Goal: Task Accomplishment & Management: Manage account settings

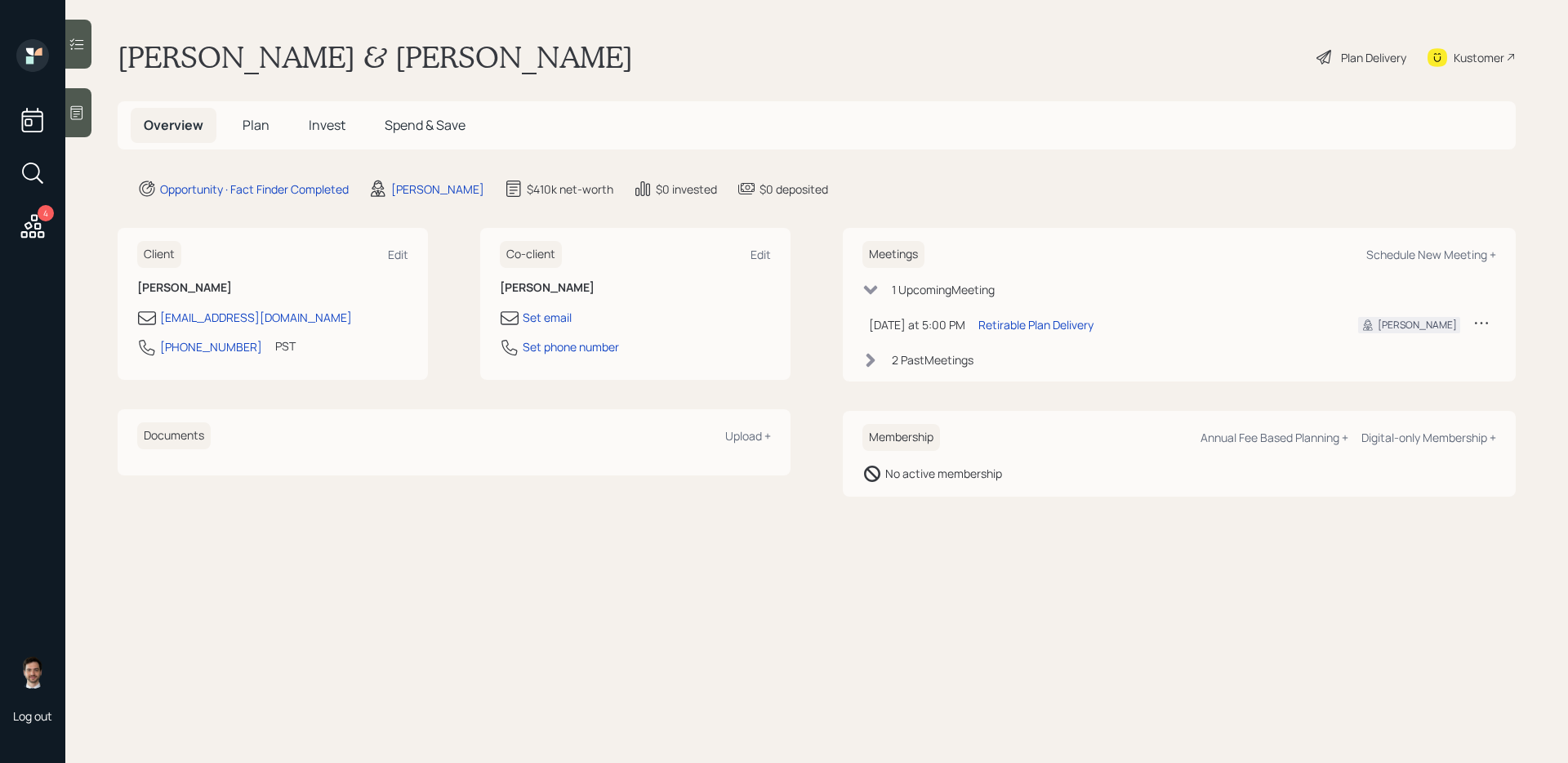
click at [245, 121] on span "Plan" at bounding box center [255, 125] width 27 height 18
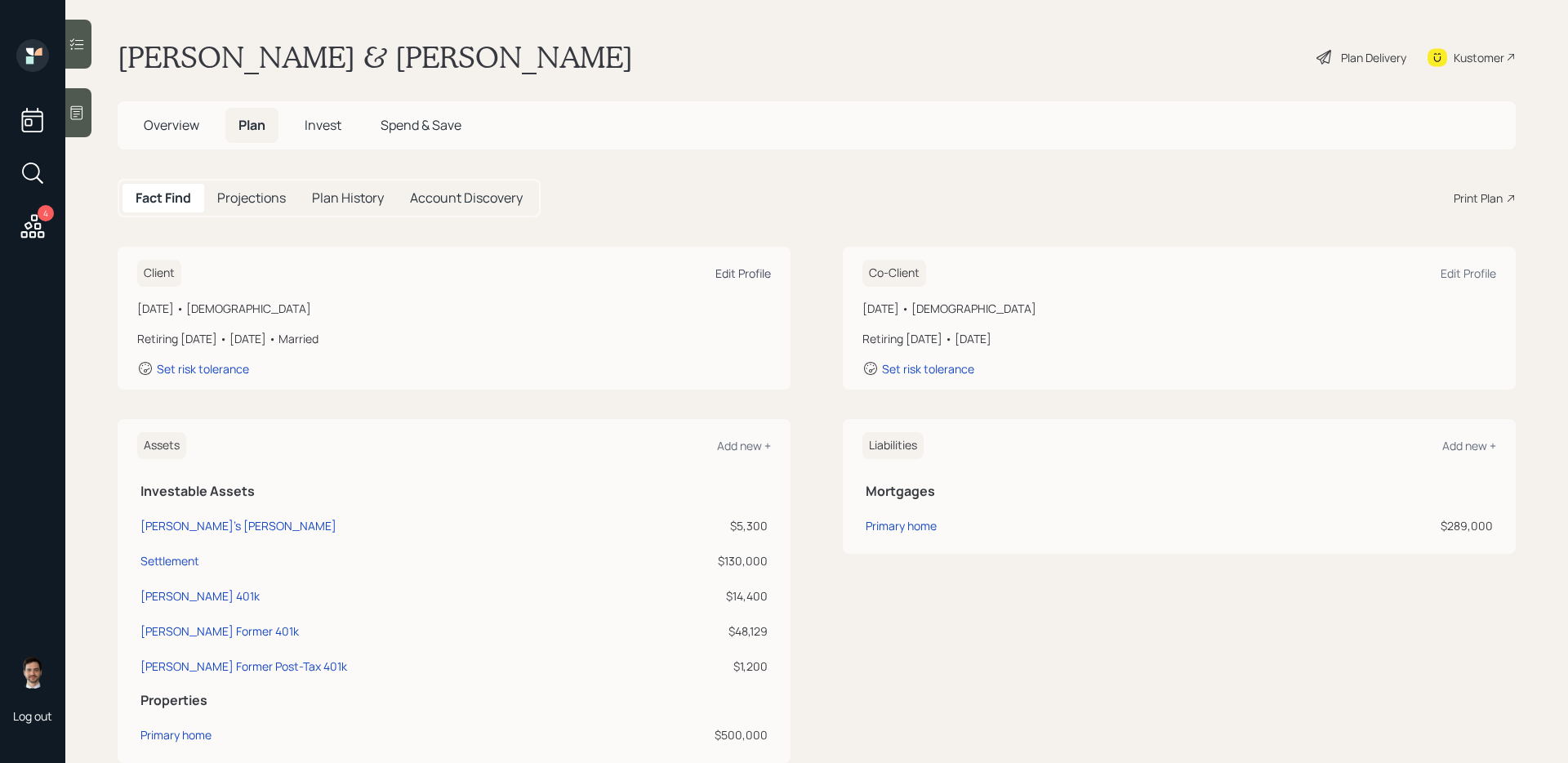
click at [757, 270] on div "Edit Profile" at bounding box center [742, 273] width 55 height 16
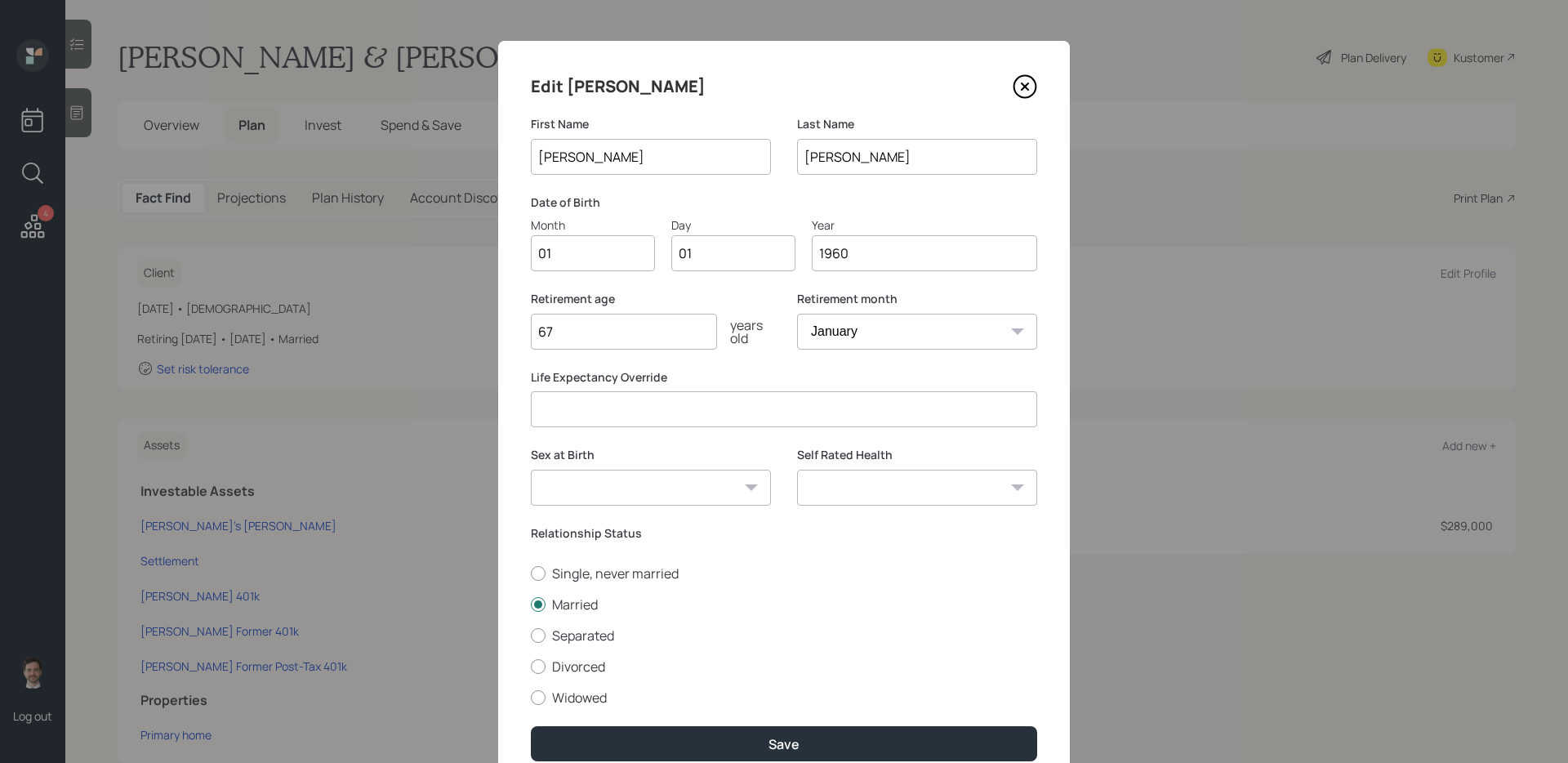
click at [596, 256] on input "01" at bounding box center [592, 253] width 124 height 36
type input "0"
type input "07"
type input "02"
click at [583, 337] on input "67" at bounding box center [624, 331] width 186 height 36
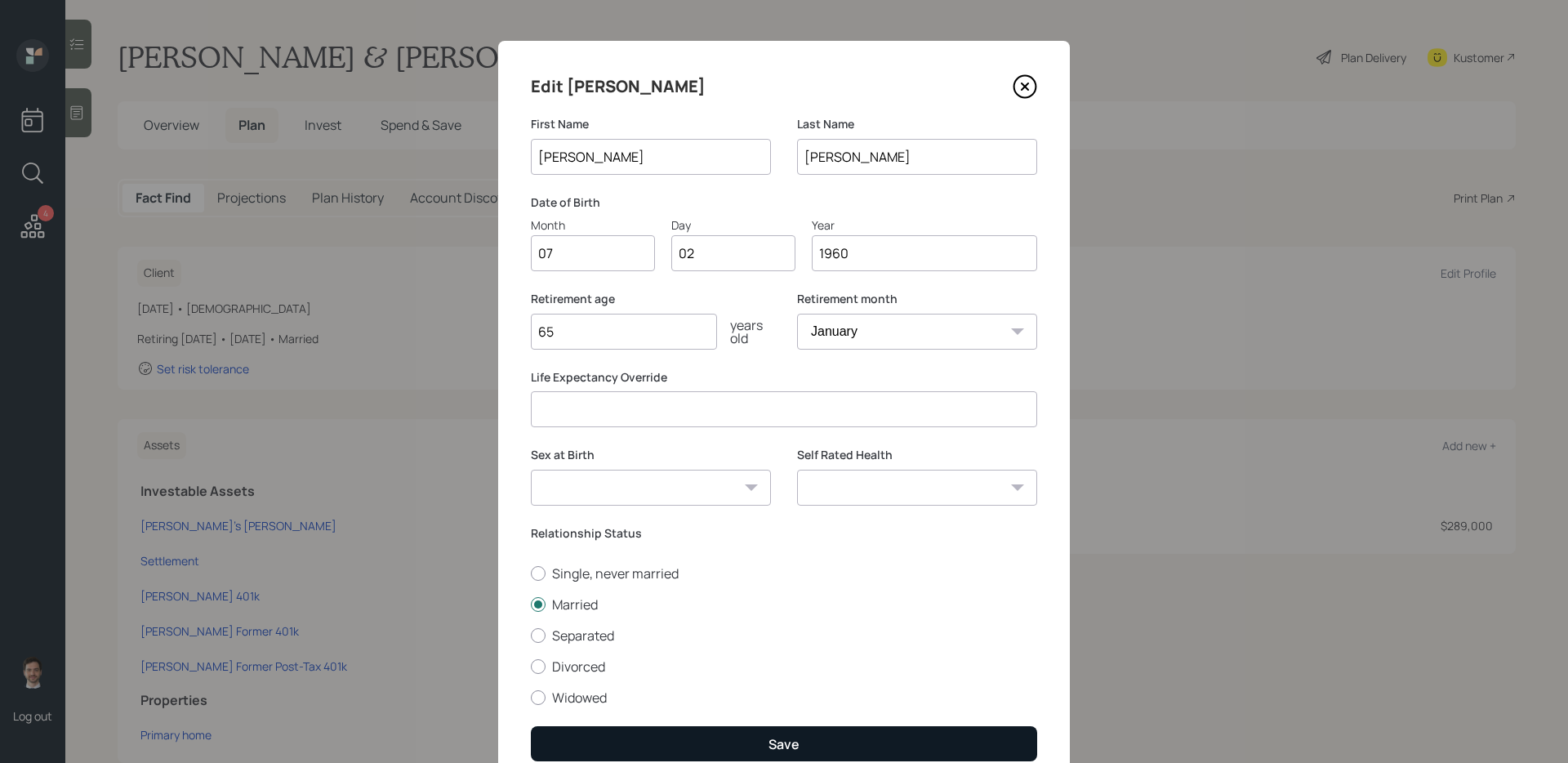
type input "65"
click at [810, 738] on button "Save" at bounding box center [784, 744] width 506 height 35
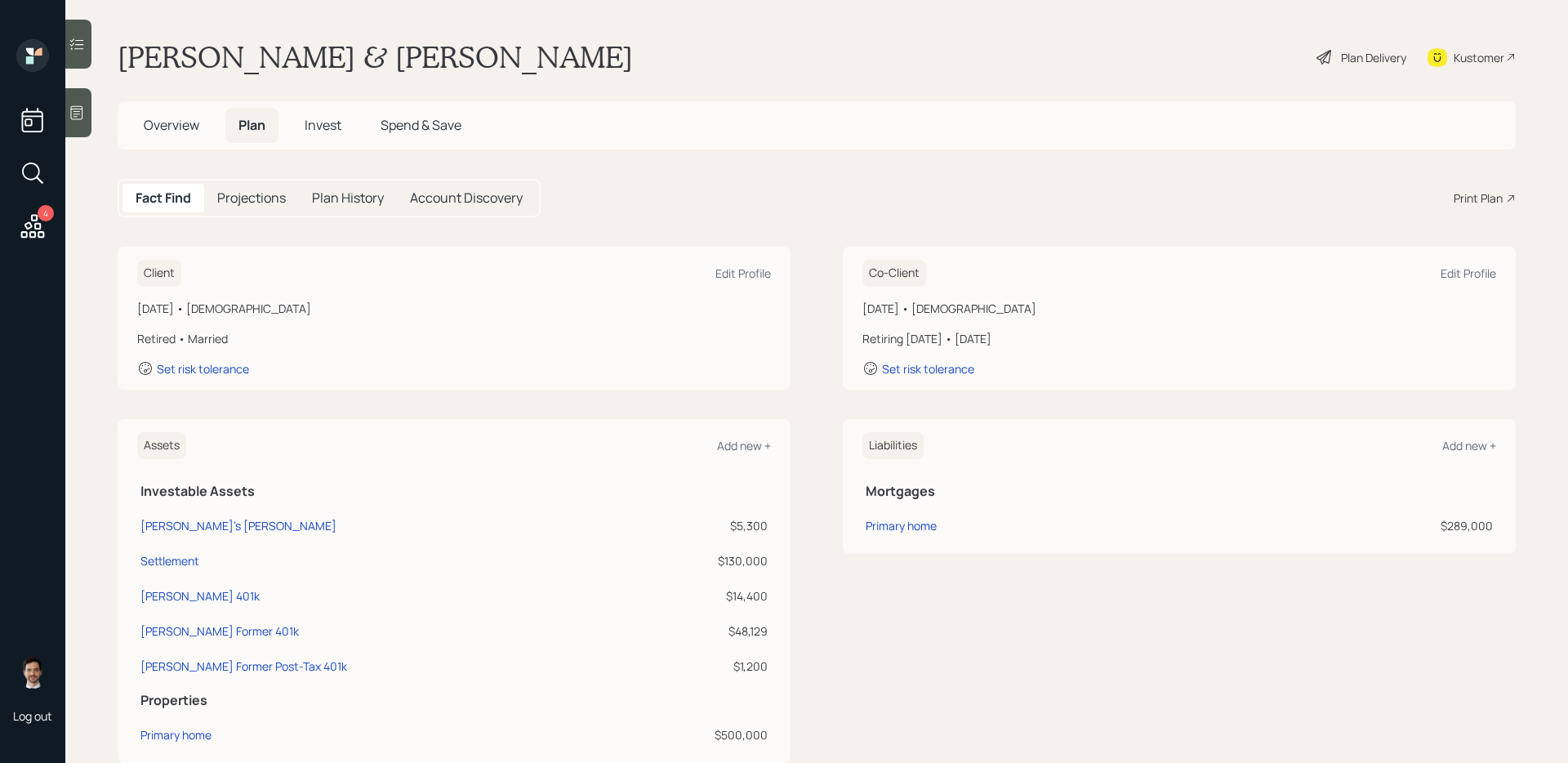
click at [910, 578] on div "Liabilities Add new + Mortgages Primary home $289,000" at bounding box center [1178, 591] width 673 height 344
click at [820, 505] on div "Assets Add new + Investable Assets Marla's Roth IRA $5,300 Settlement $130,000 …" at bounding box center [816, 591] width 1398 height 344
click at [1462, 269] on div "Edit Profile" at bounding box center [1467, 273] width 55 height 16
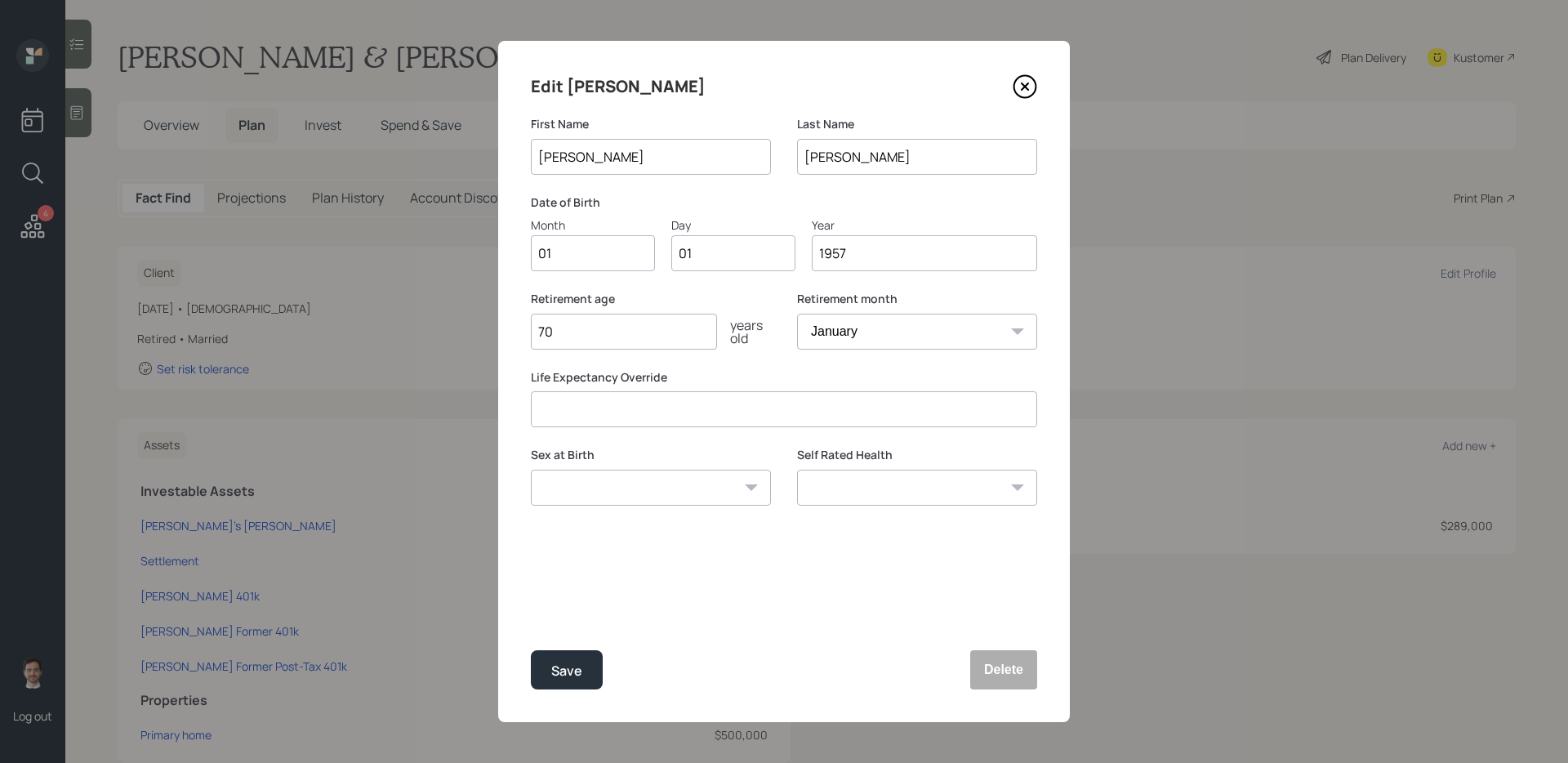
click at [634, 251] on input "01" at bounding box center [592, 253] width 124 height 36
type input "0"
click at [589, 259] on input "09" at bounding box center [592, 253] width 124 height 36
type input "04"
type input "08"
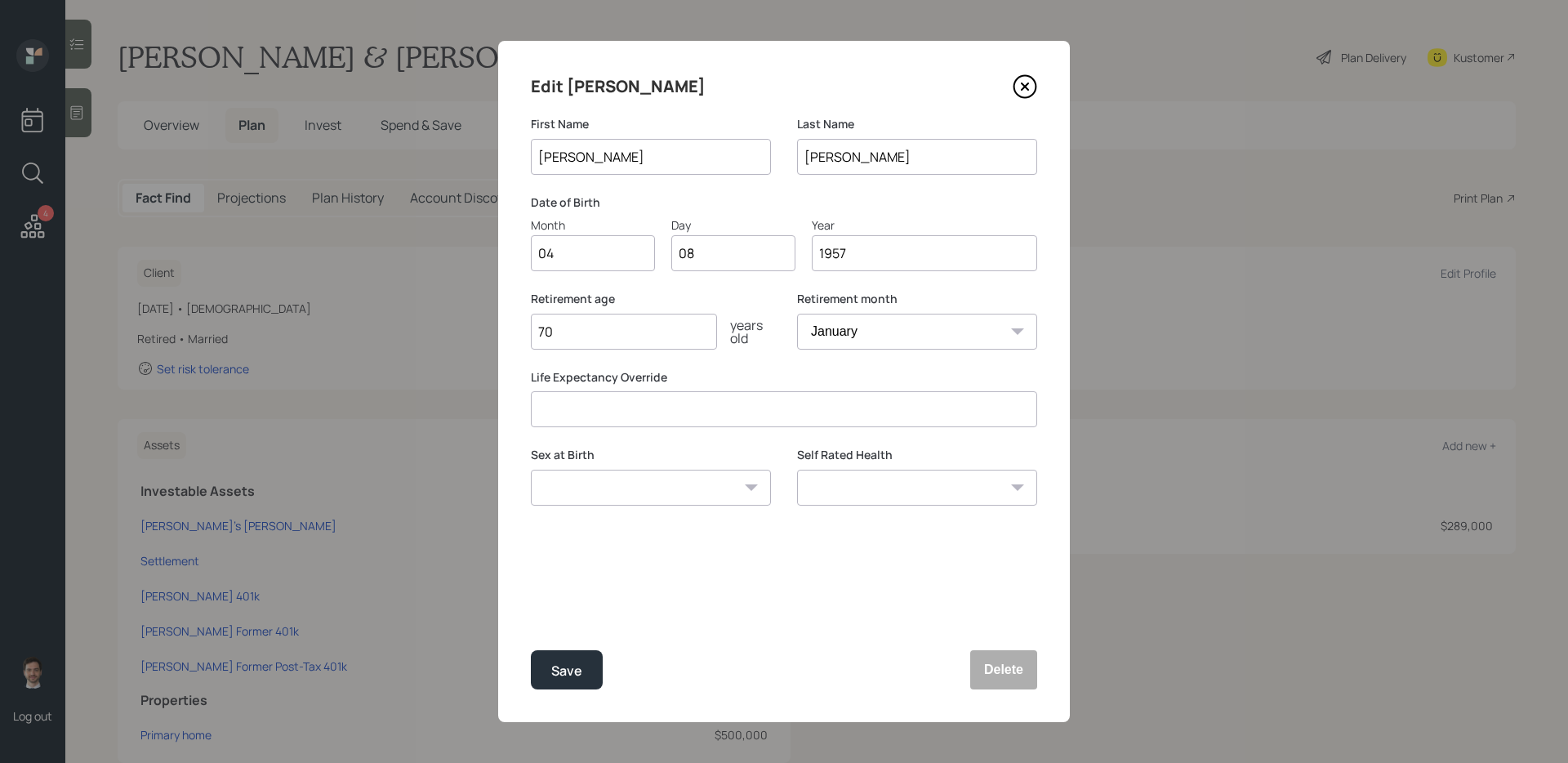
click at [531, 651] on button "Save" at bounding box center [567, 670] width 72 height 40
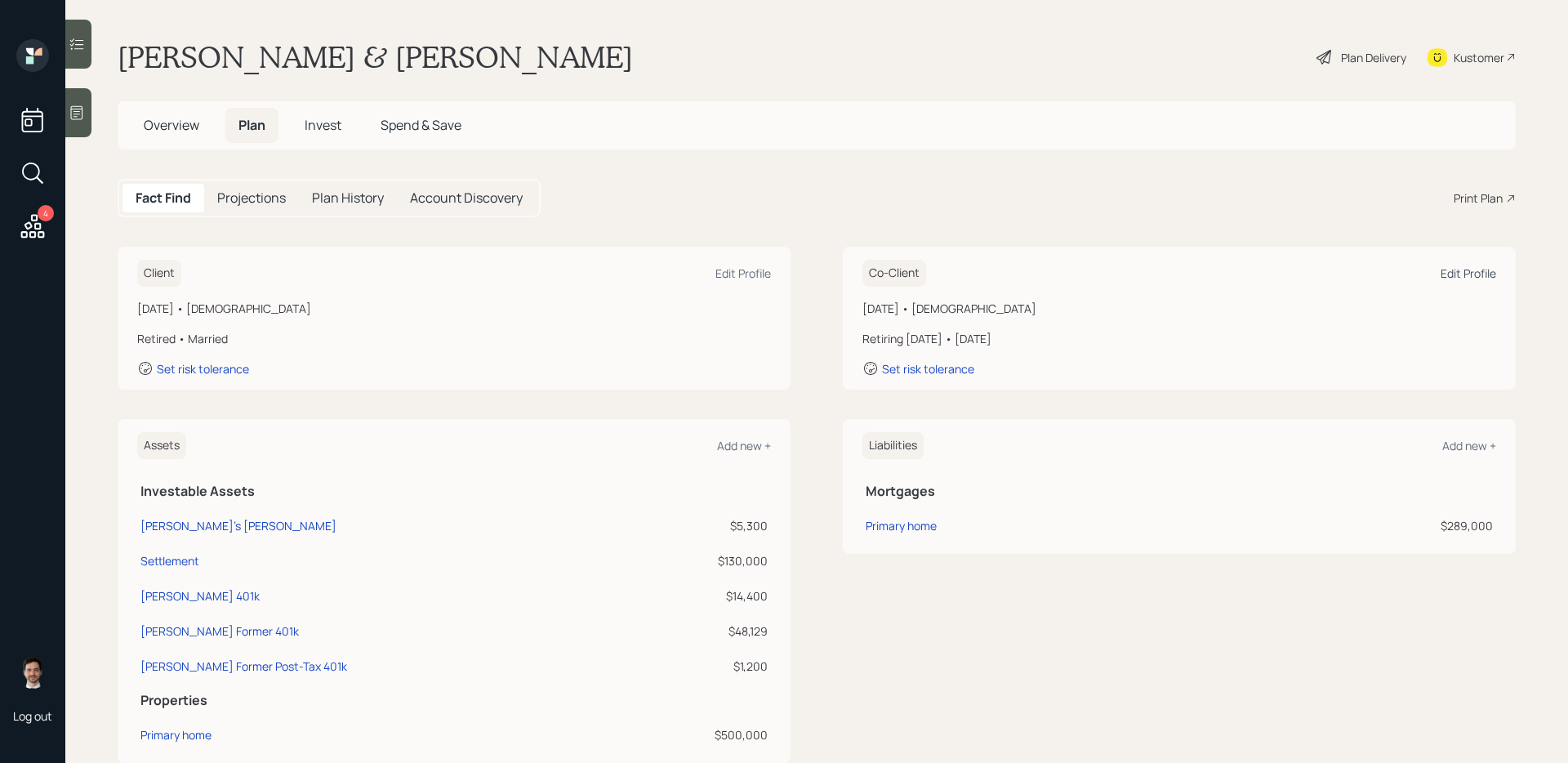
click at [1462, 274] on div "Edit Profile" at bounding box center [1467, 273] width 55 height 16
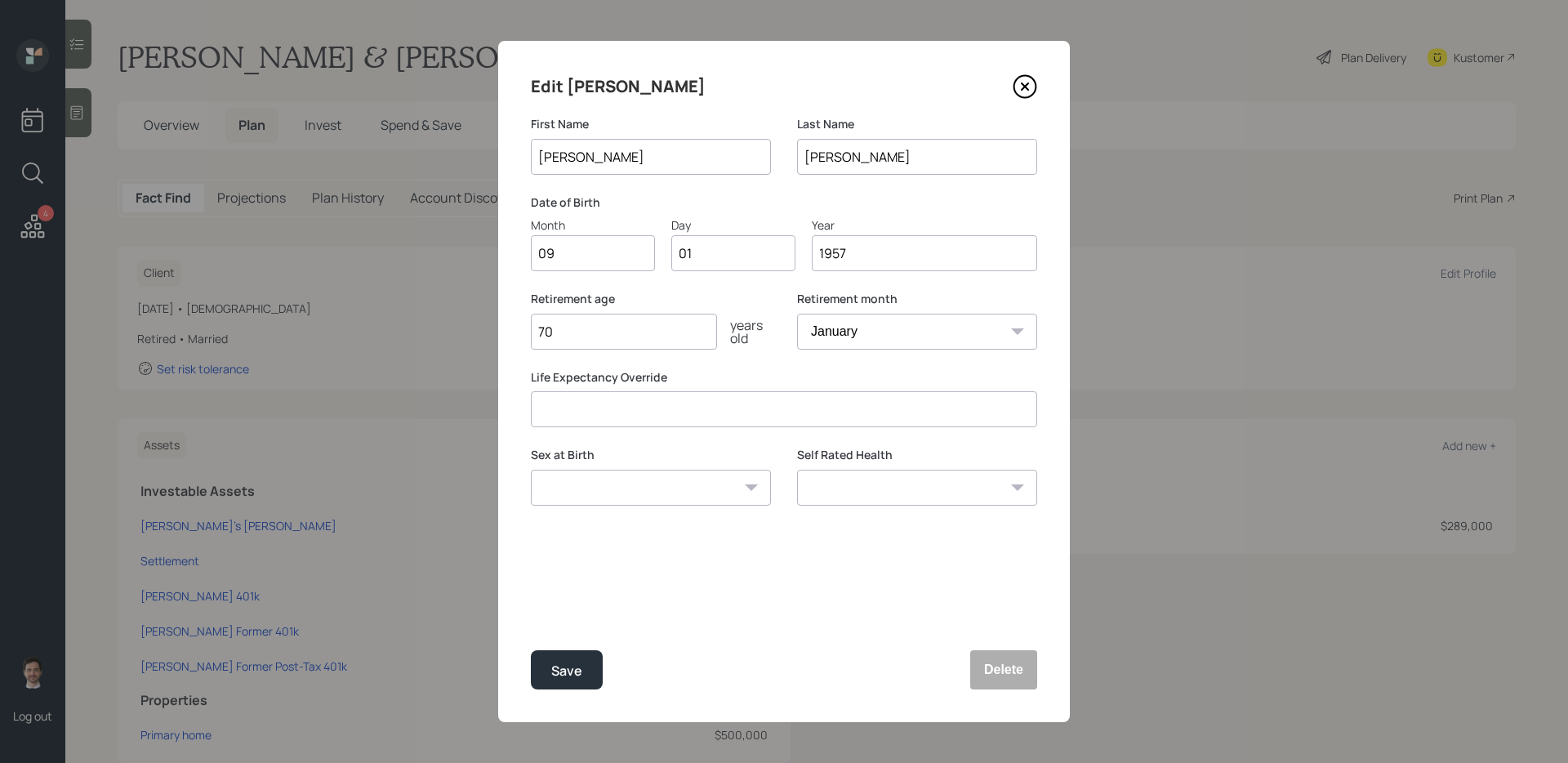
click at [1025, 88] on icon at bounding box center [1024, 86] width 6 height 6
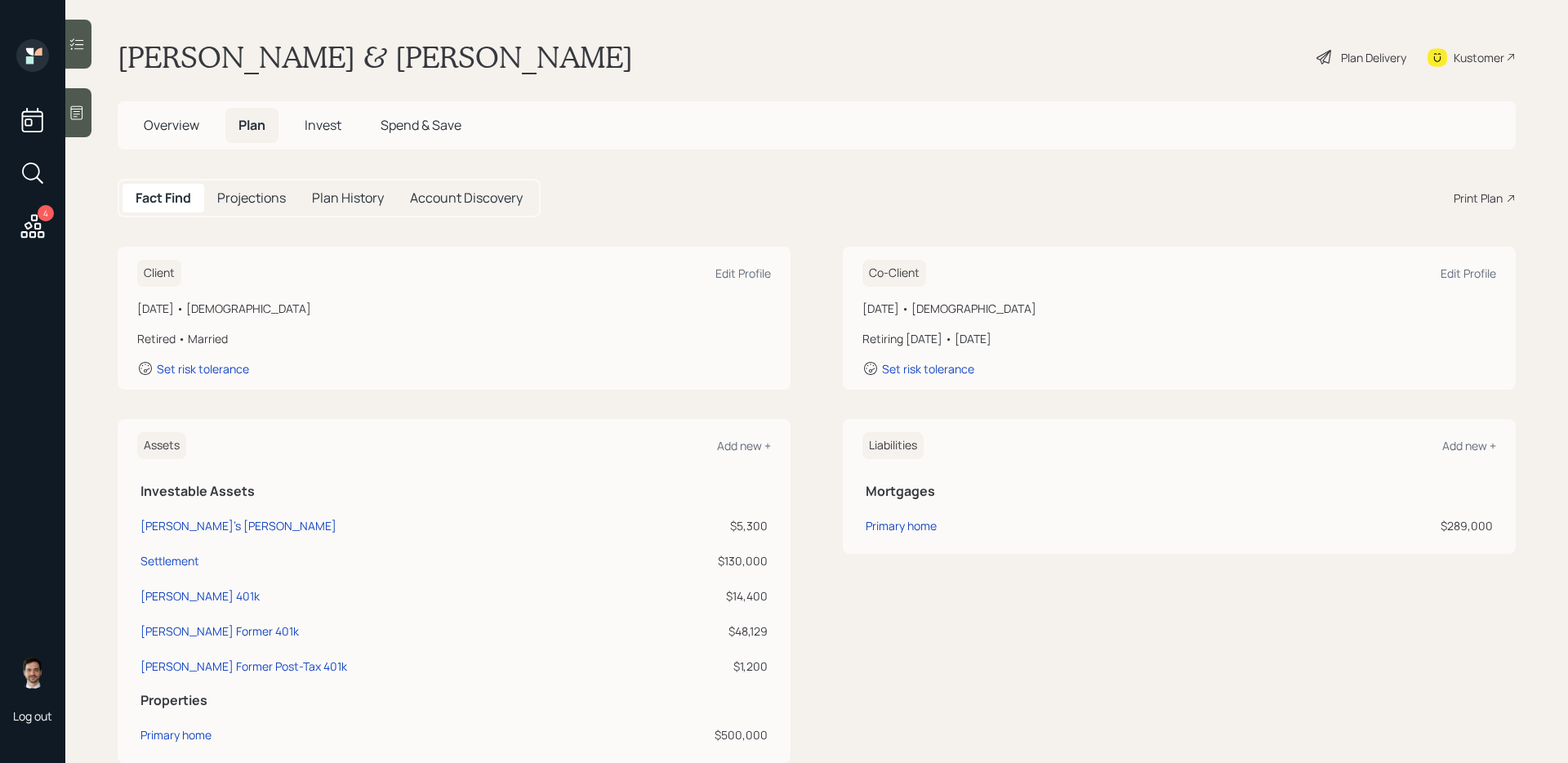
click at [1356, 56] on div "Plan Delivery" at bounding box center [1373, 58] width 65 height 18
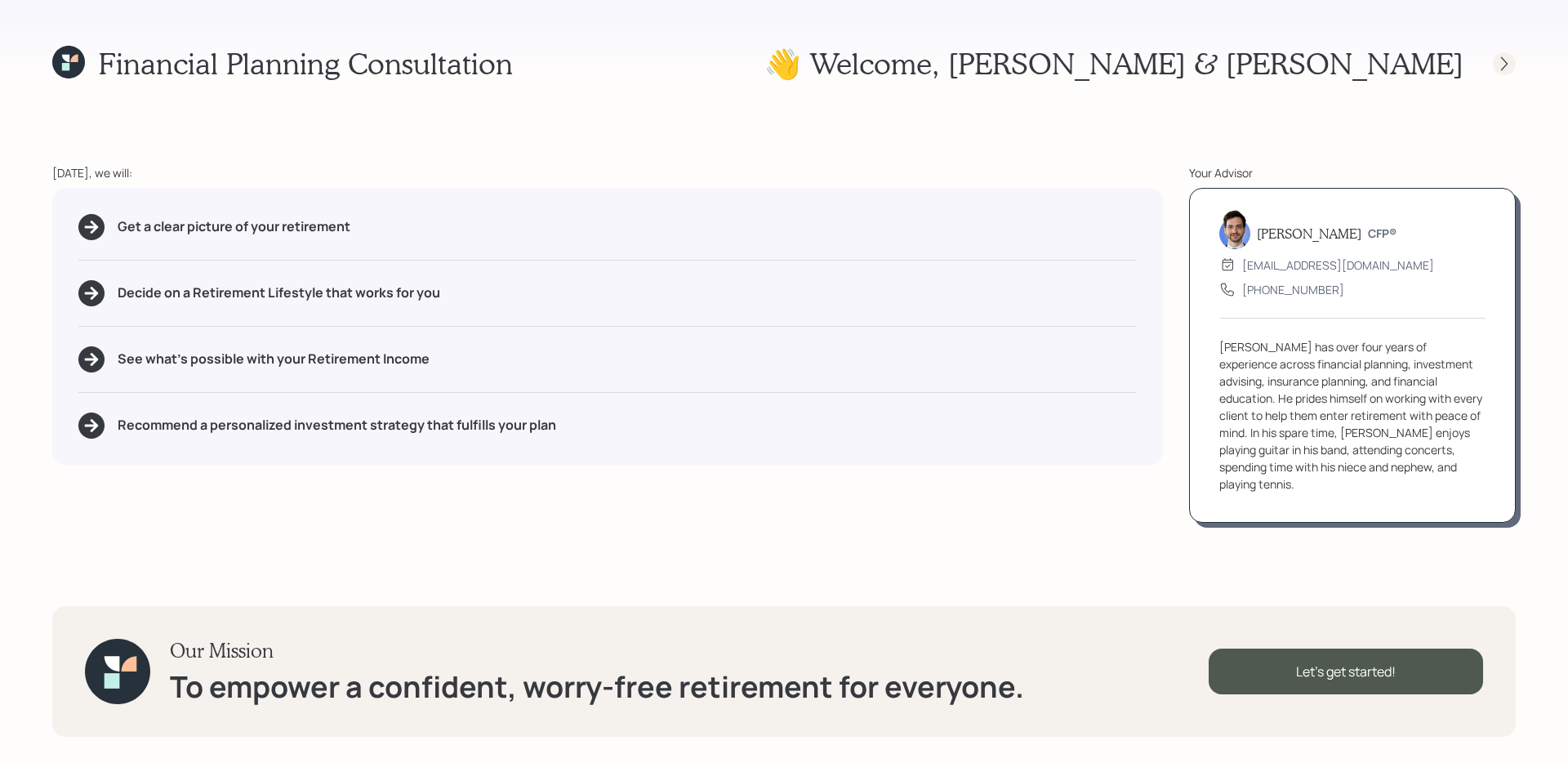
click at [1505, 60] on icon at bounding box center [1504, 63] width 17 height 17
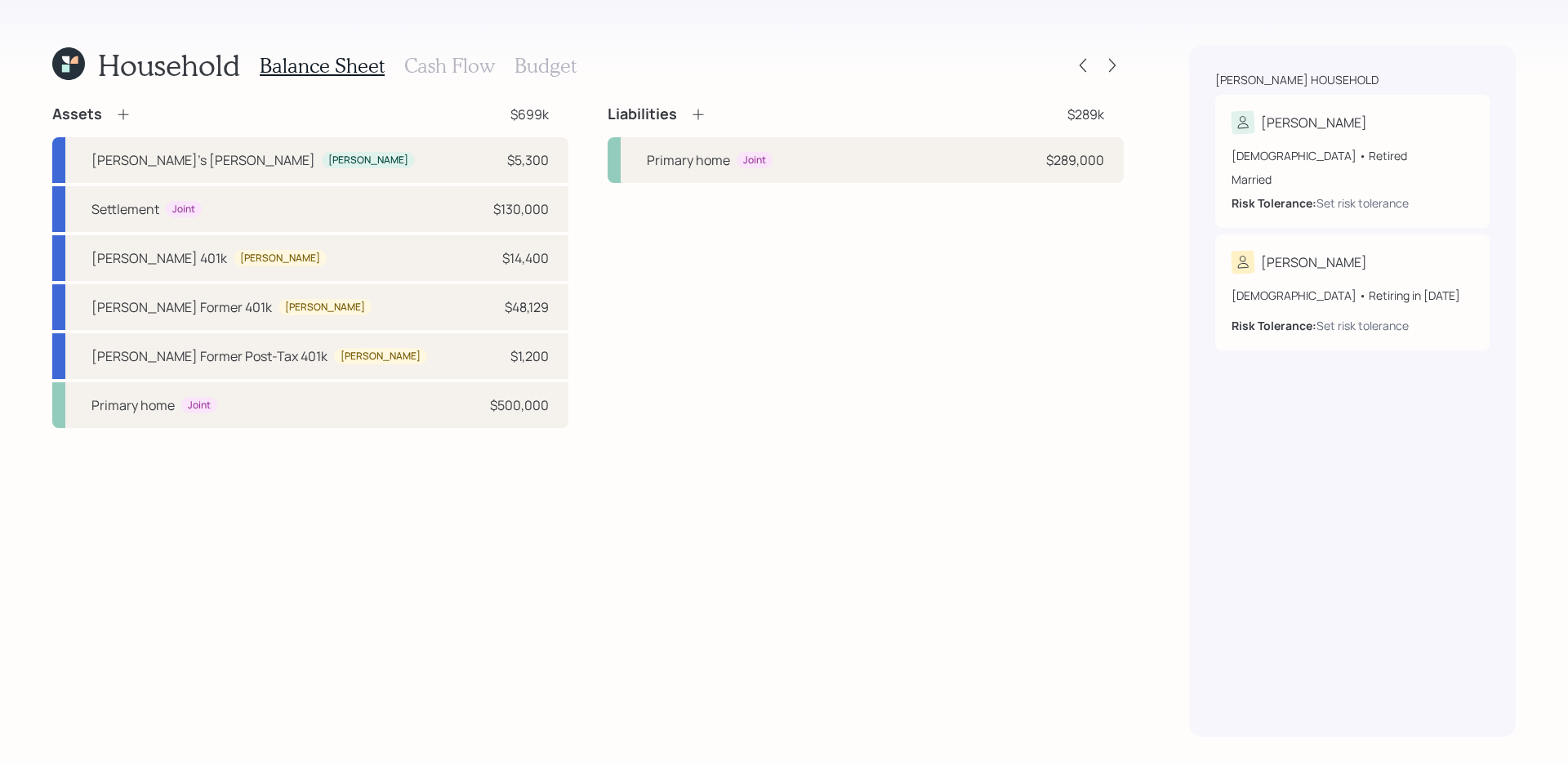
click at [598, 268] on div "Assets $699k Marla's Roth IRA Marla $5,300 Settlement Joint $130,000 Keith's 40…" at bounding box center [588, 266] width 1071 height 323
click at [455, 267] on div "Keith's 401k Keith $14,400" at bounding box center [311, 258] width 516 height 46
select select "company_sponsored"
select select "balanced"
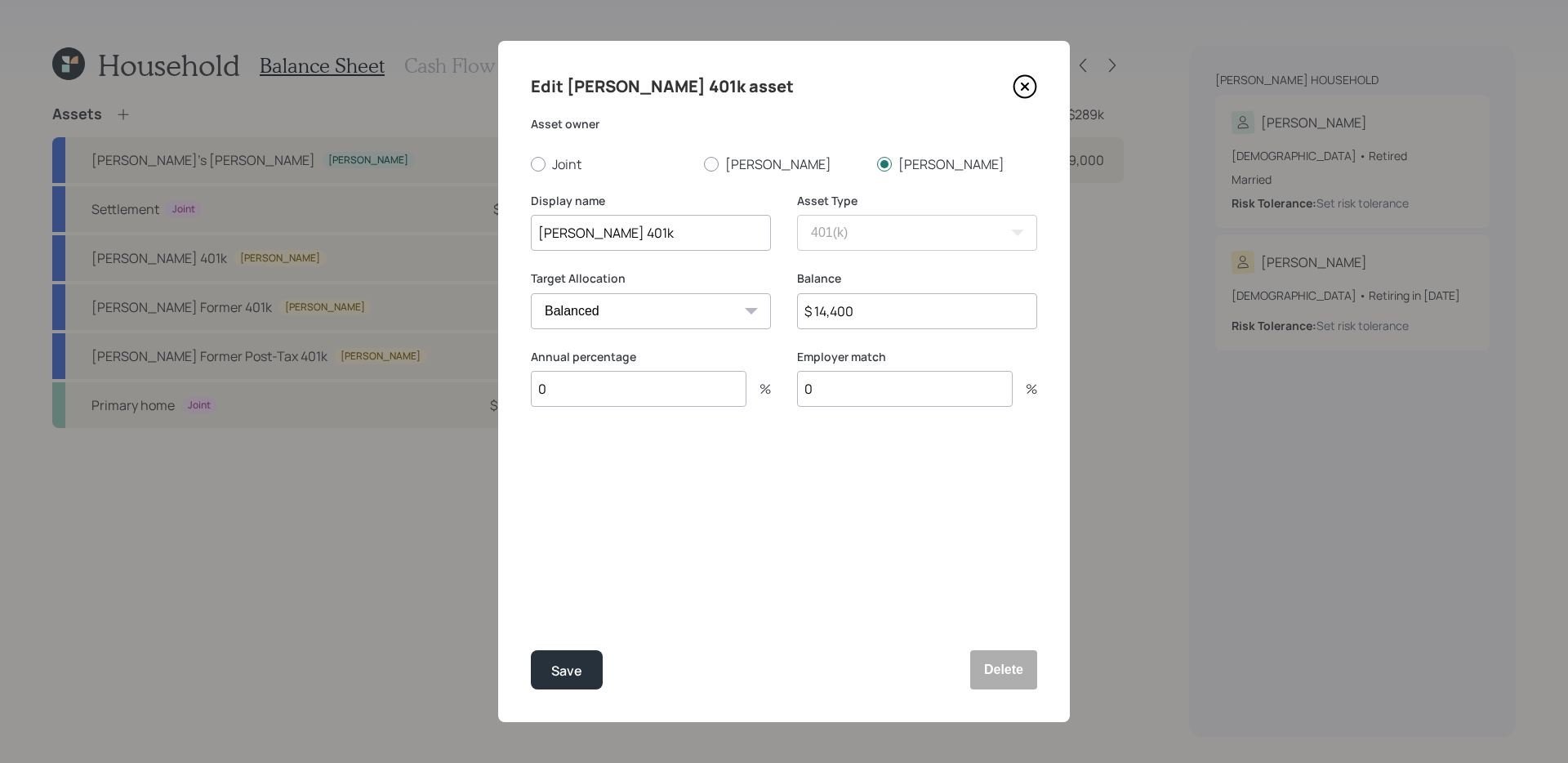
click at [593, 393] on input "0" at bounding box center [639, 388] width 216 height 36
click at [712, 489] on div "Edit Keith's 401k asset Asset owner Joint Marla Keith Display name Keith's 401k…" at bounding box center [784, 382] width 571 height 681
click at [690, 392] on input "0" at bounding box center [639, 388] width 216 height 36
click at [673, 394] on input "0" at bounding box center [639, 388] width 216 height 36
type input "27"
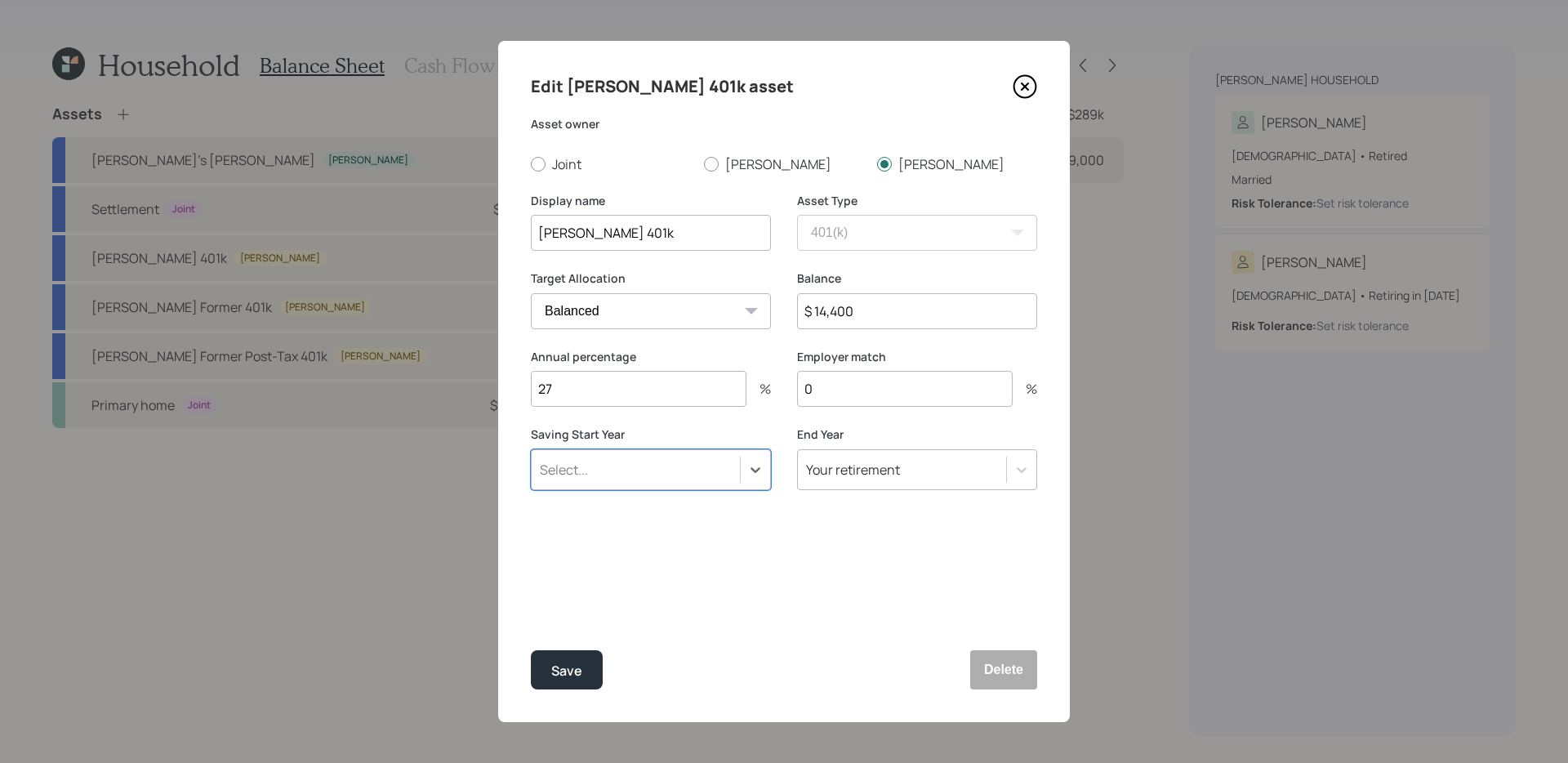
type input "a"
click at [846, 396] on input "0" at bounding box center [905, 388] width 216 height 36
click at [676, 399] on input "27" at bounding box center [639, 388] width 216 height 36
type input "25"
click at [860, 395] on input "0" at bounding box center [905, 388] width 216 height 36
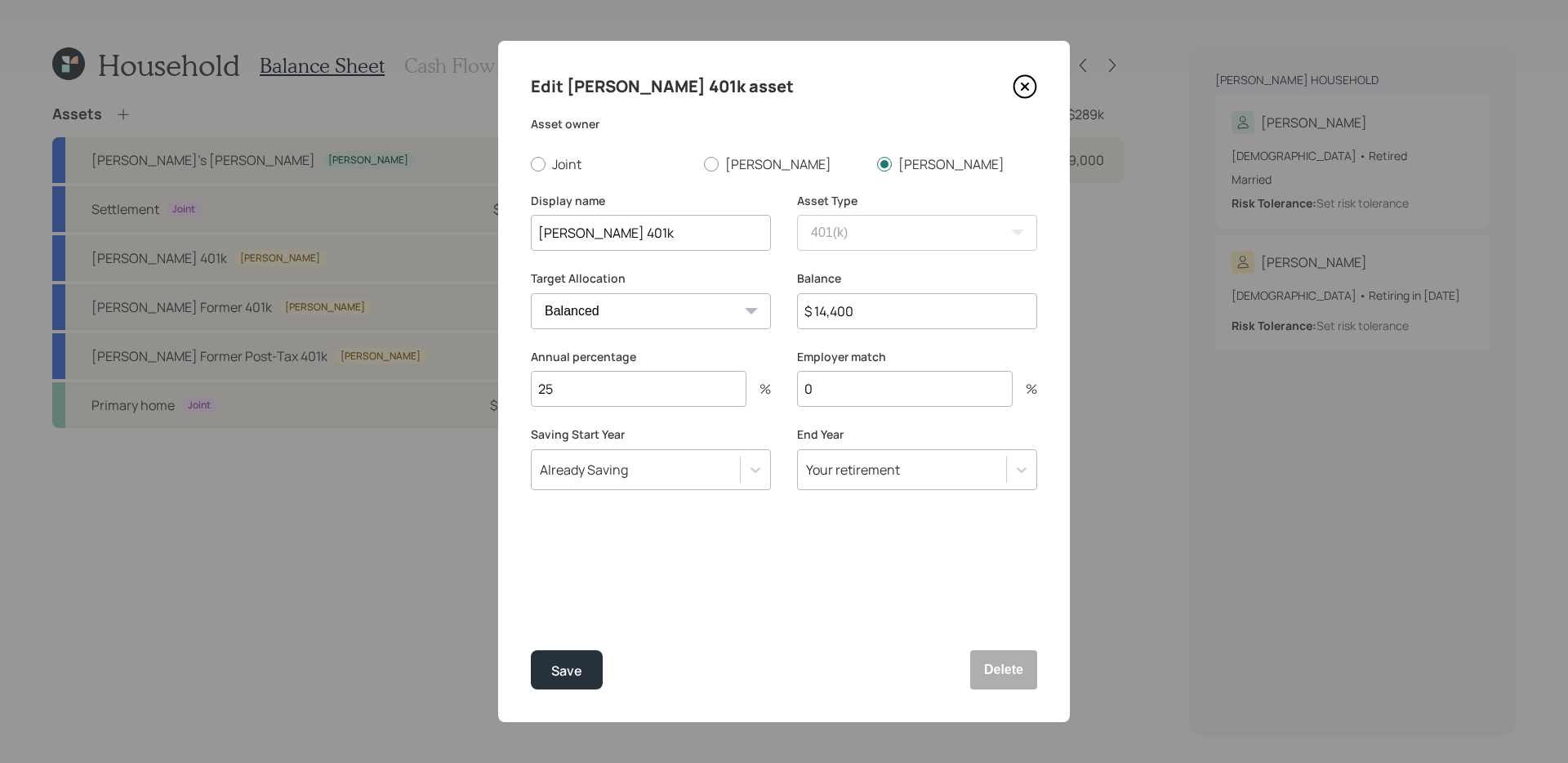
click at [860, 395] on input "0" at bounding box center [905, 388] width 216 height 36
type input "5"
click at [561, 658] on button "Save" at bounding box center [567, 670] width 72 height 40
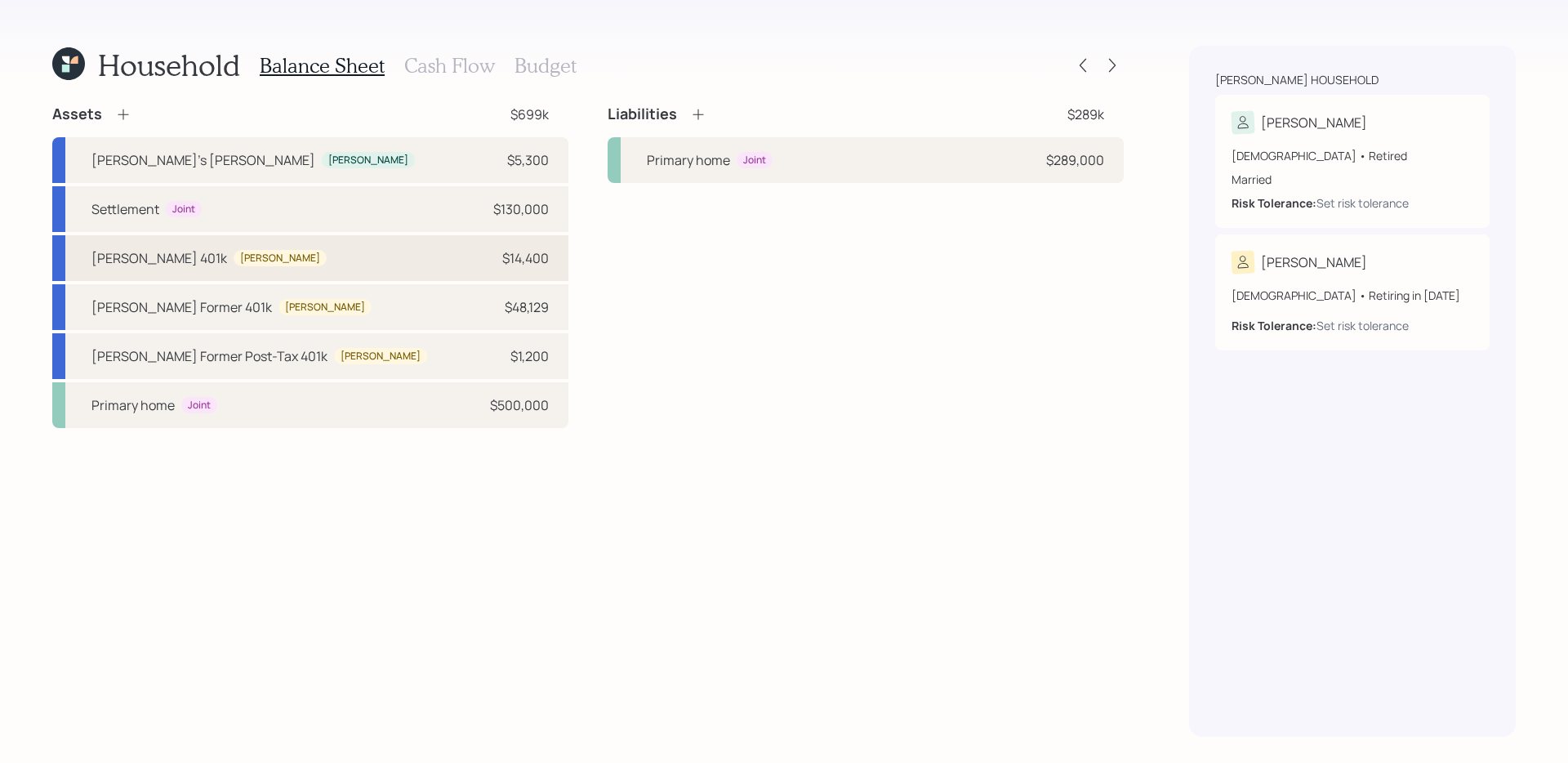
click at [349, 253] on div "Keith's 401k Keith $14,400" at bounding box center [311, 258] width 516 height 46
select select "company_sponsored"
select select "balanced"
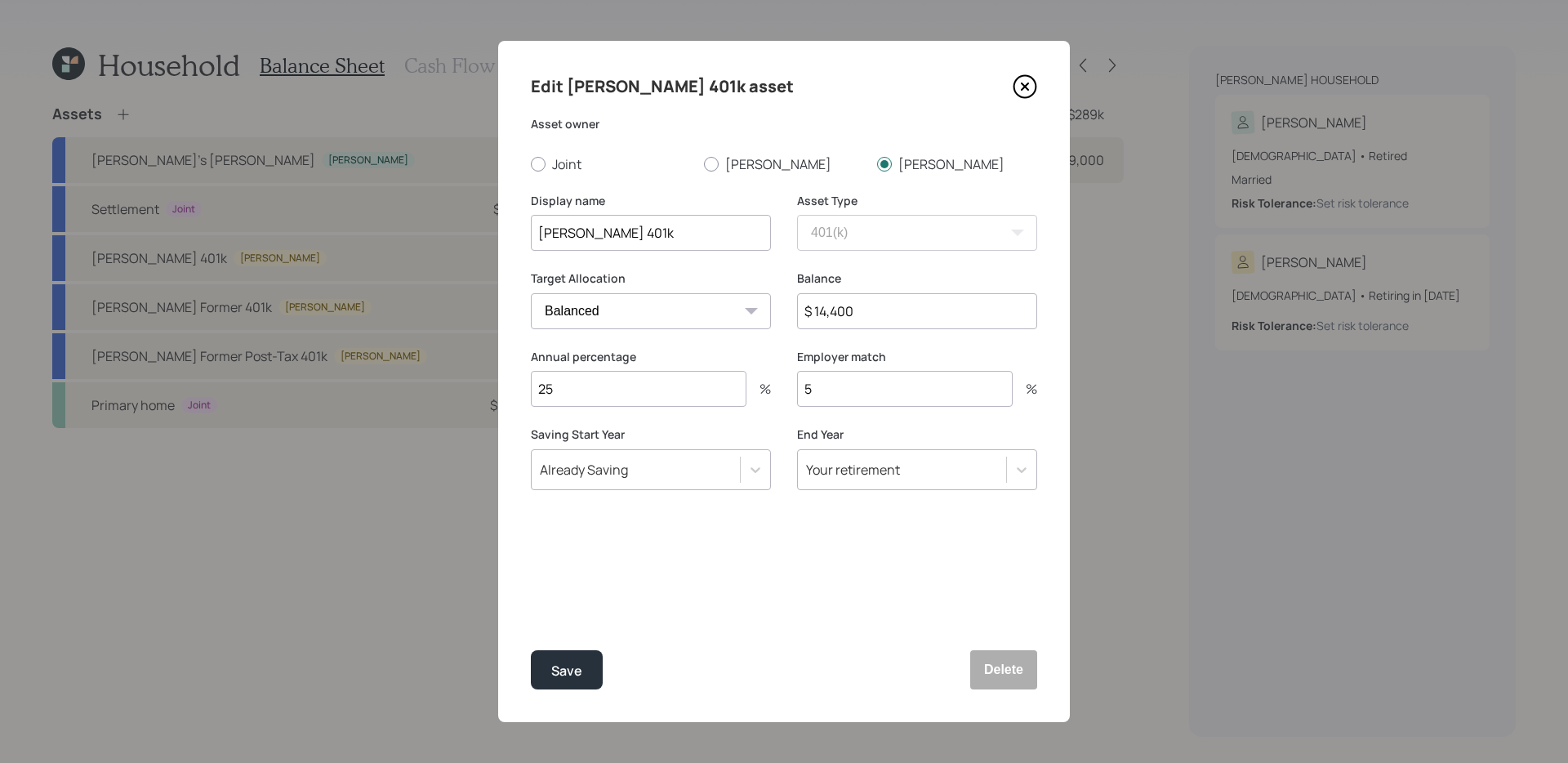
click at [580, 230] on input "Keith's 401k" at bounding box center [651, 233] width 240 height 36
type input "Keith's Current 401k"
click at [531, 651] on button "Save" at bounding box center [567, 670] width 72 height 40
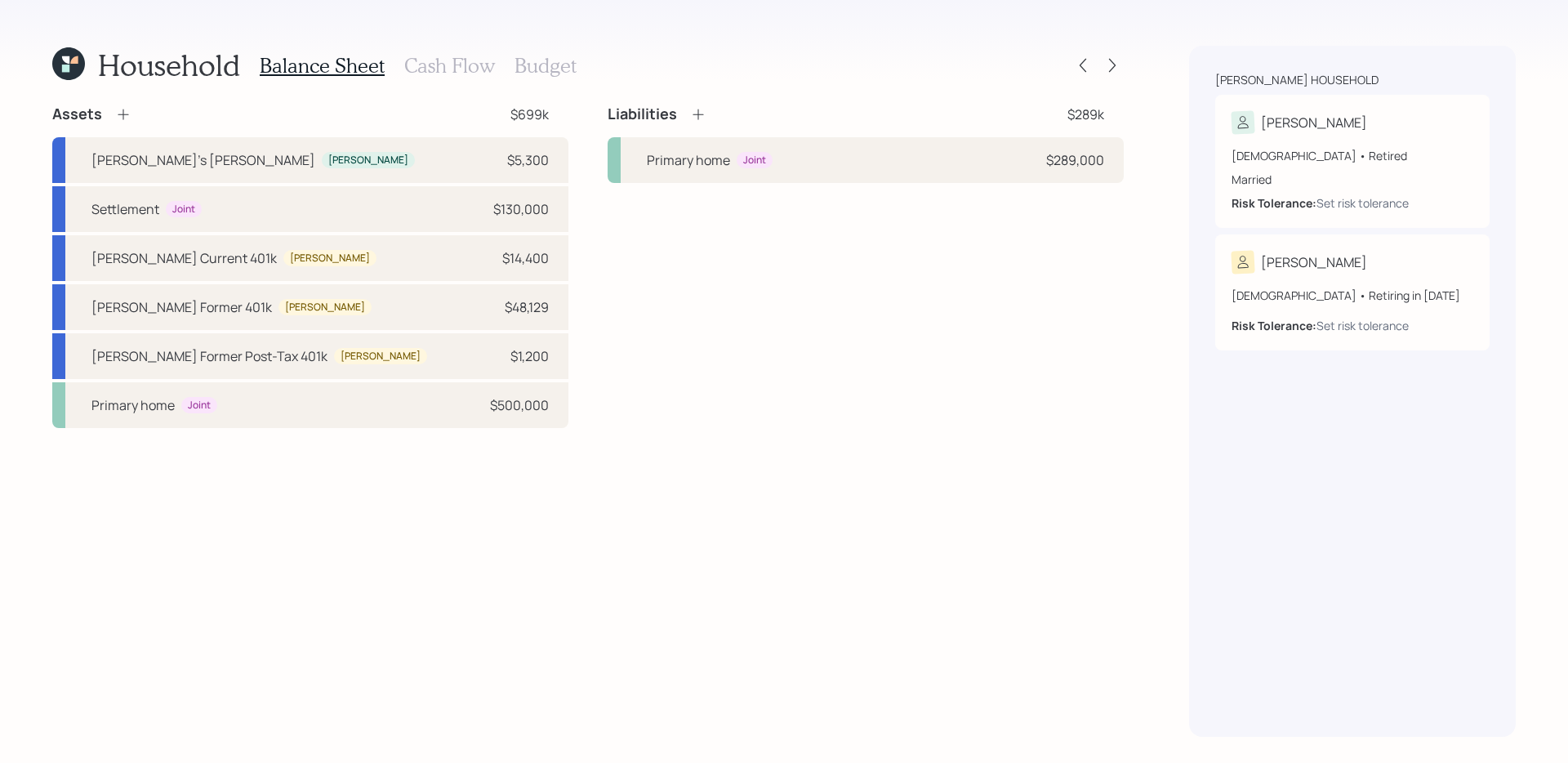
click at [734, 292] on div "Liabilities $289k Primary home Joint $289,000" at bounding box center [865, 266] width 516 height 323
click at [395, 412] on div "Primary home Joint $500,000" at bounding box center [311, 405] width 516 height 46
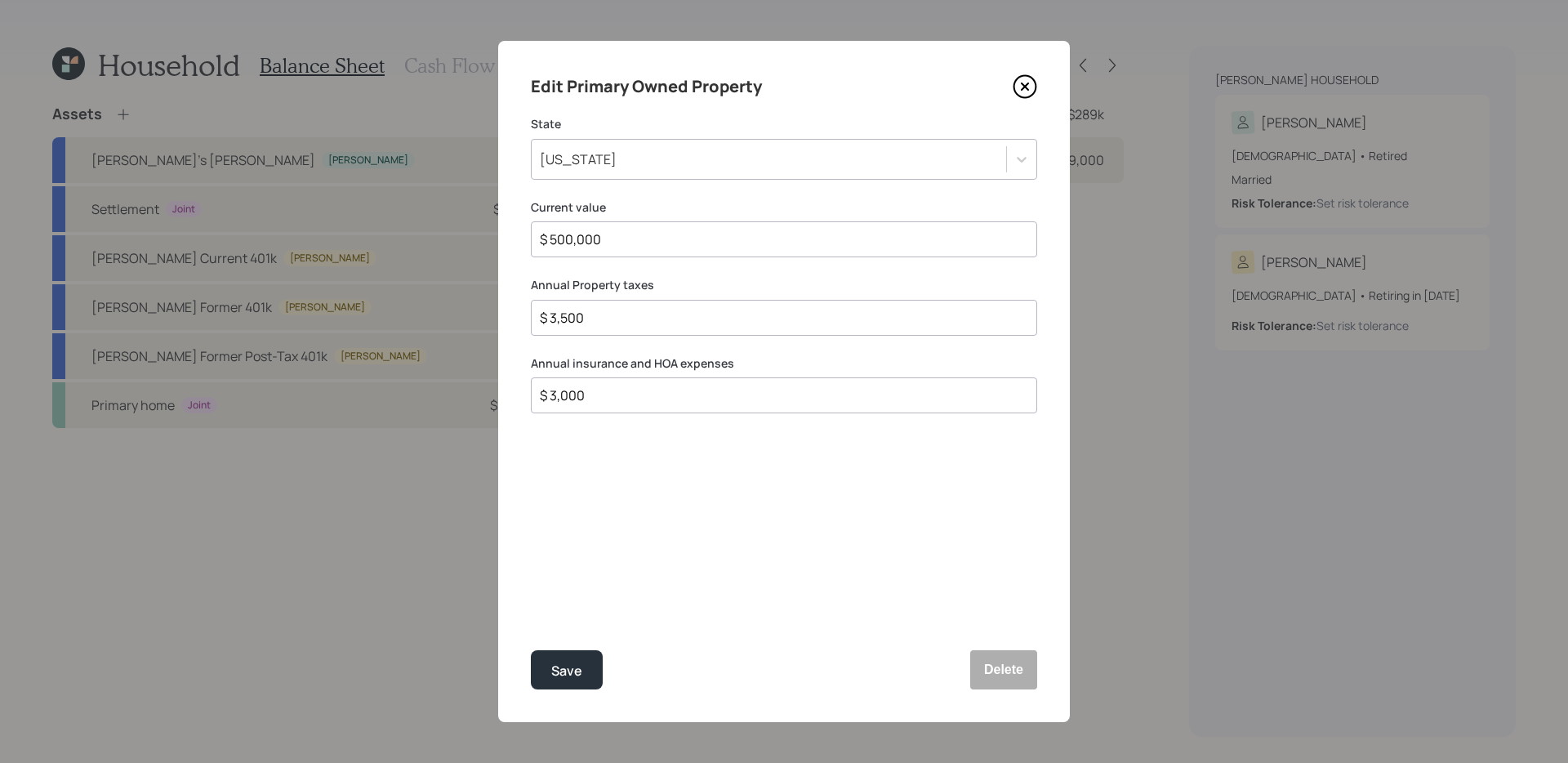
click at [1027, 83] on icon at bounding box center [1024, 86] width 6 height 6
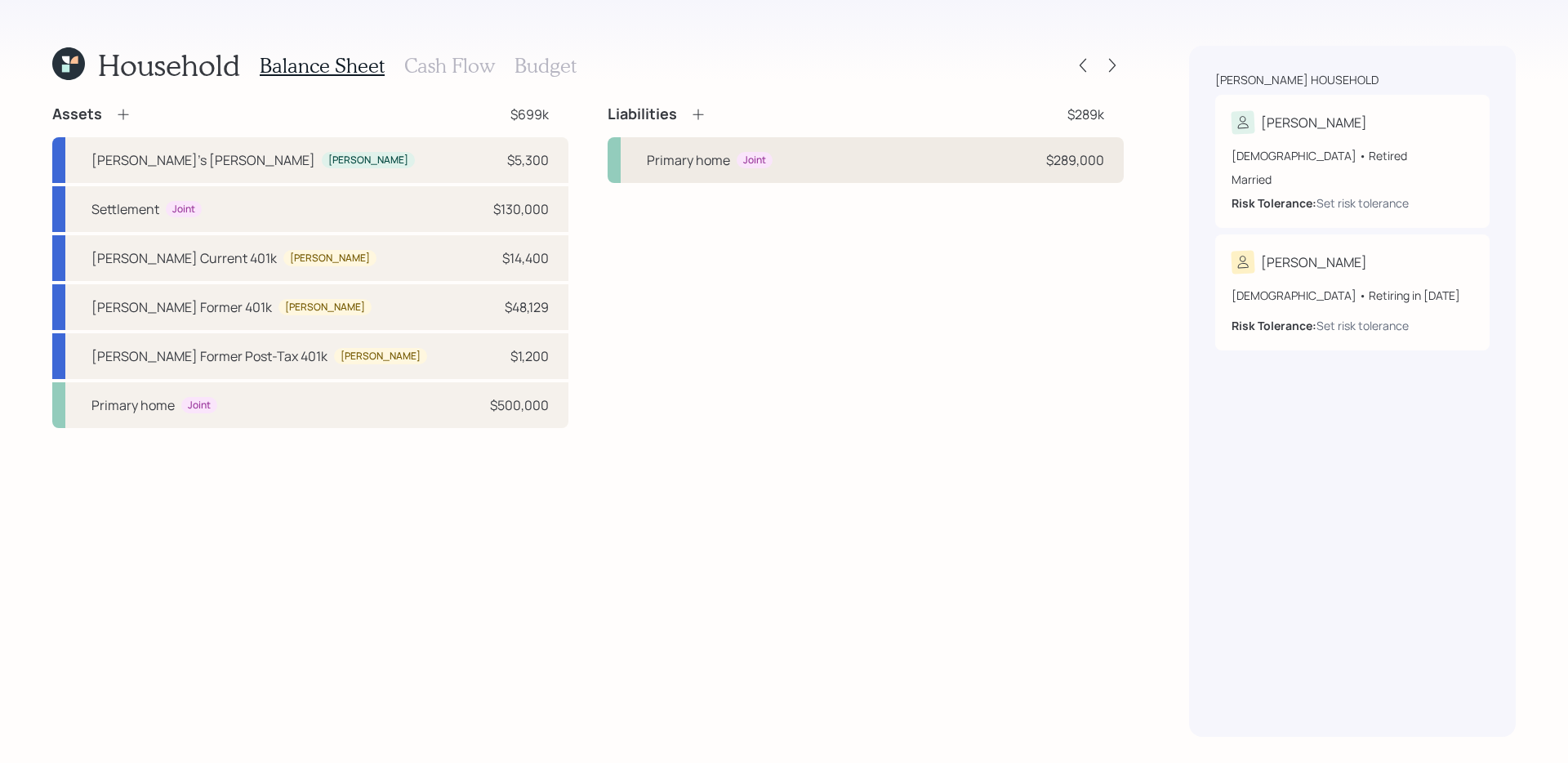
click at [868, 167] on div "Primary home Joint $289,000" at bounding box center [865, 160] width 516 height 46
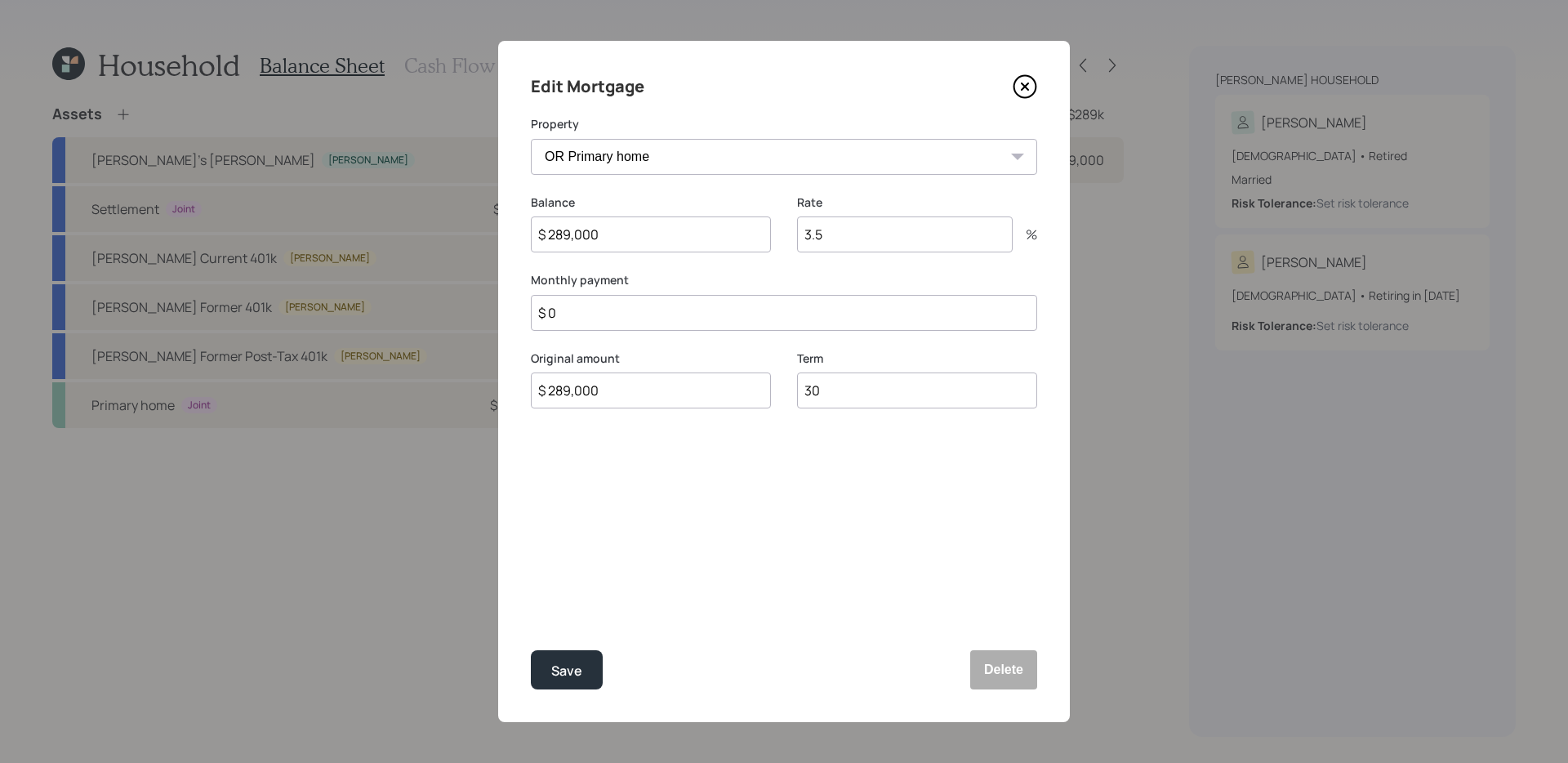
click at [695, 231] on input "$ 289,000" at bounding box center [651, 234] width 240 height 36
type input "$ 2,080"
click at [863, 230] on input "3.5" at bounding box center [905, 234] width 216 height 36
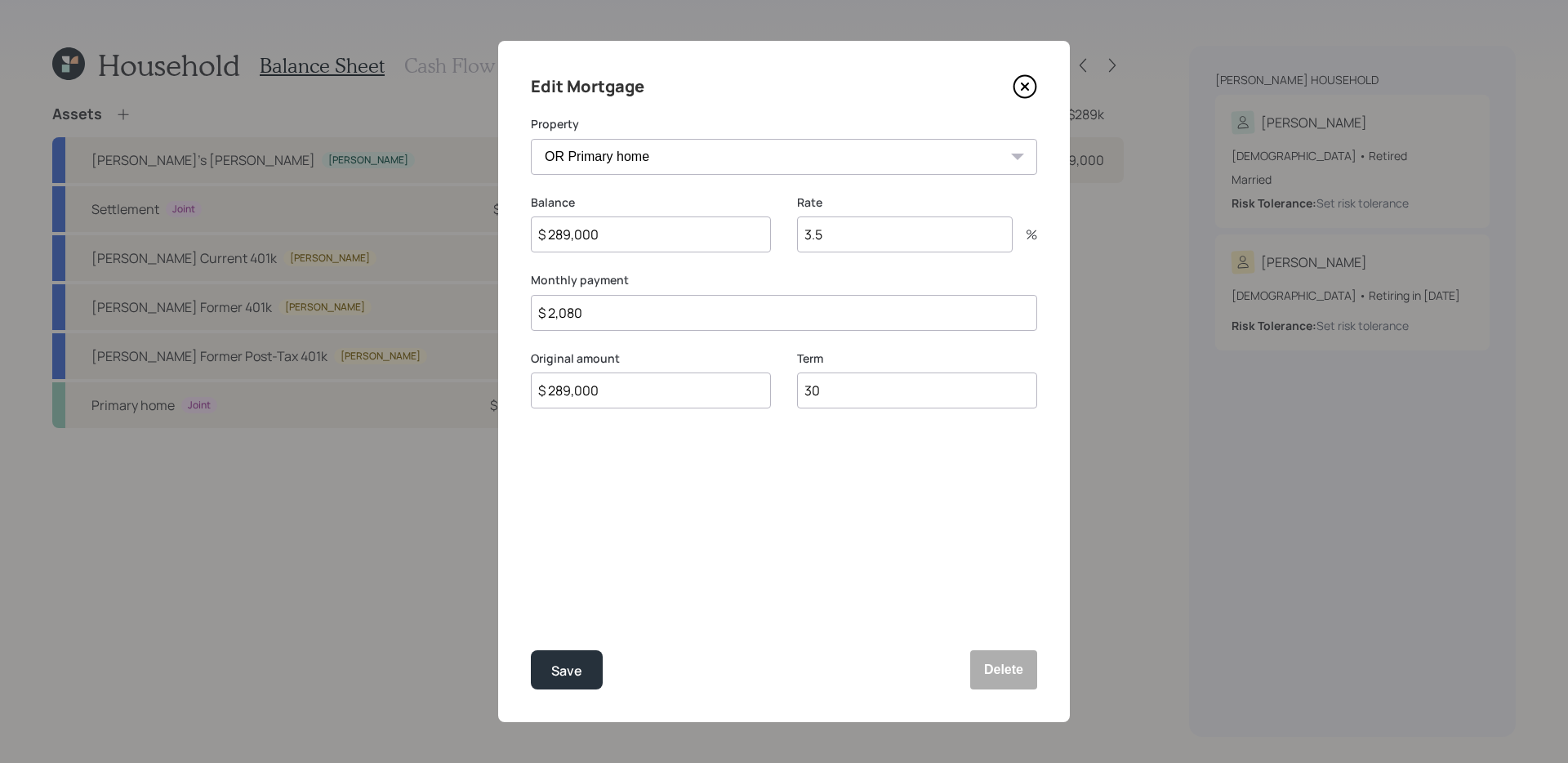
type input "3"
click at [531, 651] on button "Save" at bounding box center [567, 670] width 72 height 40
type input "4.34"
click at [531, 651] on button "Save" at bounding box center [567, 670] width 72 height 40
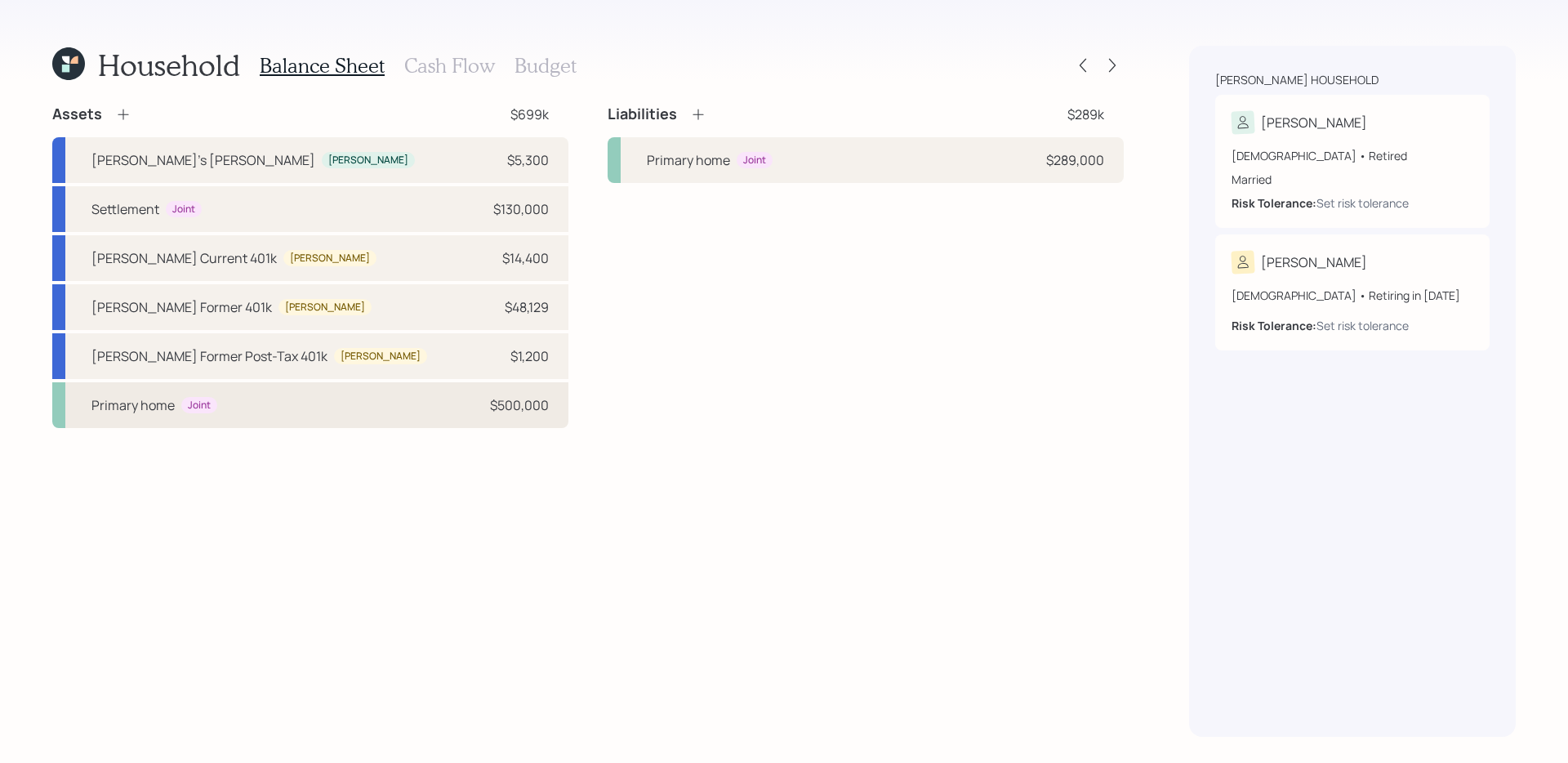
click at [452, 413] on div "Primary home Joint $500,000" at bounding box center [311, 405] width 516 height 46
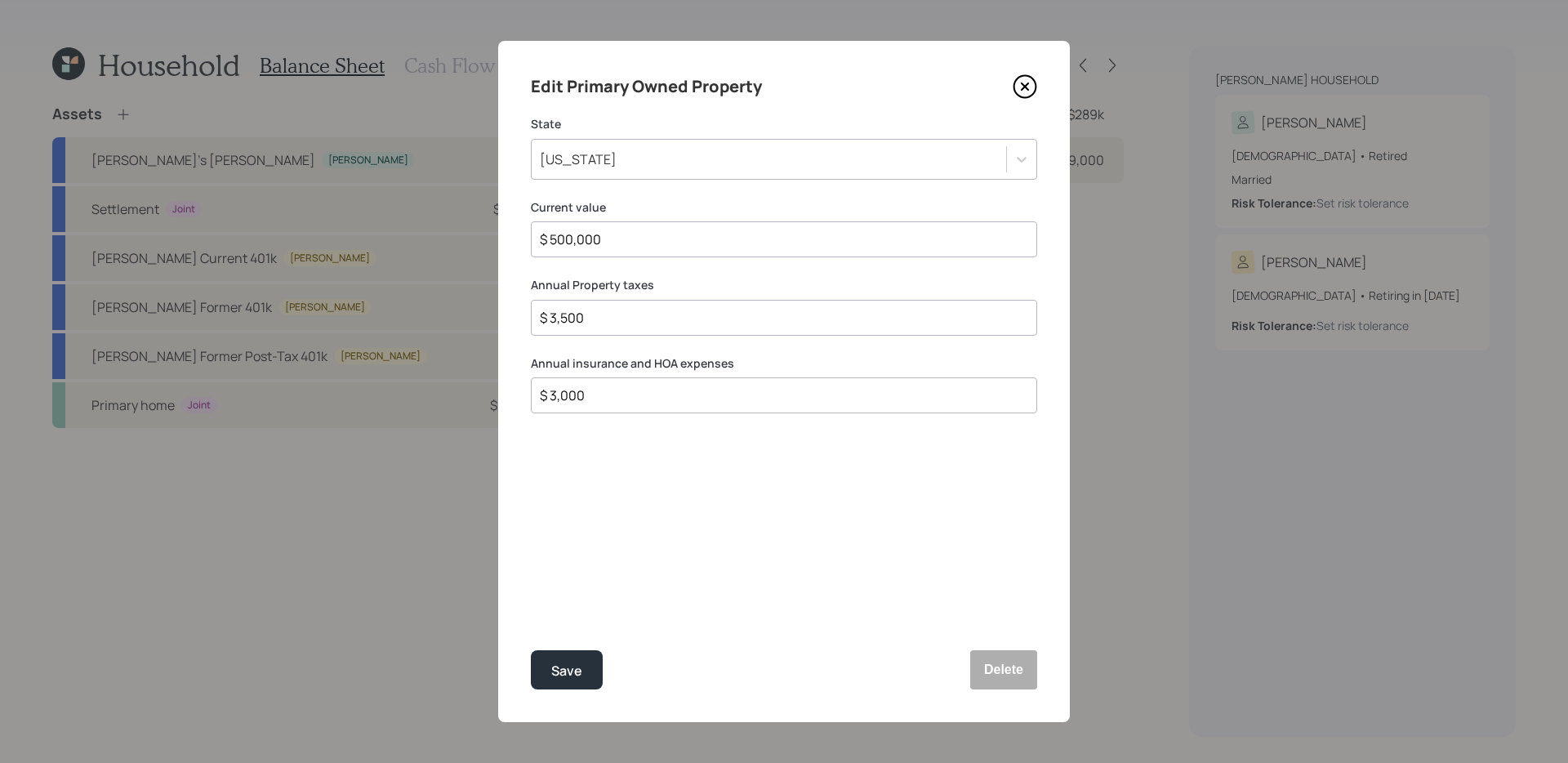
click at [1026, 87] on icon at bounding box center [1024, 86] width 6 height 6
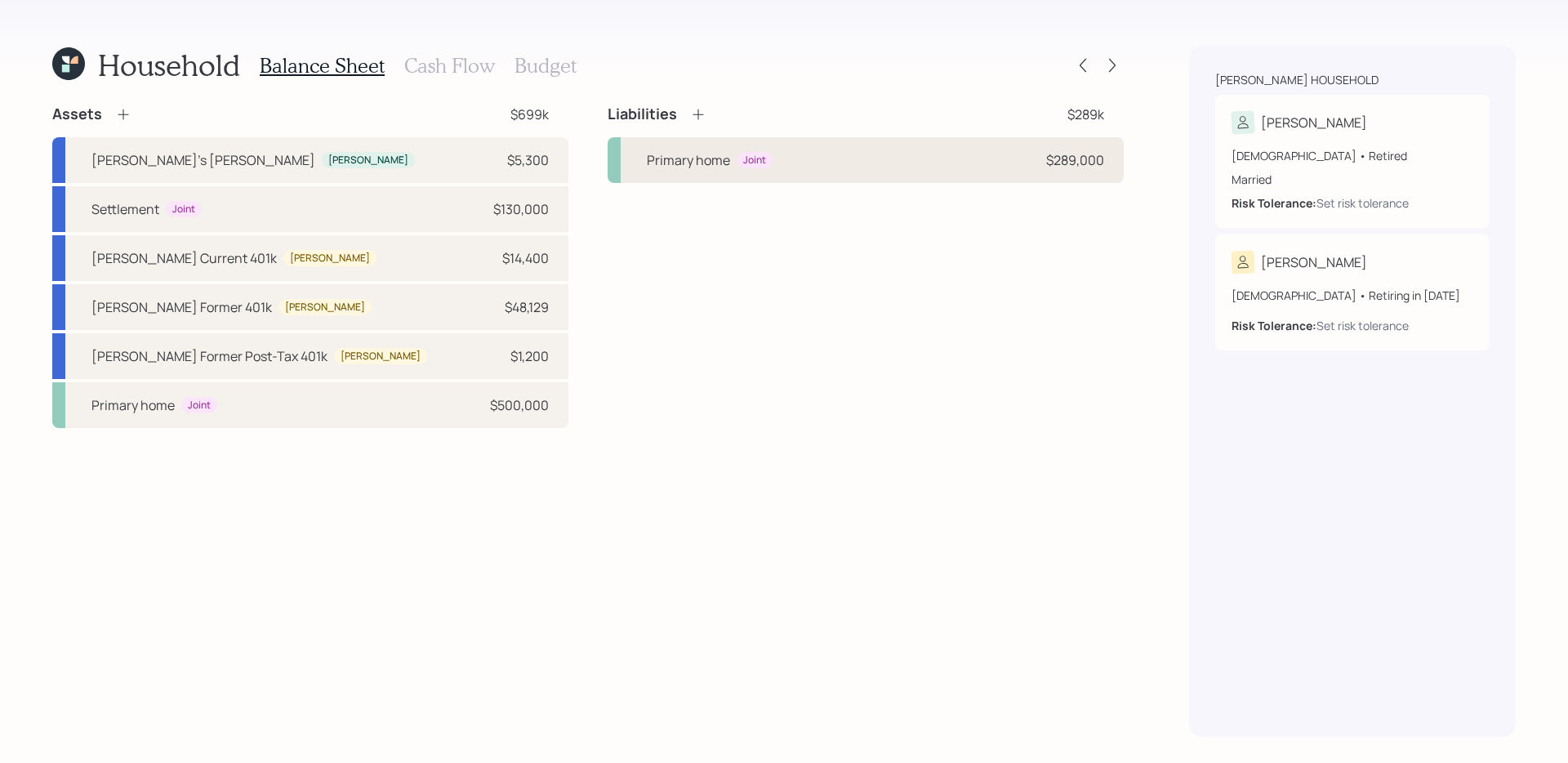
click at [906, 157] on div "Primary home Joint $289,000" at bounding box center [865, 160] width 516 height 46
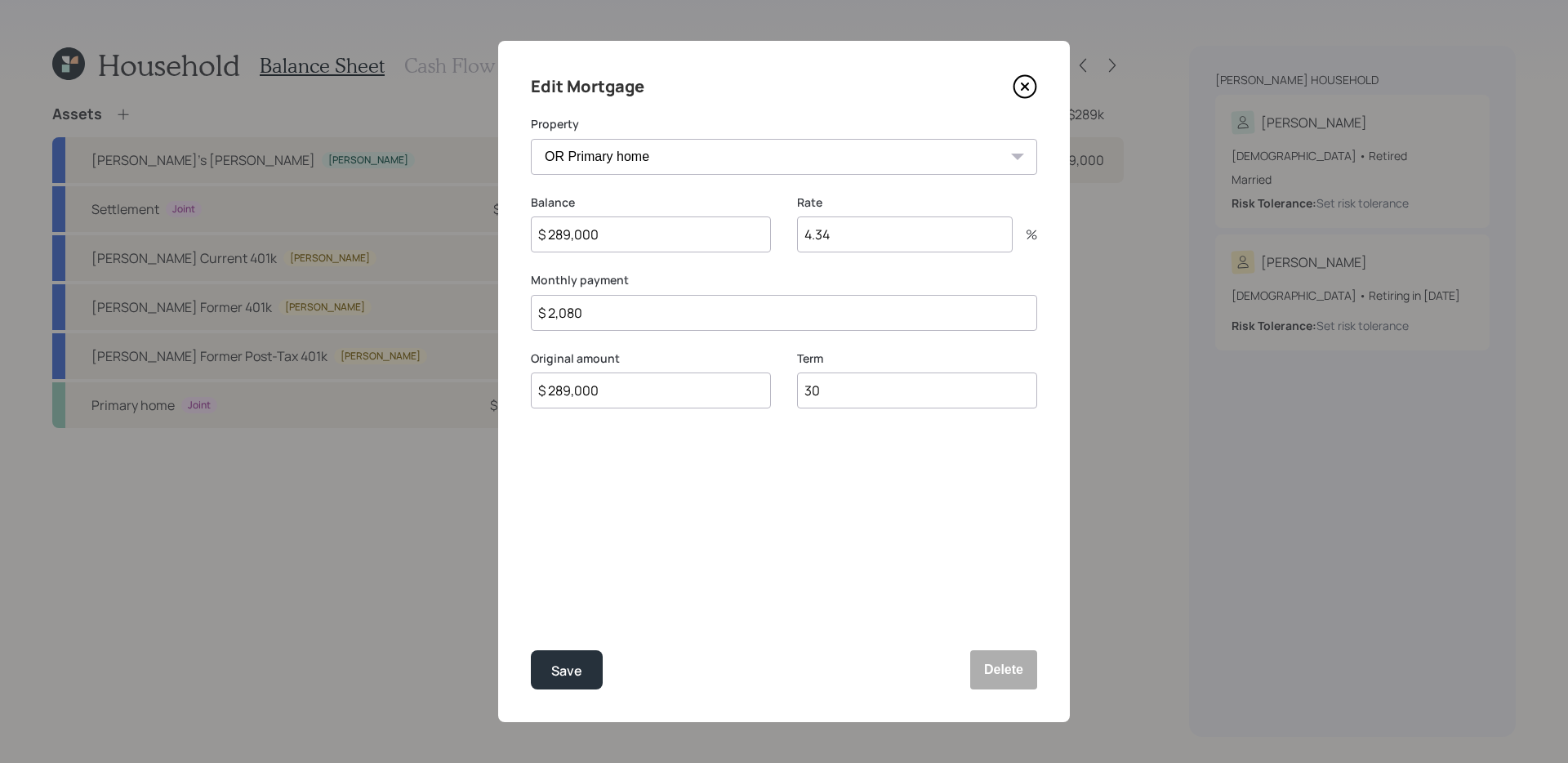
click at [737, 306] on input "$ 2,080" at bounding box center [784, 313] width 506 height 36
type input "$ 1,538"
click at [546, 677] on button "Save" at bounding box center [567, 670] width 72 height 40
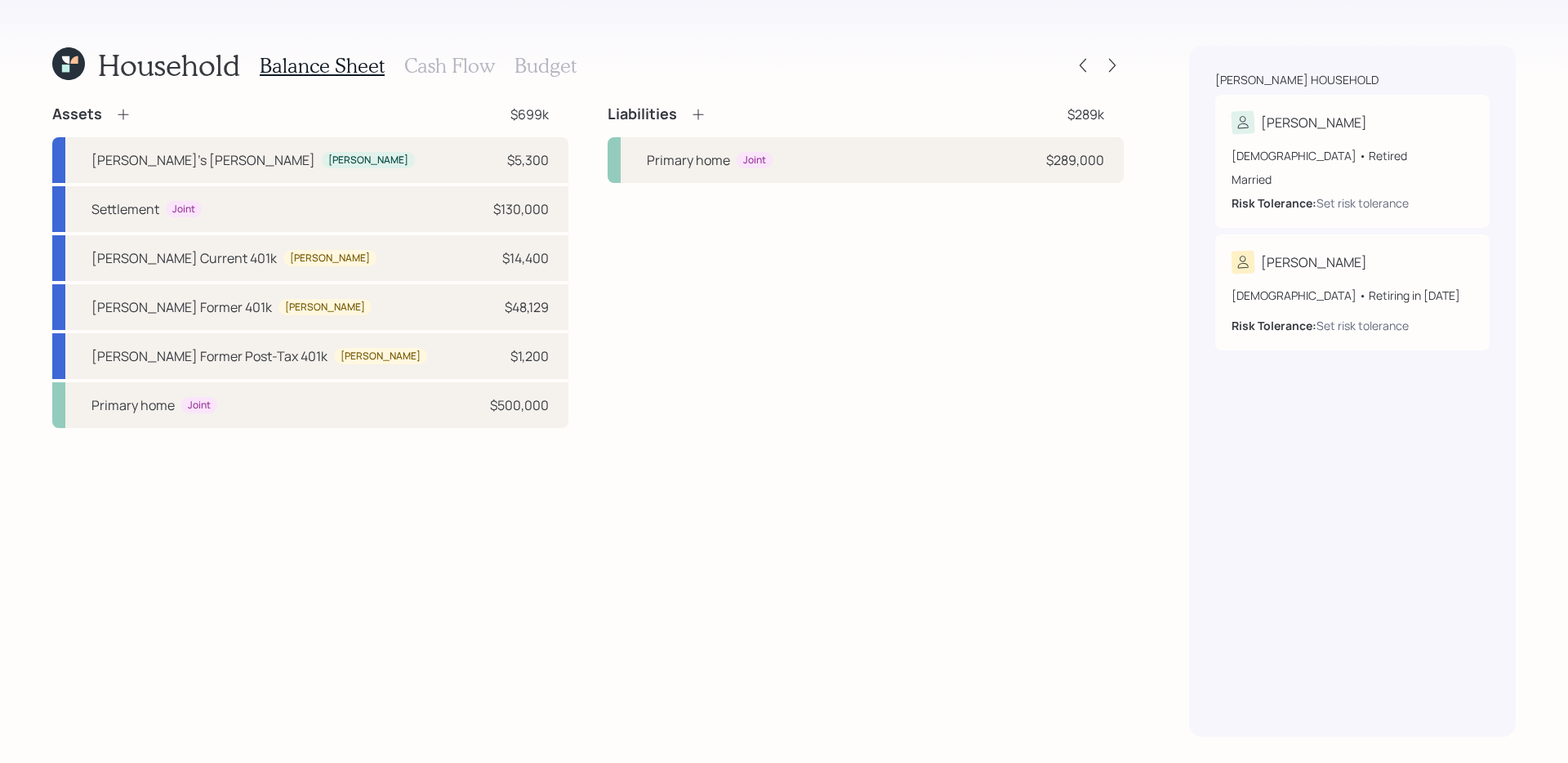
click at [697, 115] on icon at bounding box center [698, 114] width 17 height 17
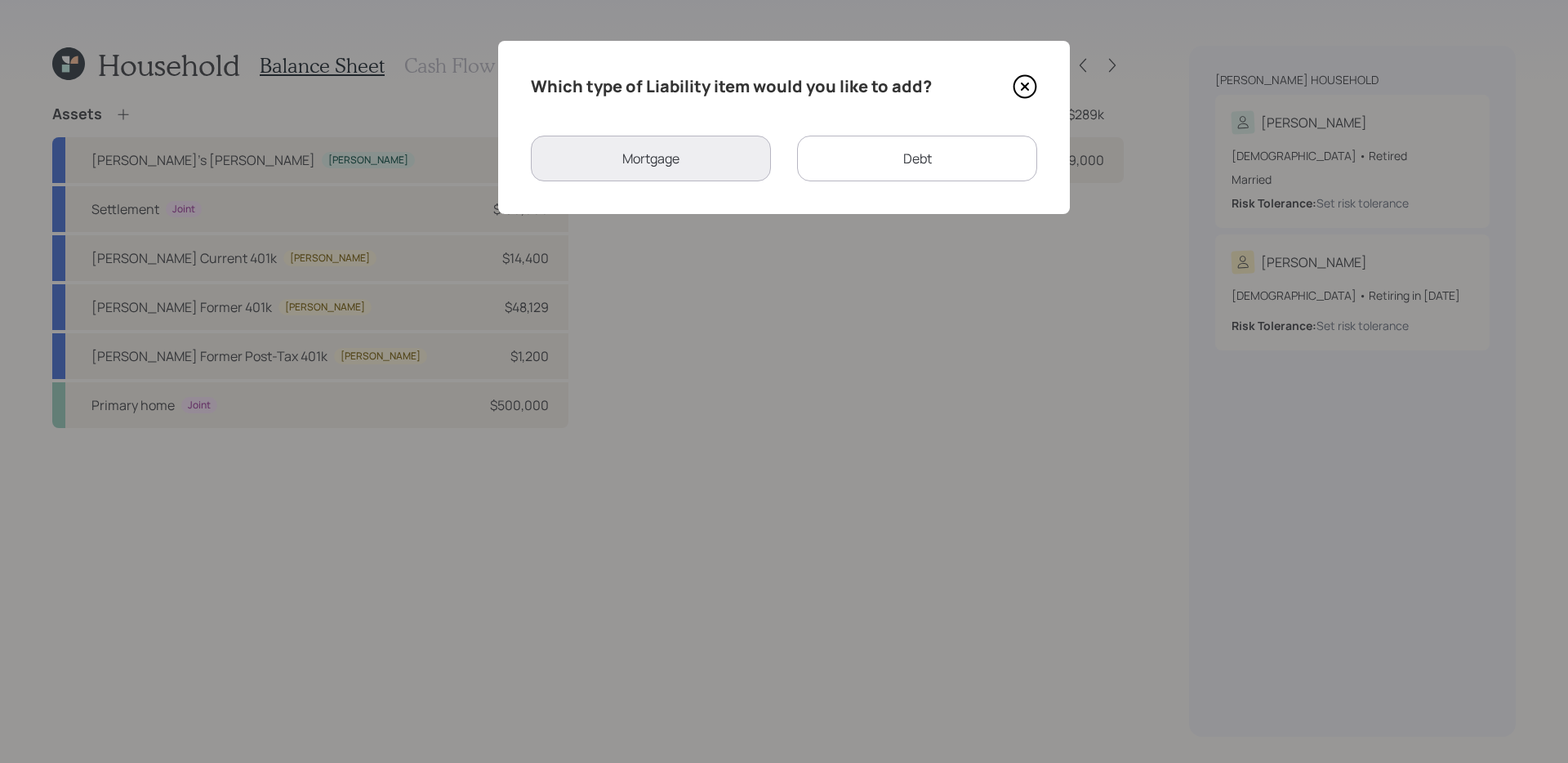
click at [874, 135] on div "Which type of Liability item would you like to add? Mortgage Debt" at bounding box center [784, 127] width 571 height 173
click at [864, 154] on div "Debt" at bounding box center [917, 158] width 240 height 46
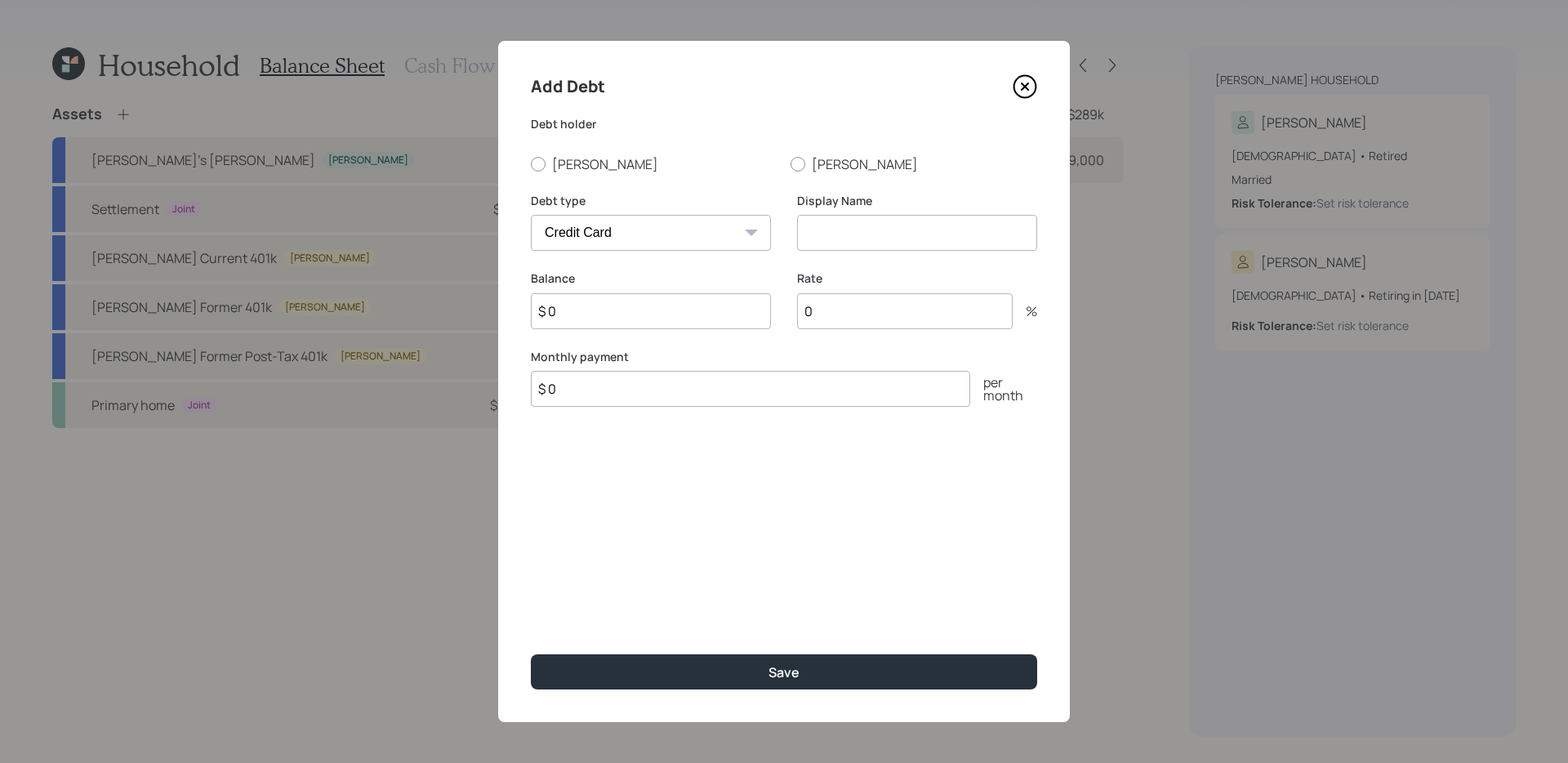
click at [710, 237] on select "Car Credit Card Medical Student Other" at bounding box center [651, 233] width 240 height 36
select select "car"
click at [531, 215] on select "Car Credit Card Medical Student Other" at bounding box center [651, 233] width 240 height 36
click at [717, 238] on select "Car Credit Card Medical Student Other" at bounding box center [651, 233] width 240 height 36
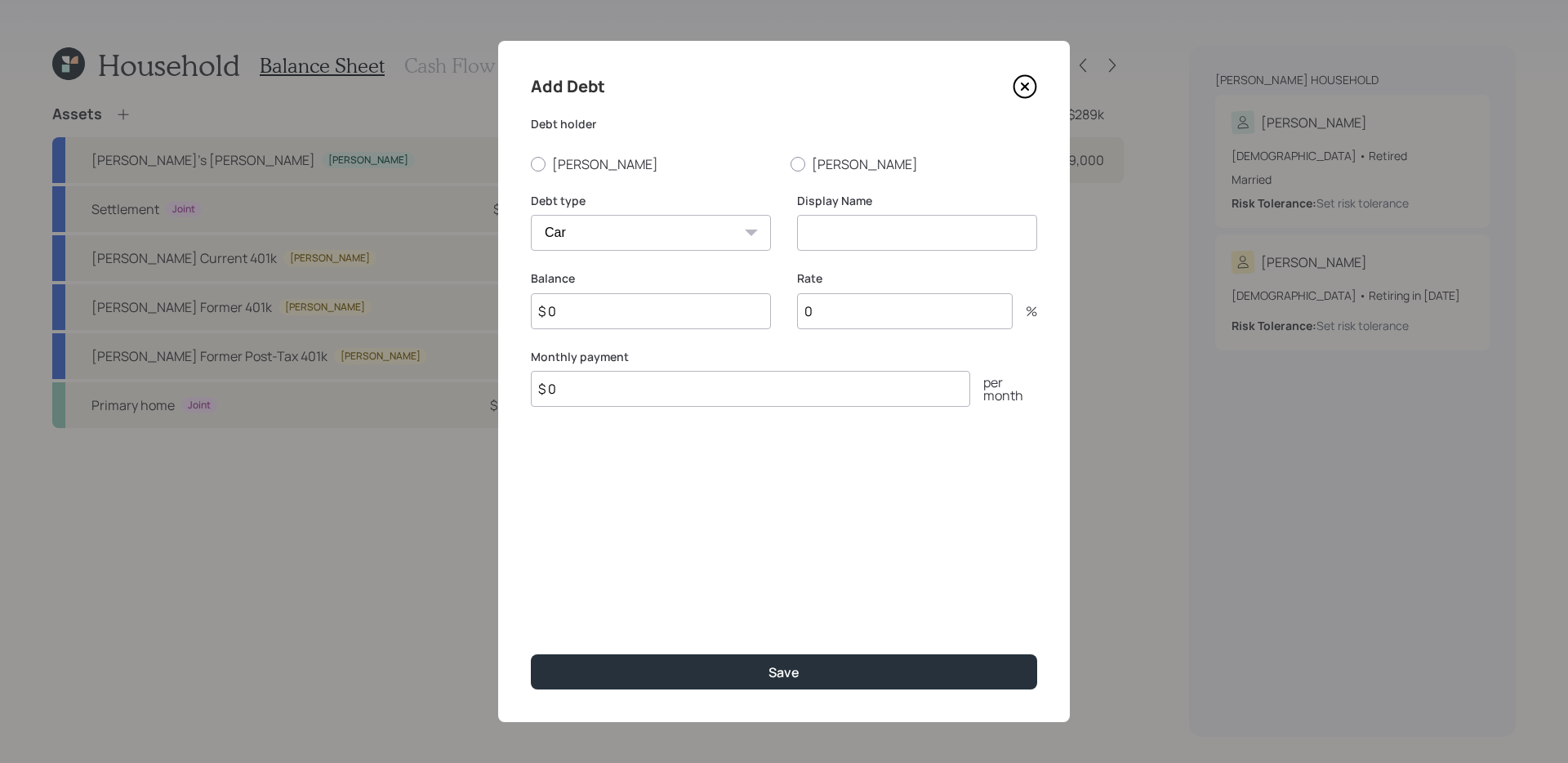
click at [657, 237] on select "Car Credit Card Medical Student Other" at bounding box center [651, 233] width 240 height 36
click at [531, 215] on select "Car Credit Card Medical Student Other" at bounding box center [651, 233] width 240 height 36
click at [552, 171] on label "[PERSON_NAME]" at bounding box center [654, 164] width 247 height 18
click at [531, 164] on input "[PERSON_NAME]" at bounding box center [530, 163] width 1 height 1
radio input "true"
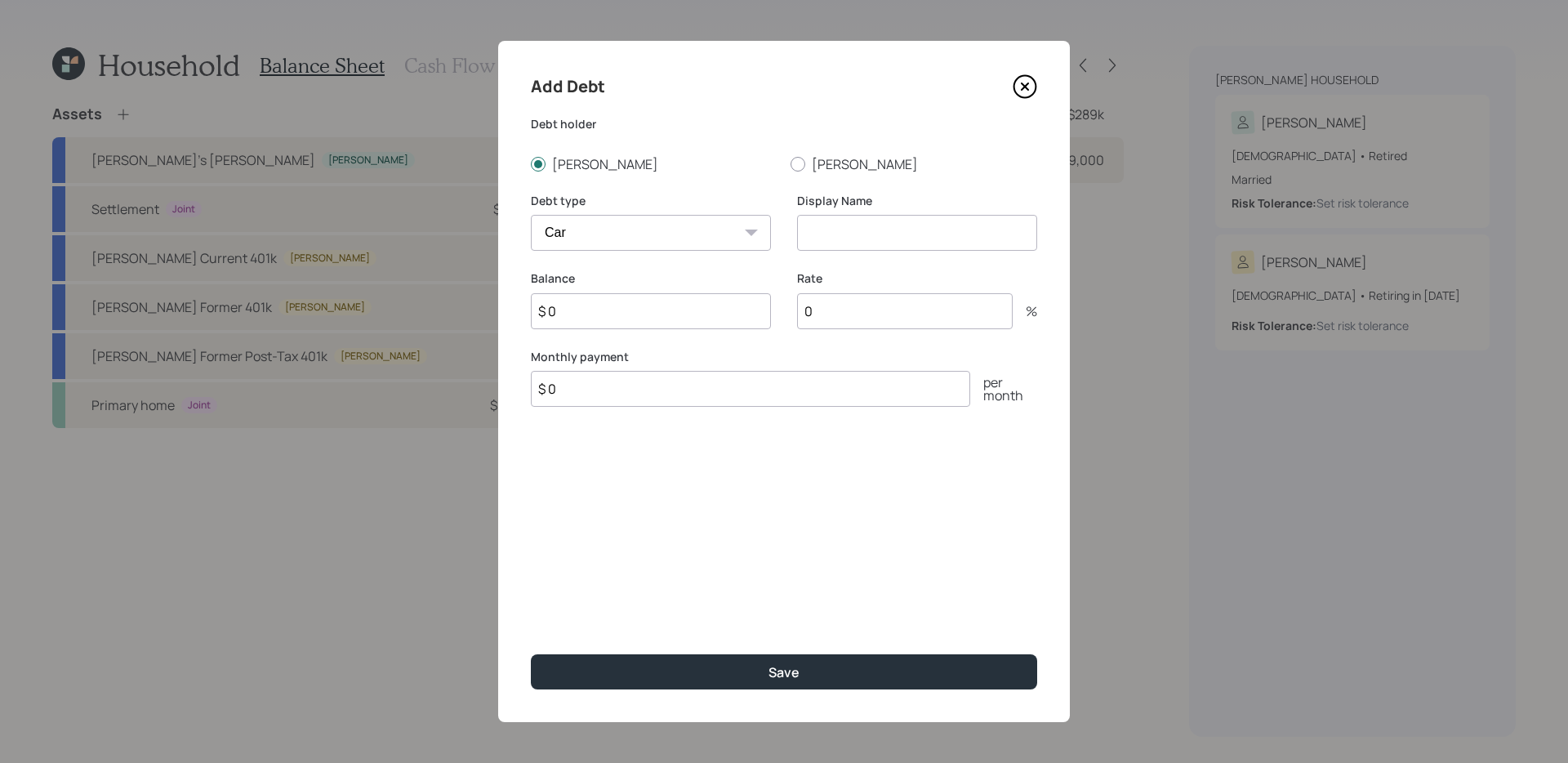
click at [853, 235] on input at bounding box center [917, 233] width 240 height 36
type input "Truck Loan"
type input "$ 116"
click at [668, 314] on input "$ 0" at bounding box center [651, 311] width 240 height 36
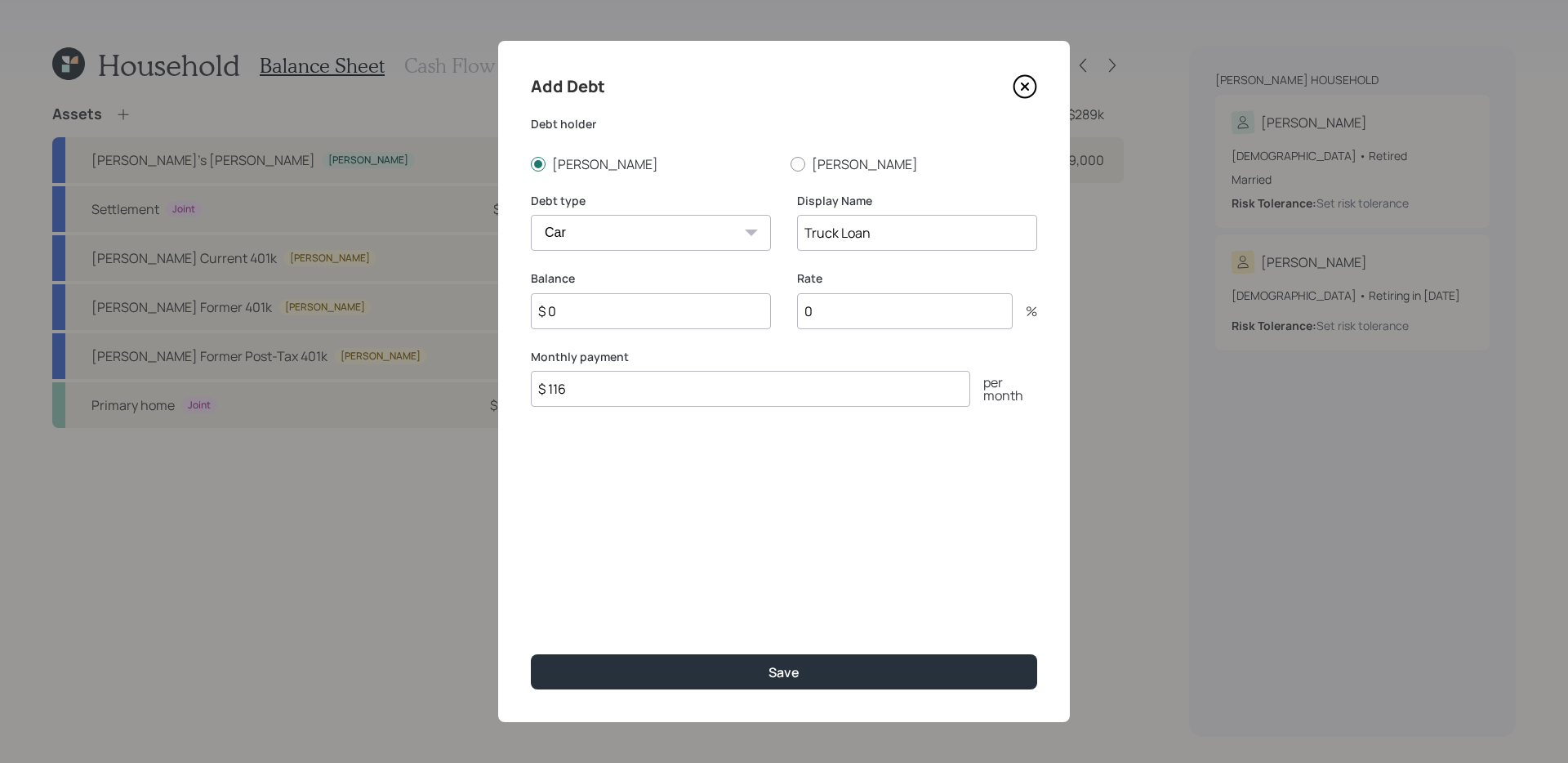
click at [668, 314] on input "$ 0" at bounding box center [651, 311] width 240 height 36
type input "$ 6,840"
click at [531, 654] on button "Save" at bounding box center [784, 672] width 506 height 35
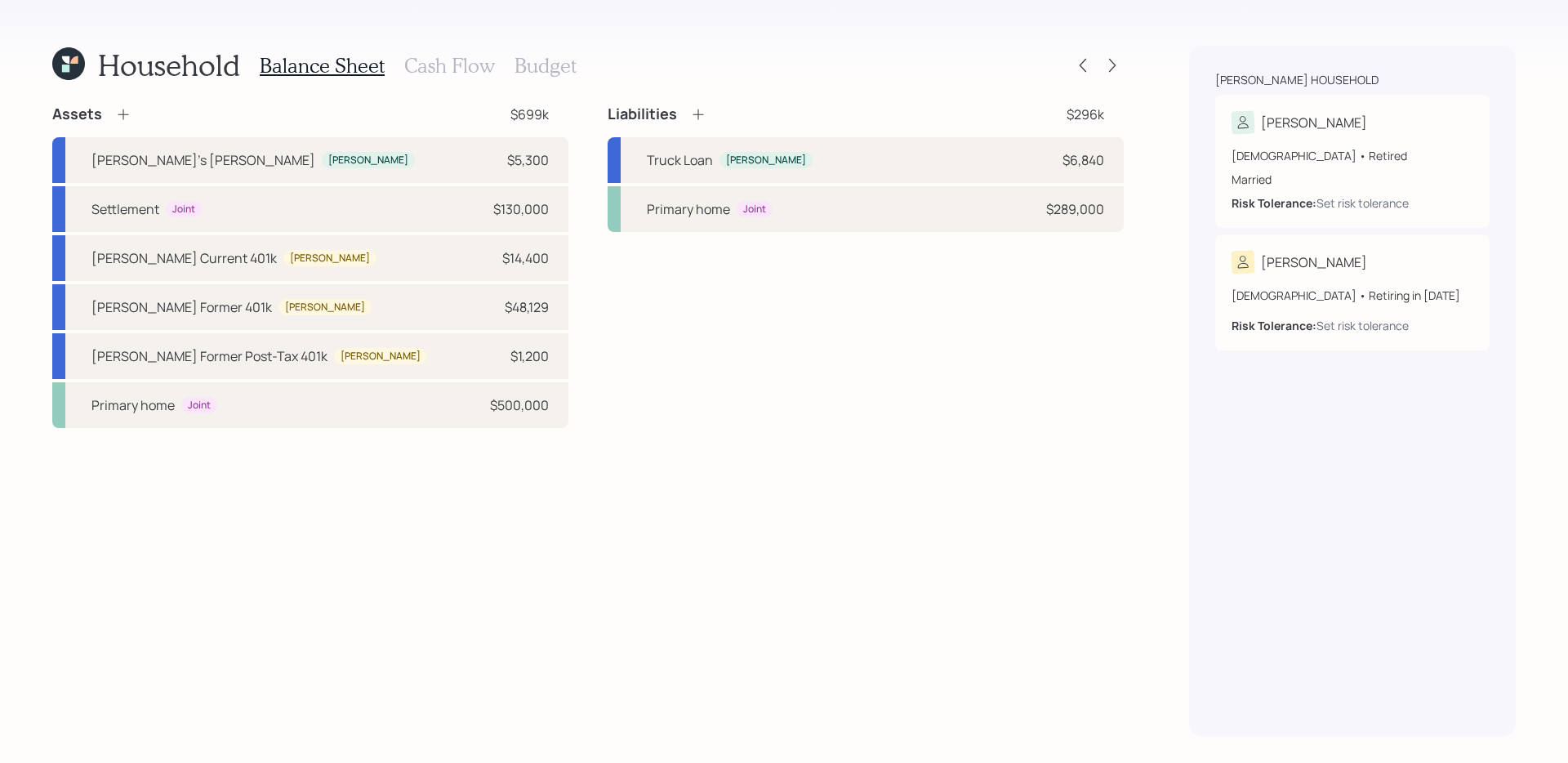
click at [707, 326] on div "Liabilities $296k Truck Loan Marla $6,840 Primary home Joint $289,000" at bounding box center [865, 266] width 516 height 323
click at [465, 65] on h3 "Cash Flow" at bounding box center [449, 65] width 90 height 24
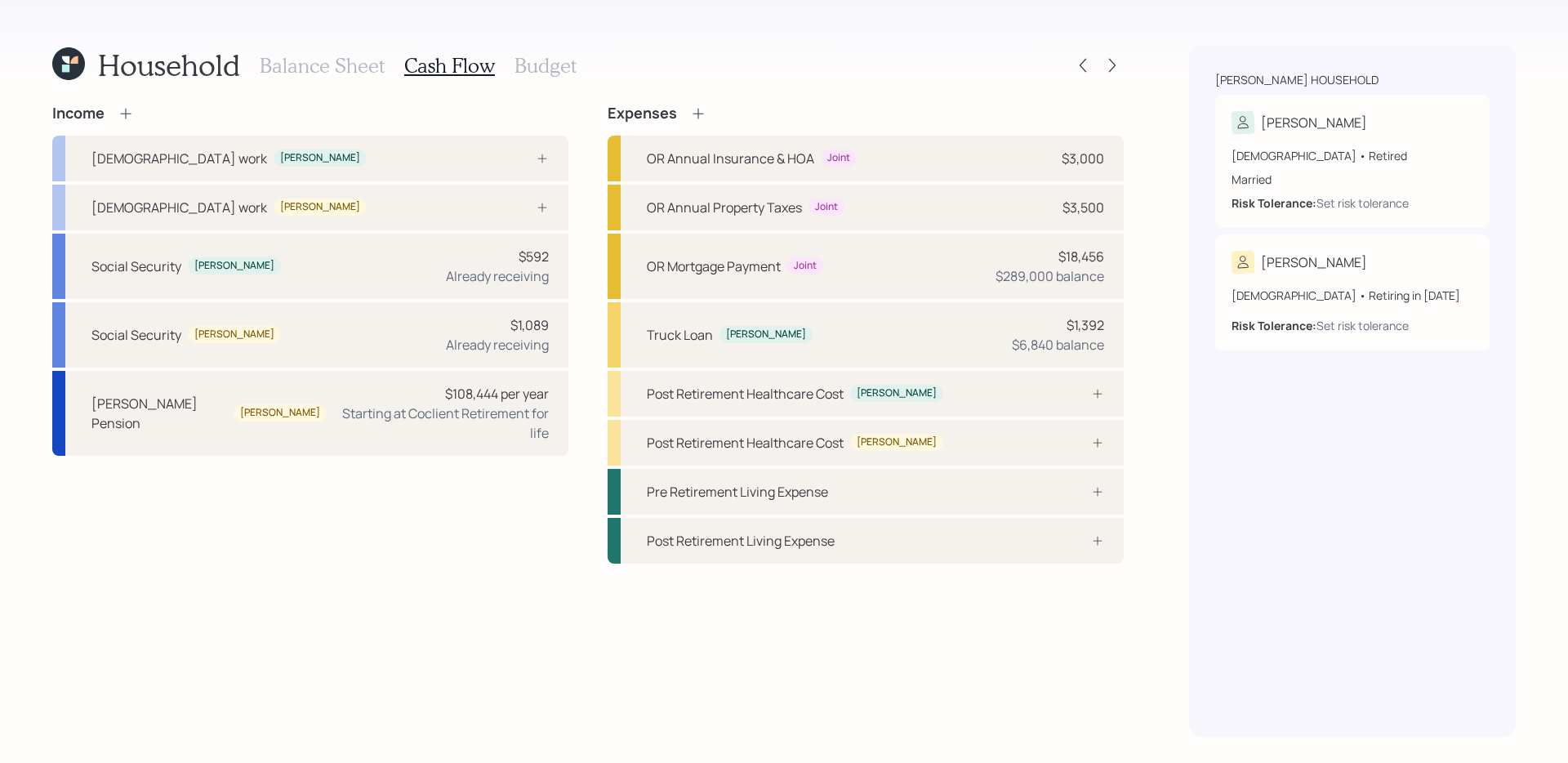
click at [334, 577] on div "Income Full-time work Marla Full-time work Keith Social Security Marla $592 Alr…" at bounding box center [588, 421] width 1071 height 632
click at [324, 62] on h3 "Balance Sheet" at bounding box center [322, 65] width 125 height 24
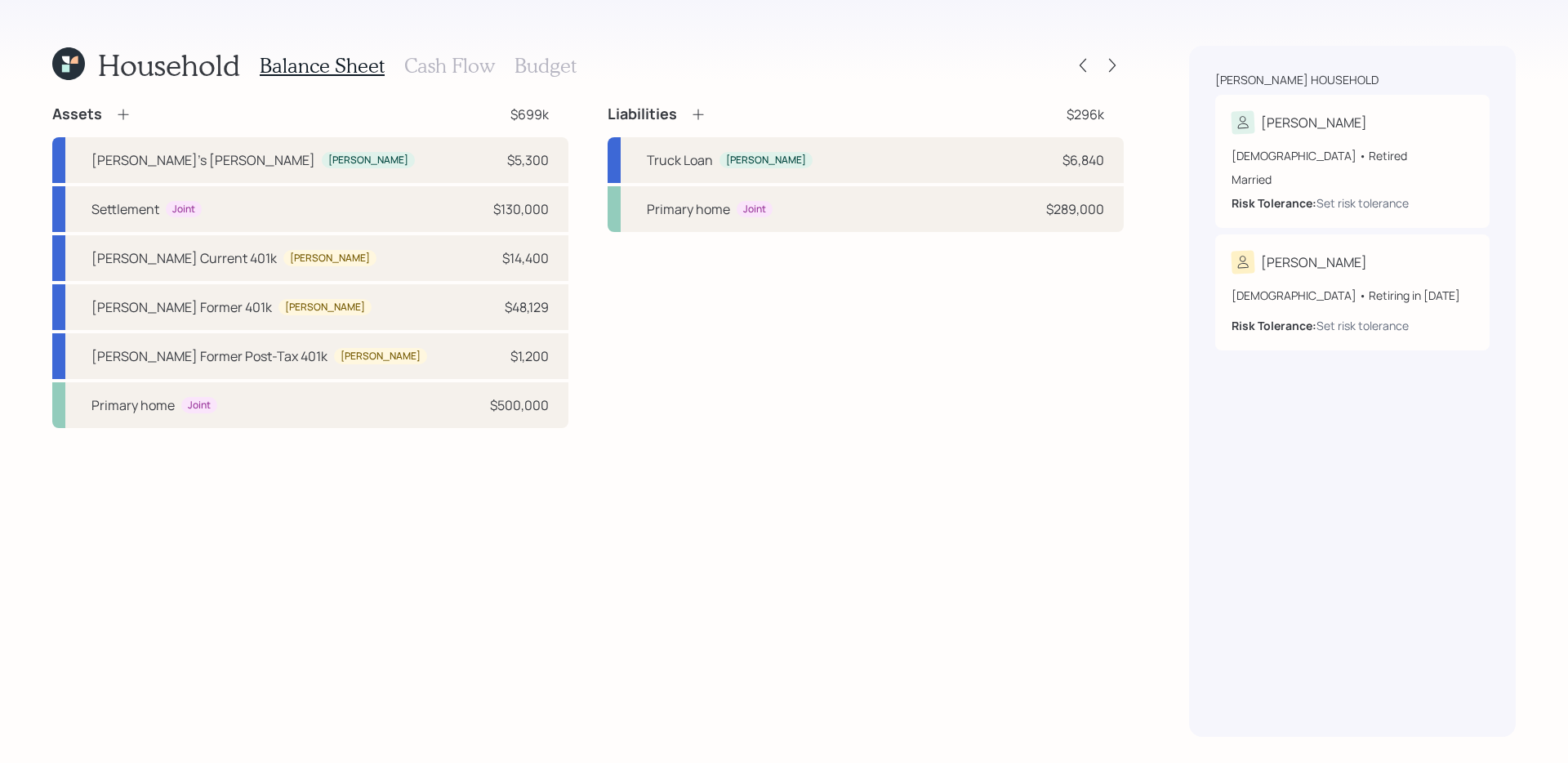
click at [691, 104] on div "Household Balance Sheet Cash Flow Budget Assets $699k Marla's Roth IRA Marla $5…" at bounding box center [588, 391] width 1071 height 691
click at [695, 112] on icon at bounding box center [698, 114] width 17 height 17
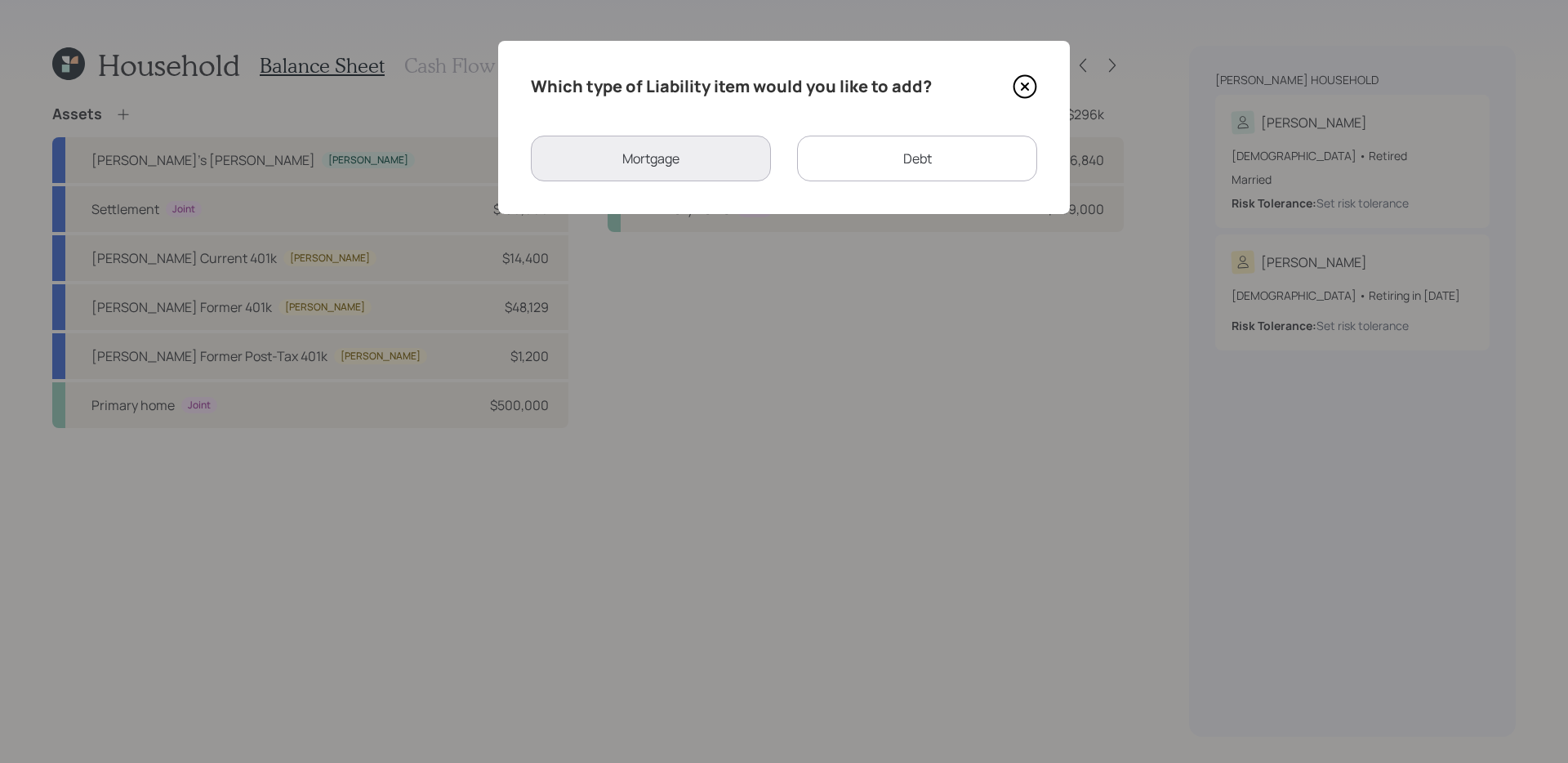
click at [876, 162] on div "Debt" at bounding box center [917, 158] width 240 height 46
select select "credit_card"
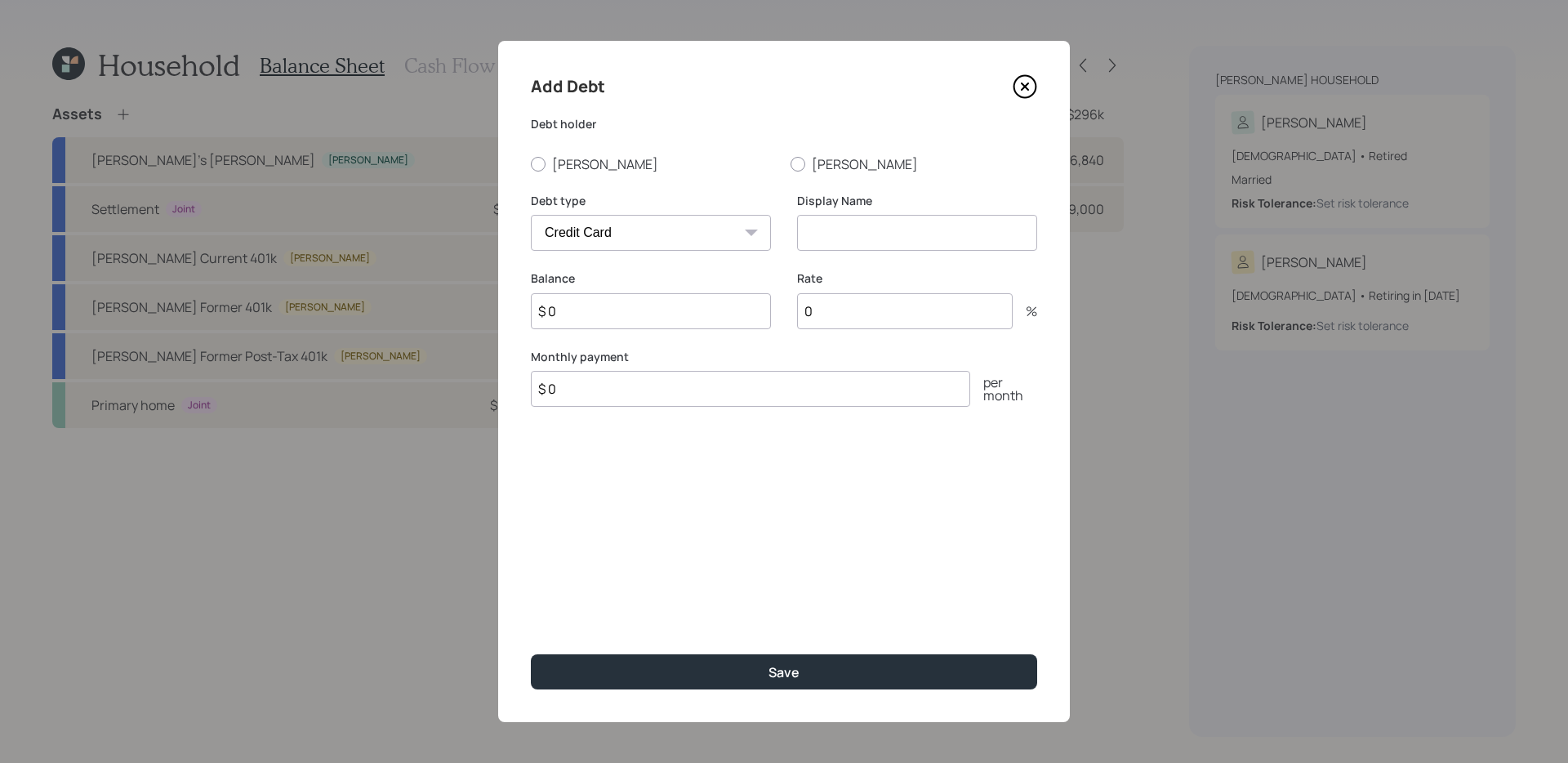
click at [689, 310] on input "$ 0" at bounding box center [651, 311] width 240 height 36
type input "$ 17,000"
type input "Roof Loan"
click at [597, 233] on select "Car Credit Card Medical Student Other" at bounding box center [651, 233] width 240 height 36
select select "other"
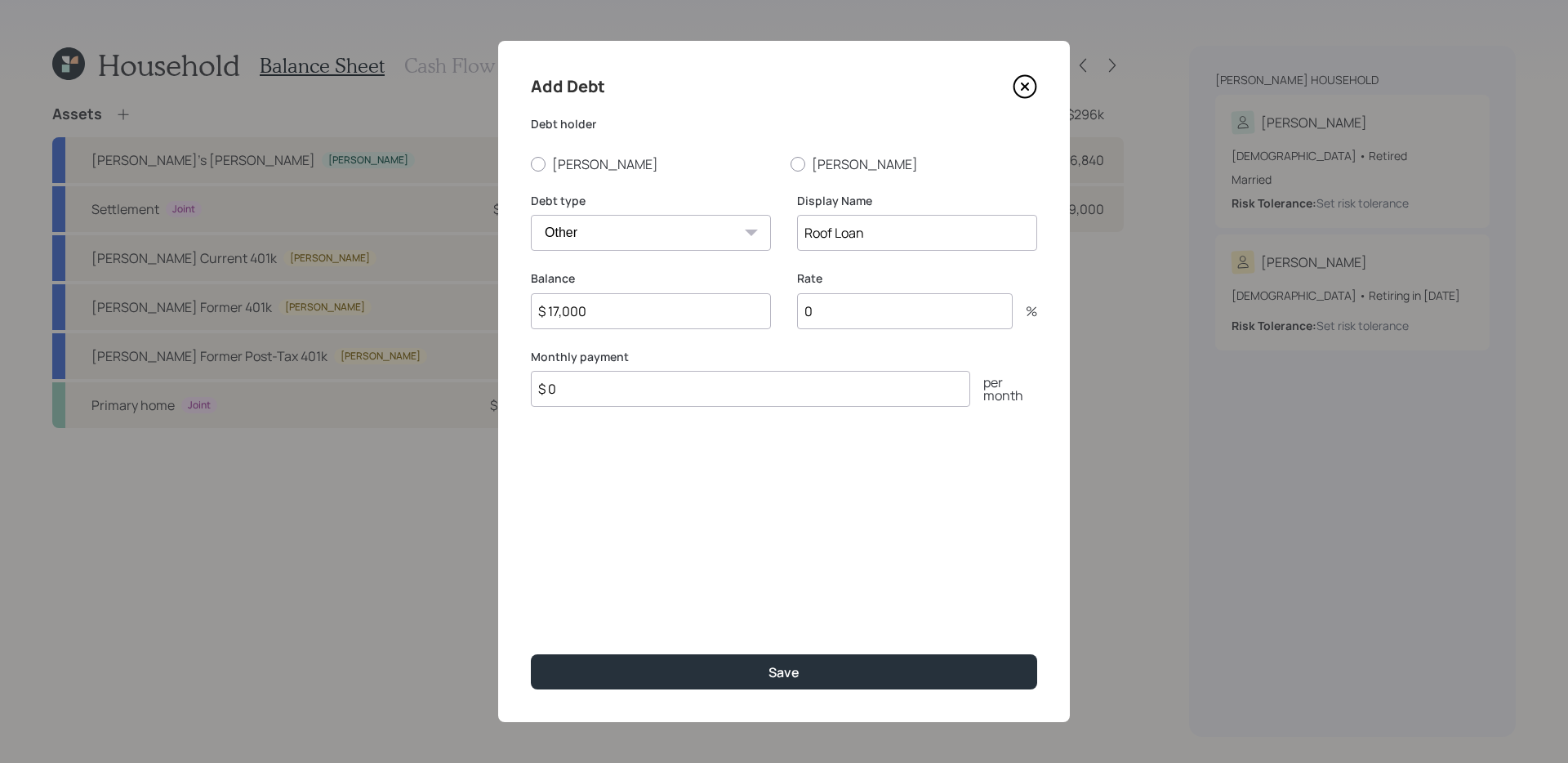
click at [531, 215] on select "Car Credit Card Medical Student Other" at bounding box center [651, 233] width 240 height 36
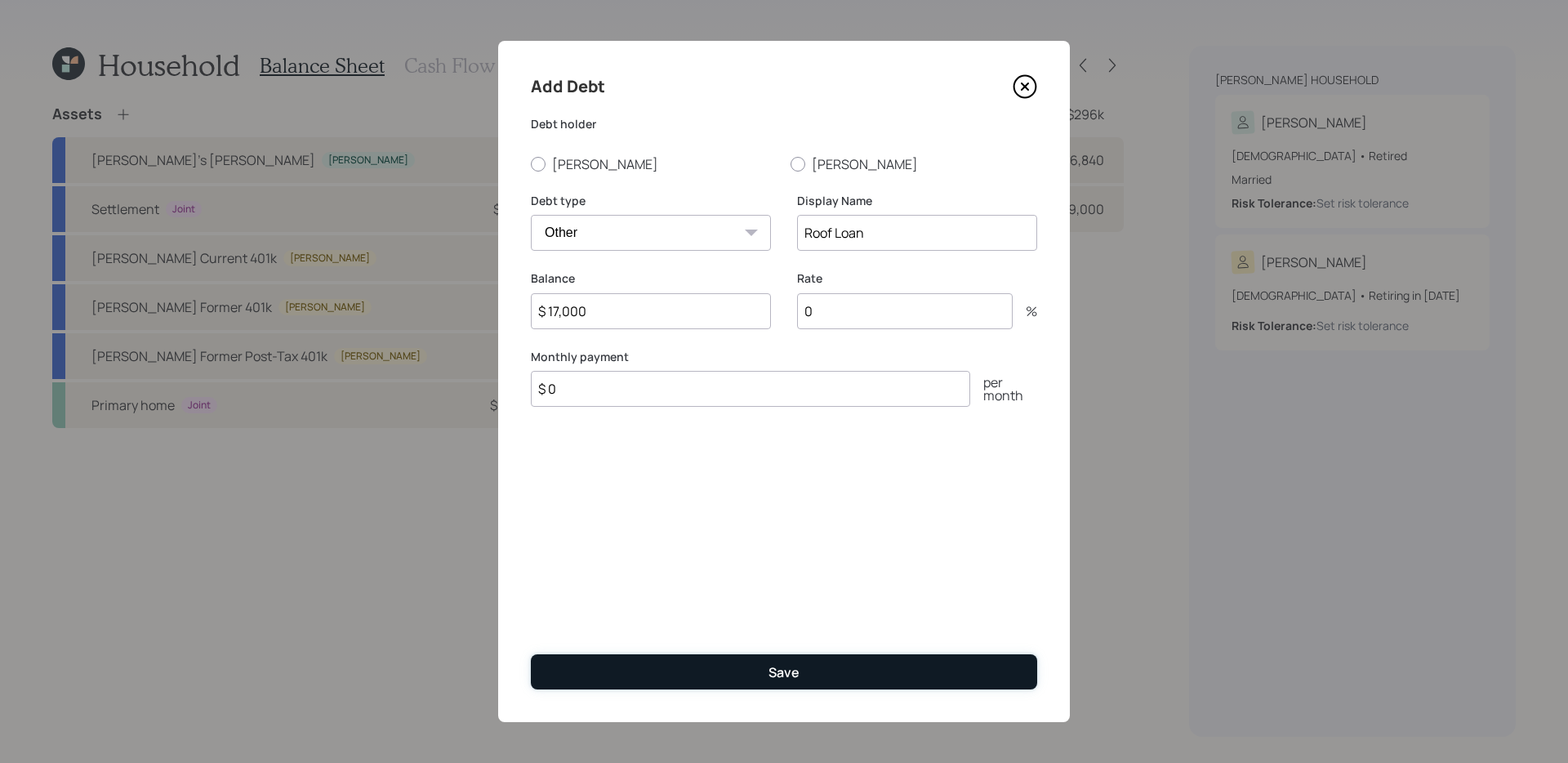
click at [700, 666] on button "Save" at bounding box center [784, 672] width 506 height 35
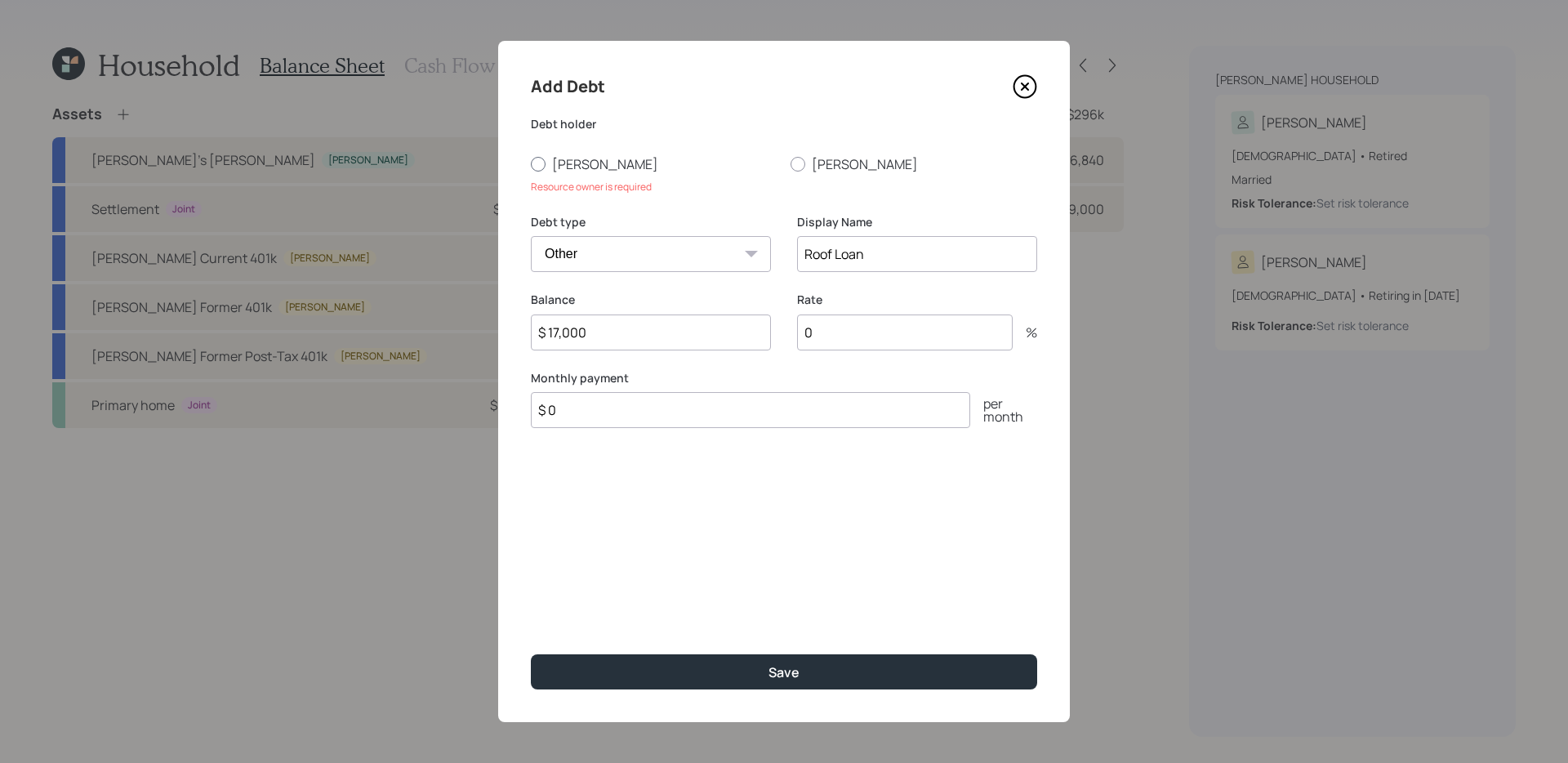
click at [565, 165] on label "[PERSON_NAME]" at bounding box center [654, 164] width 247 height 18
click at [531, 164] on input "[PERSON_NAME]" at bounding box center [530, 163] width 1 height 1
radio input "true"
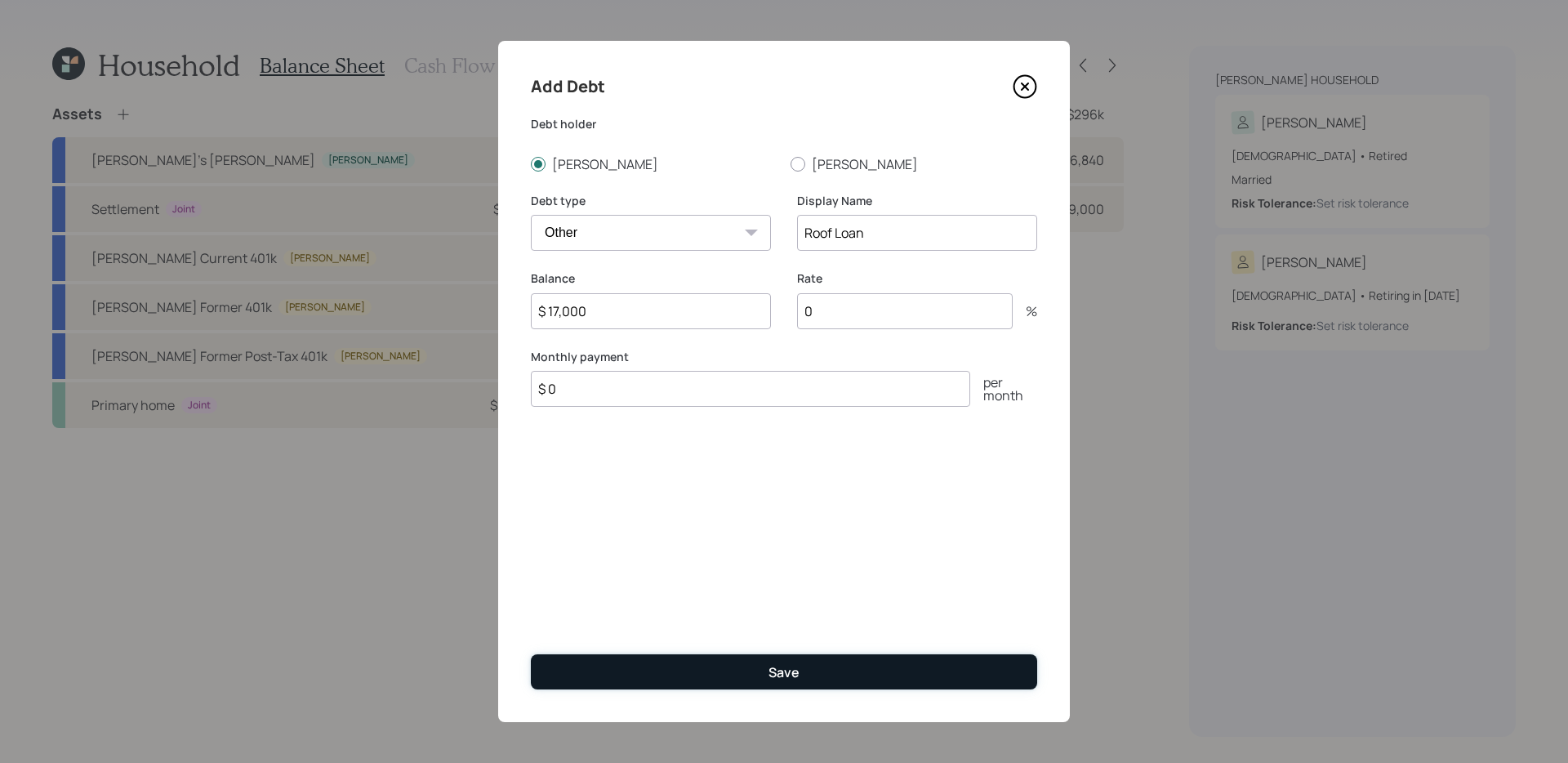
click at [674, 661] on button "Save" at bounding box center [784, 672] width 506 height 35
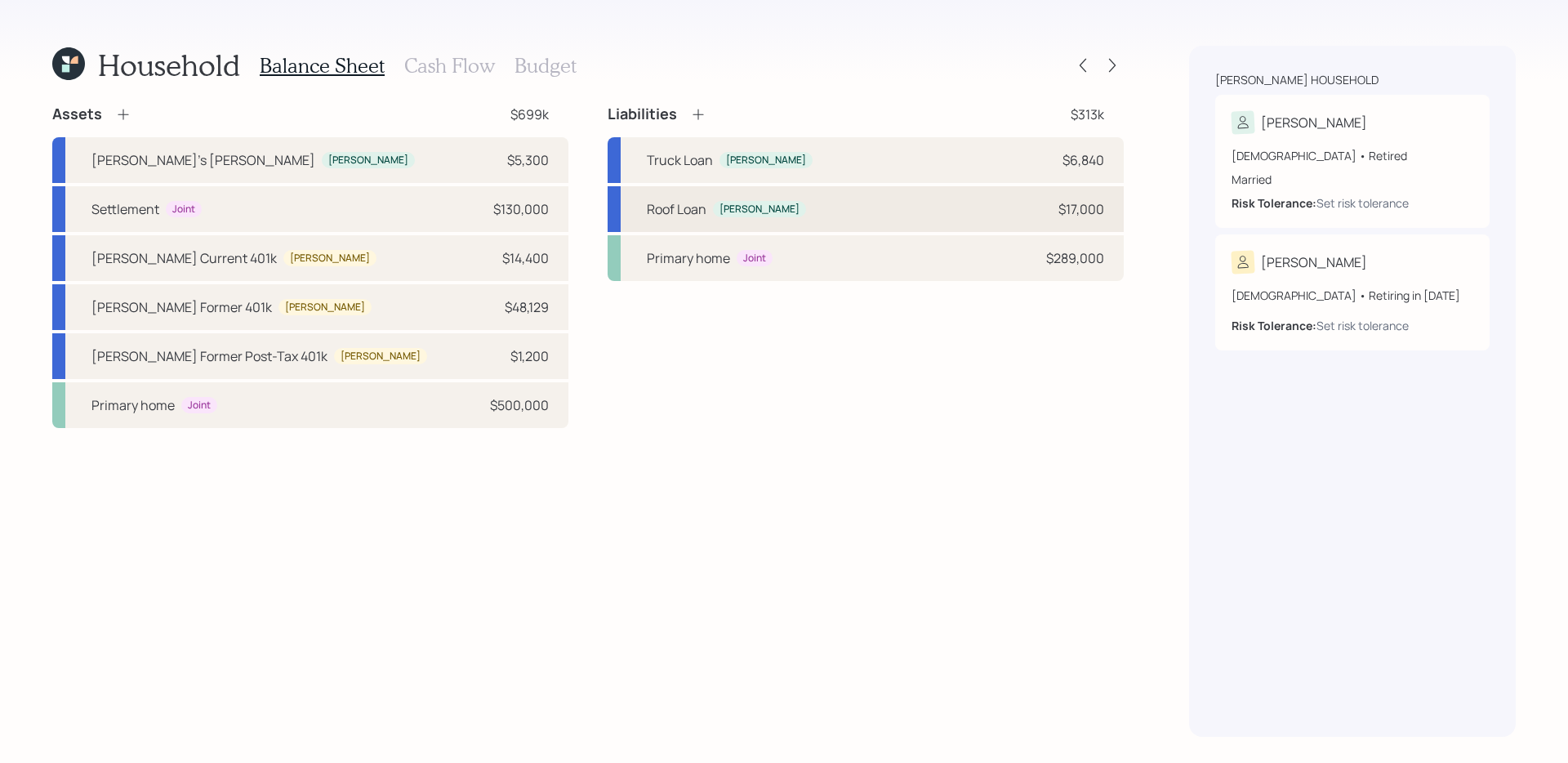
click at [908, 211] on div "Roof Loan Marla $17,000" at bounding box center [865, 209] width 516 height 46
select select "other"
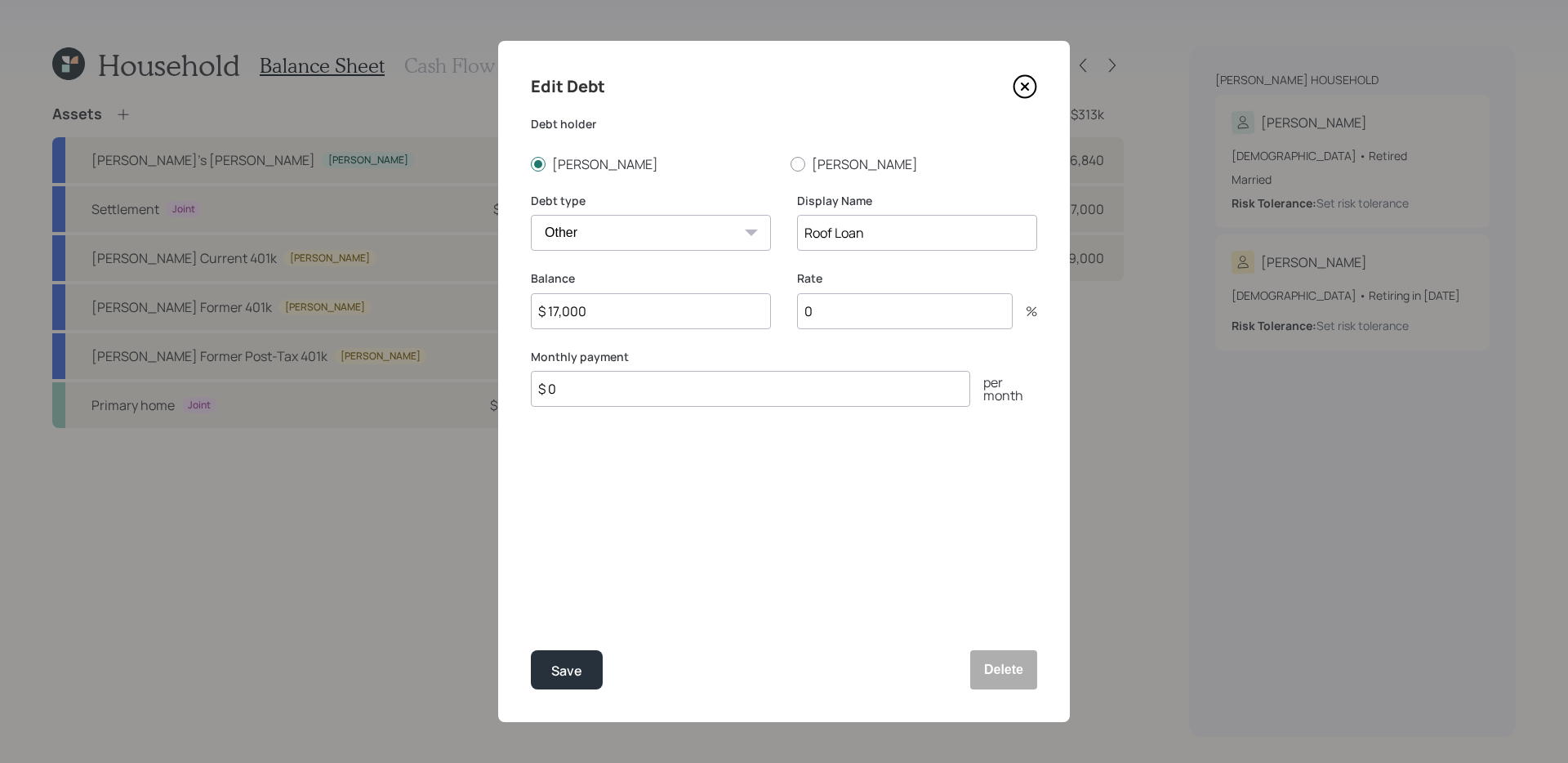
click at [912, 323] on input "0" at bounding box center [905, 311] width 216 height 36
type input "7.5"
click at [531, 651] on button "Save" at bounding box center [567, 670] width 72 height 40
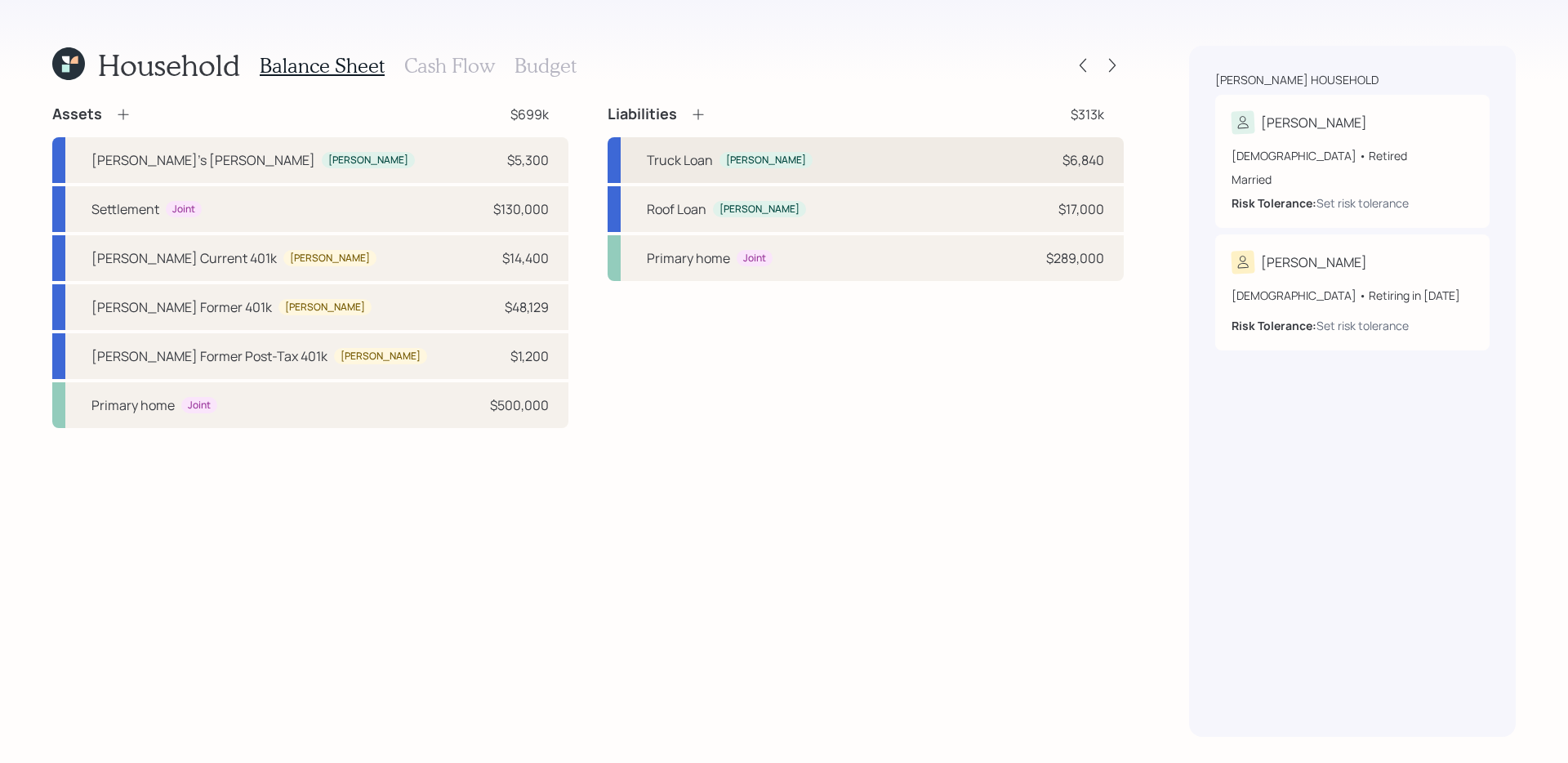
click at [839, 157] on div "Truck Loan Marla $6,840" at bounding box center [865, 160] width 516 height 46
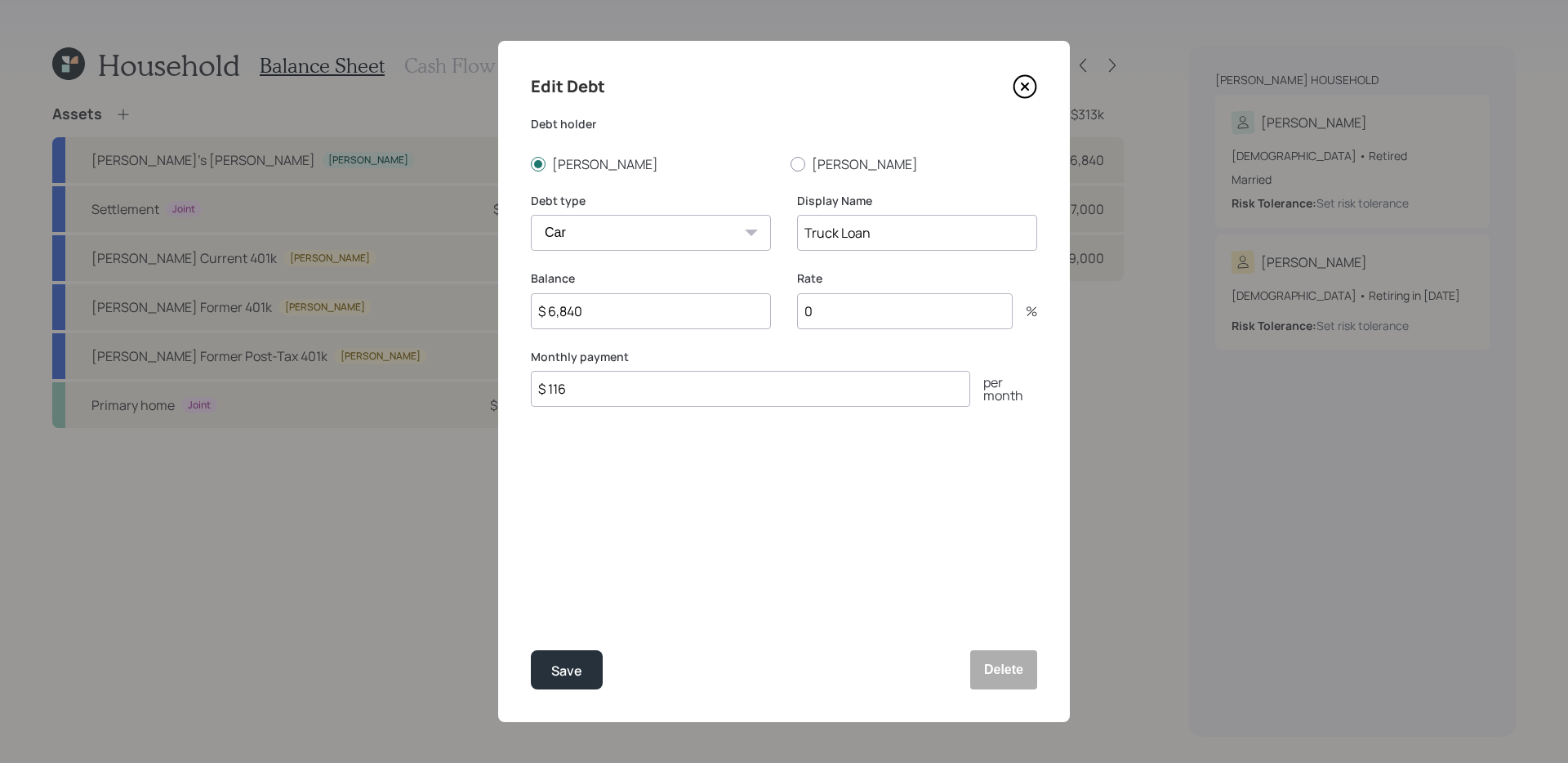
click at [621, 310] on input "$ 6,840" at bounding box center [651, 311] width 240 height 36
click at [563, 674] on div "Save" at bounding box center [566, 671] width 31 height 22
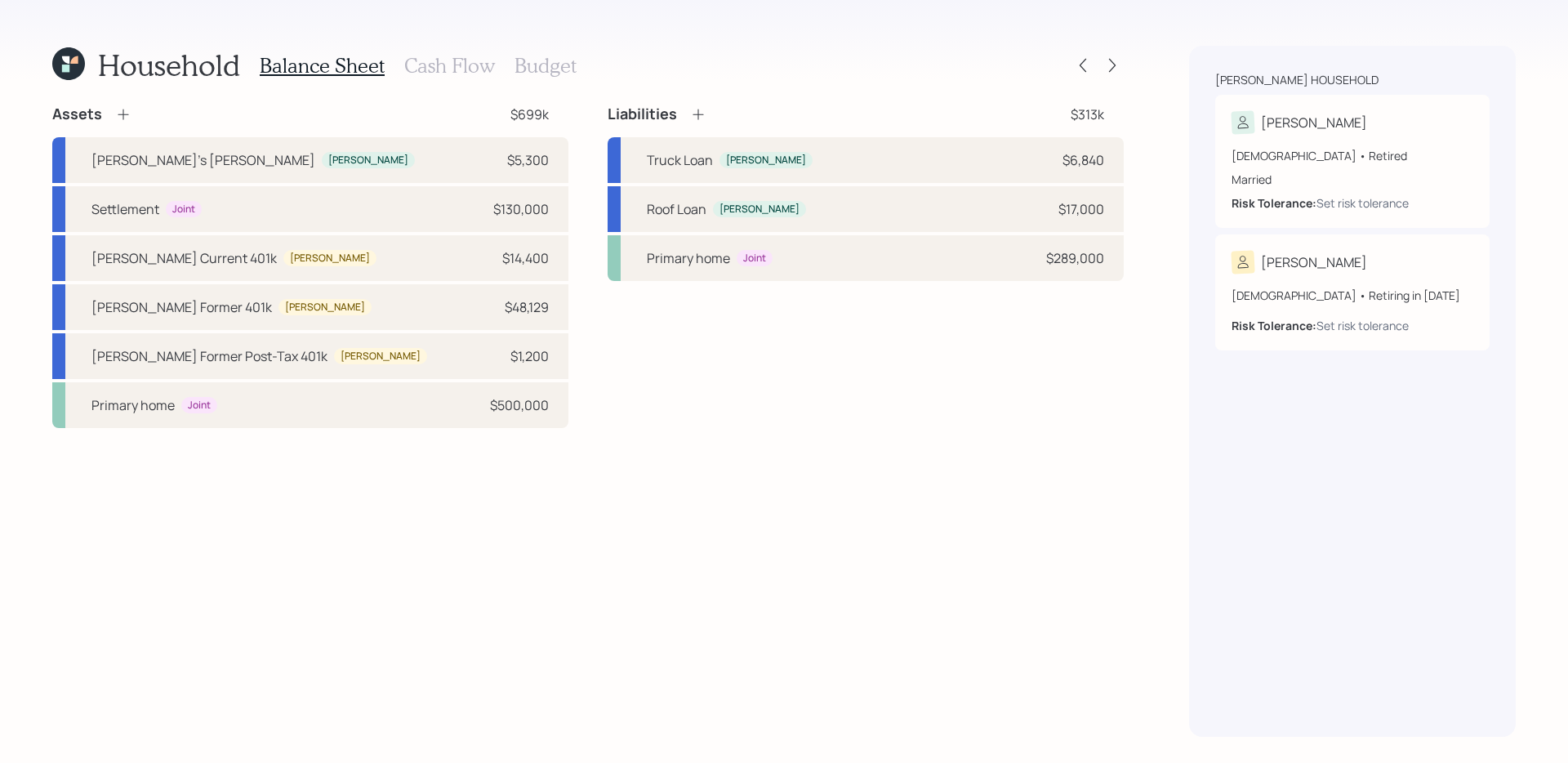
click at [888, 558] on div "Assets $699k Marla's Roth IRA Marla $5,300 Settlement Joint $130,000 Keith's Cu…" at bounding box center [588, 421] width 1071 height 632
click at [727, 444] on div "Assets $699k Marla's Roth IRA Marla $5,300 Settlement Joint $130,000 Keith's Cu…" at bounding box center [588, 421] width 1071 height 632
click at [442, 54] on h3 "Cash Flow" at bounding box center [449, 65] width 90 height 24
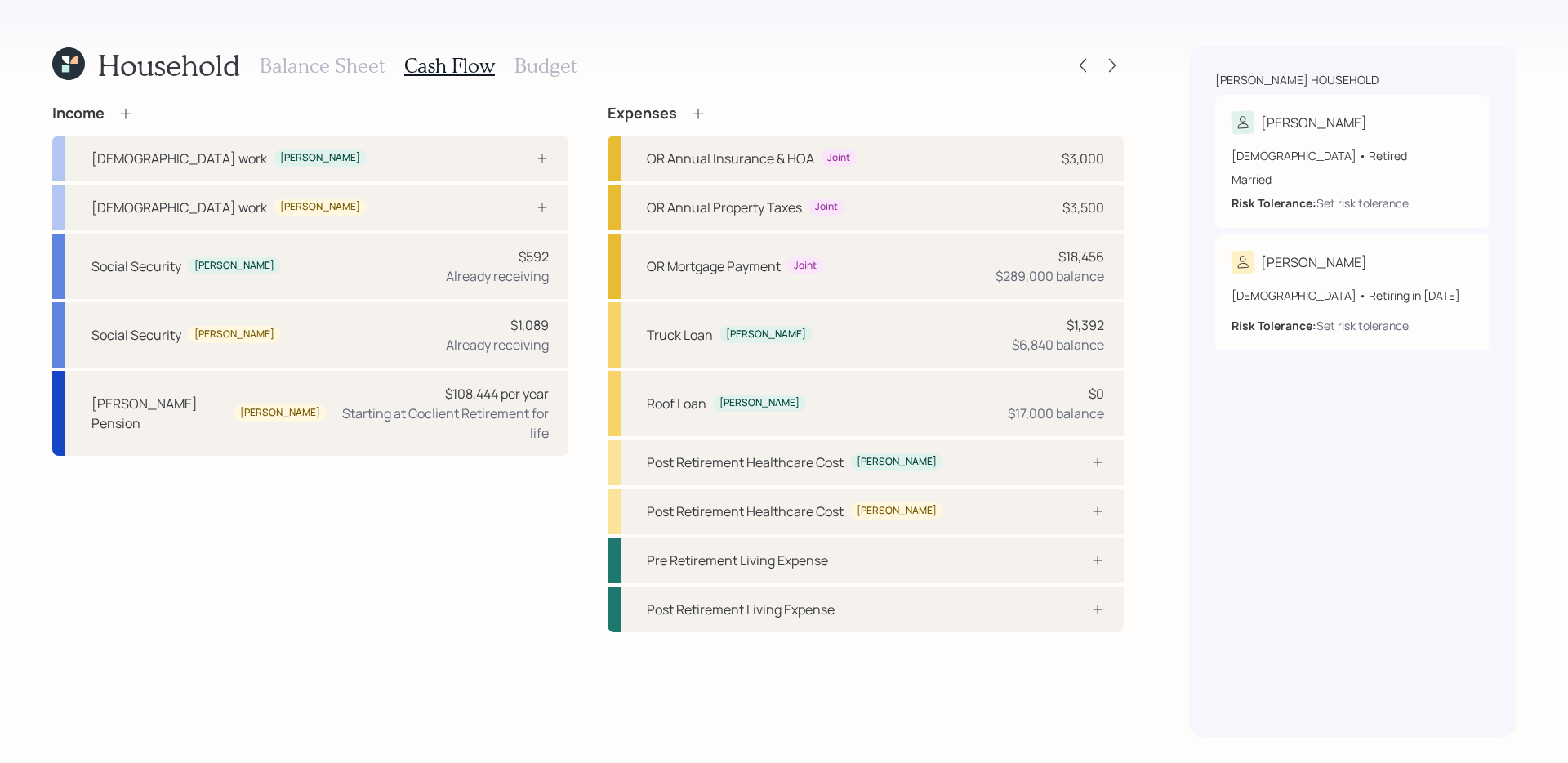
click at [299, 76] on h3 "Balance Sheet" at bounding box center [322, 65] width 125 height 24
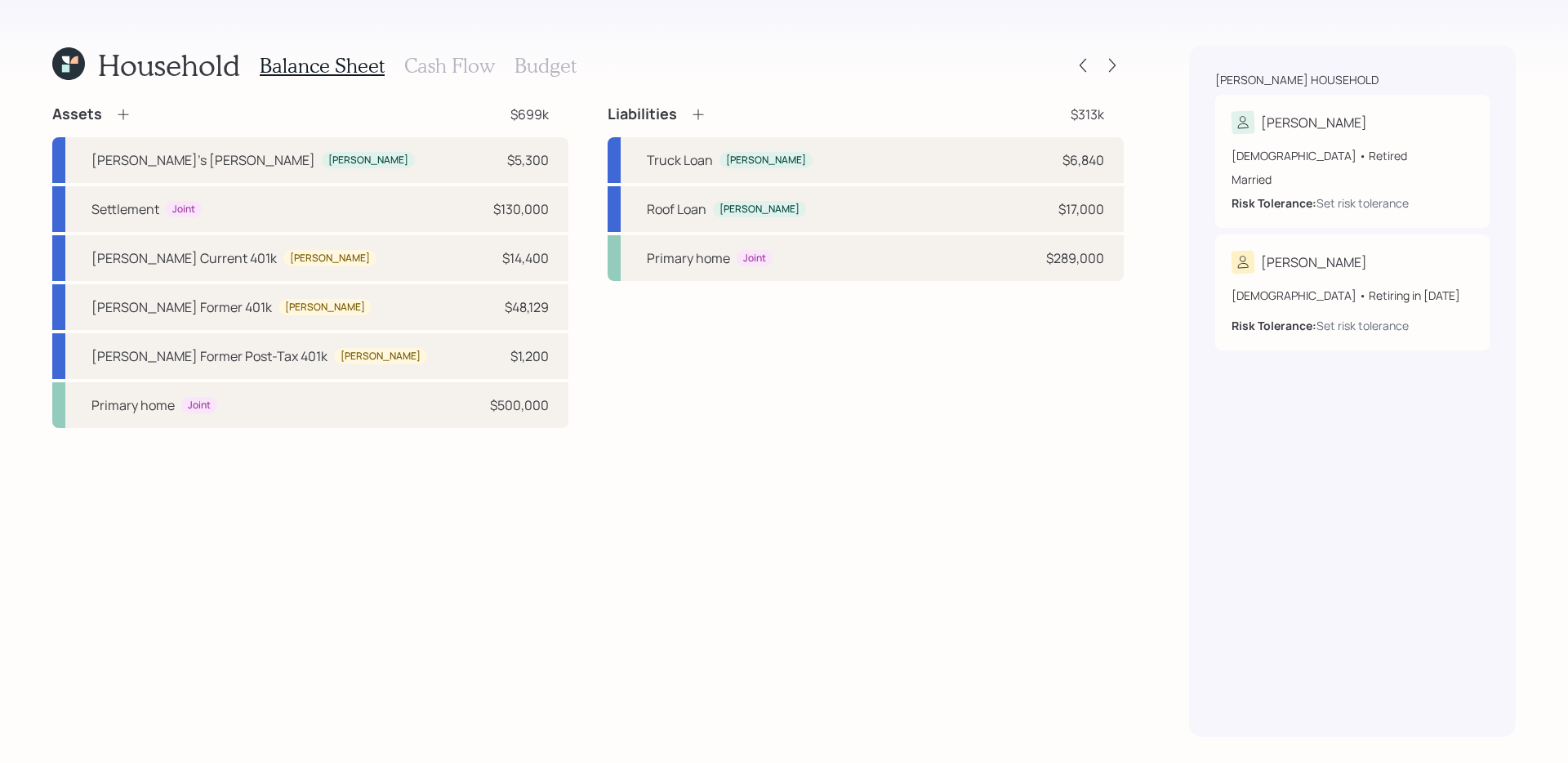
click at [701, 113] on icon at bounding box center [698, 115] width 11 height 11
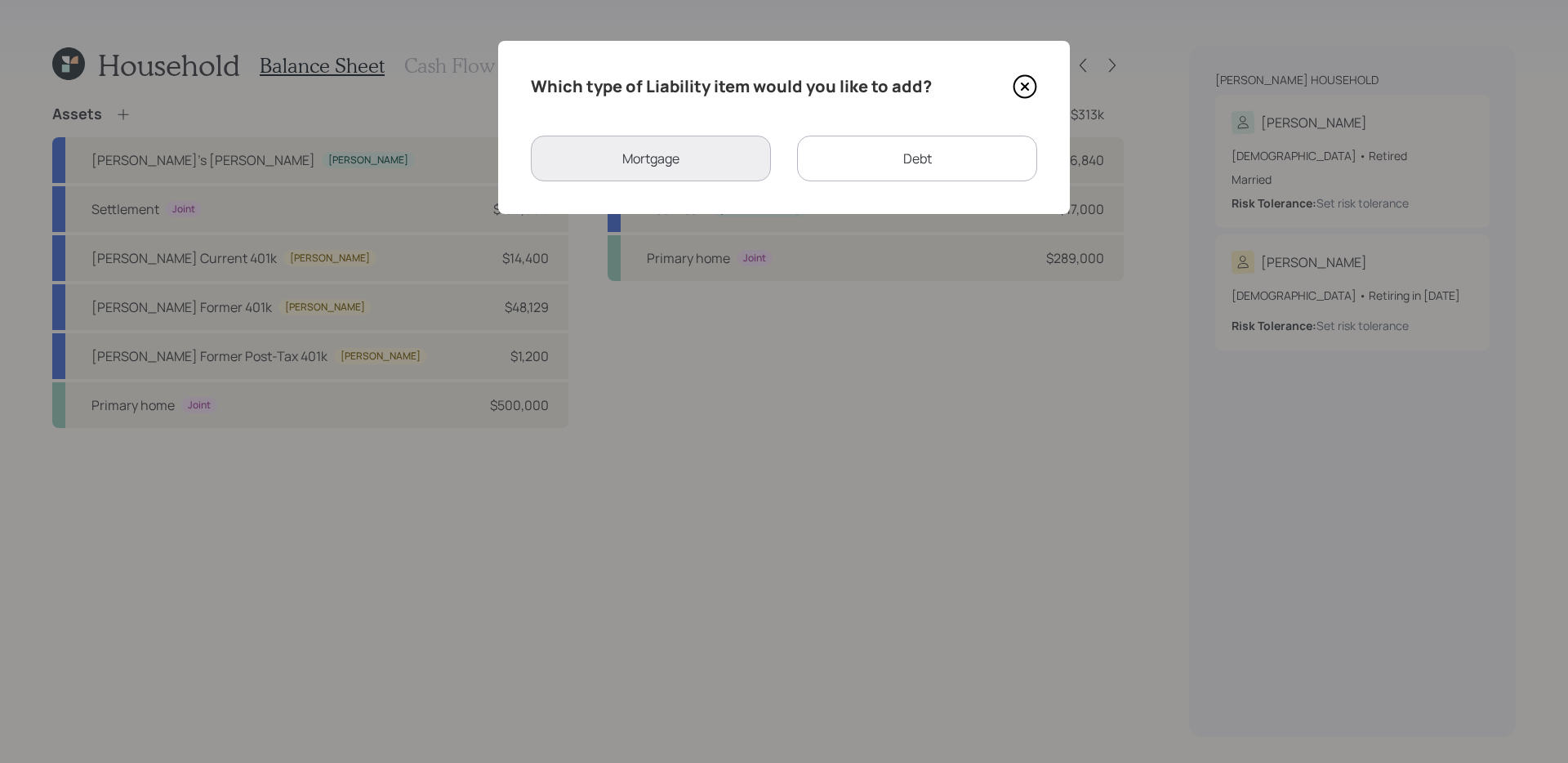
click at [832, 150] on div "Debt" at bounding box center [917, 158] width 240 height 46
select select "credit_card"
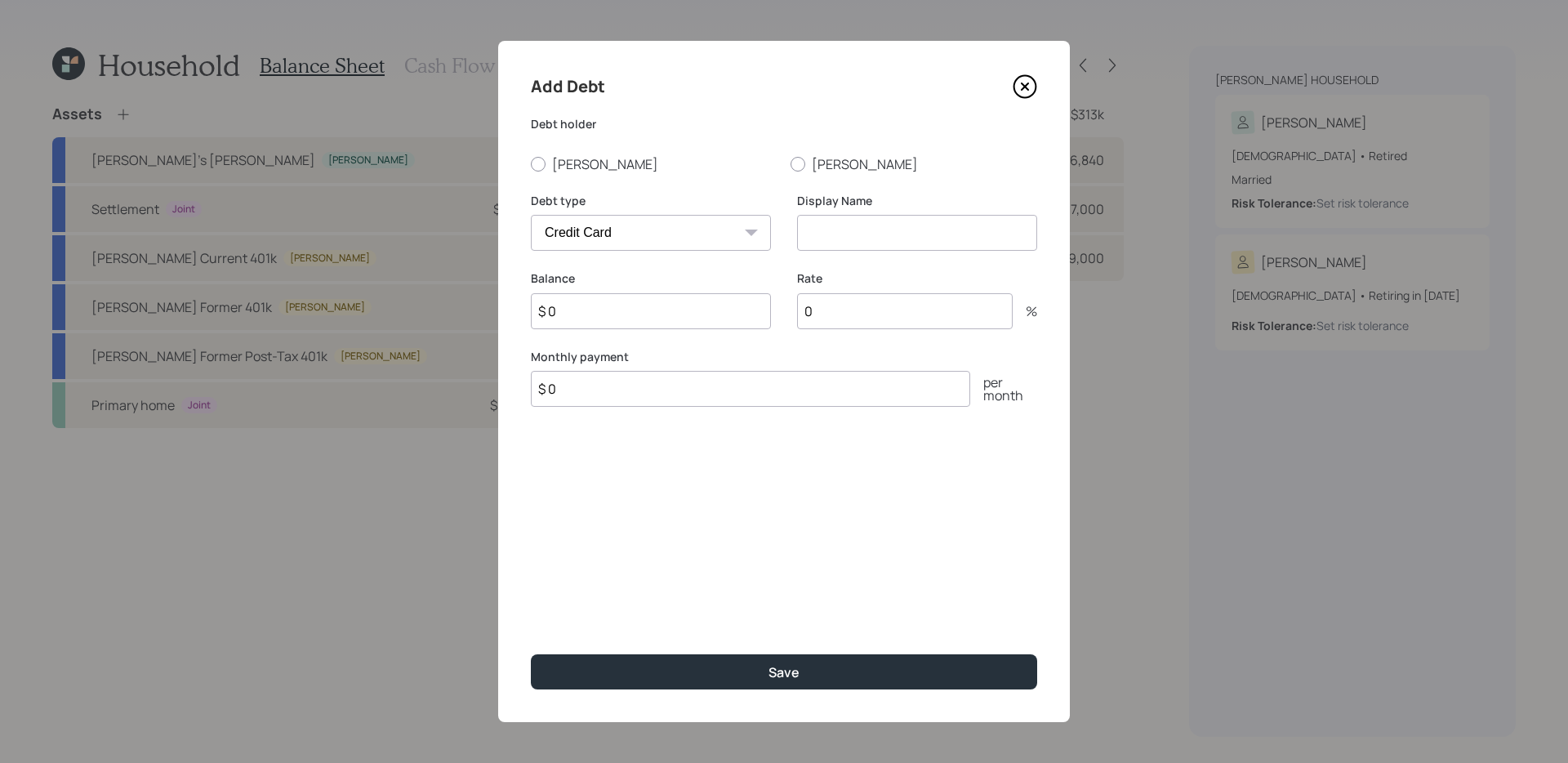
click at [840, 225] on input at bounding box center [917, 233] width 240 height 36
type input "$"
type input "CC Debt"
type input "$ 23,000"
click at [531, 654] on button "Save" at bounding box center [784, 672] width 506 height 35
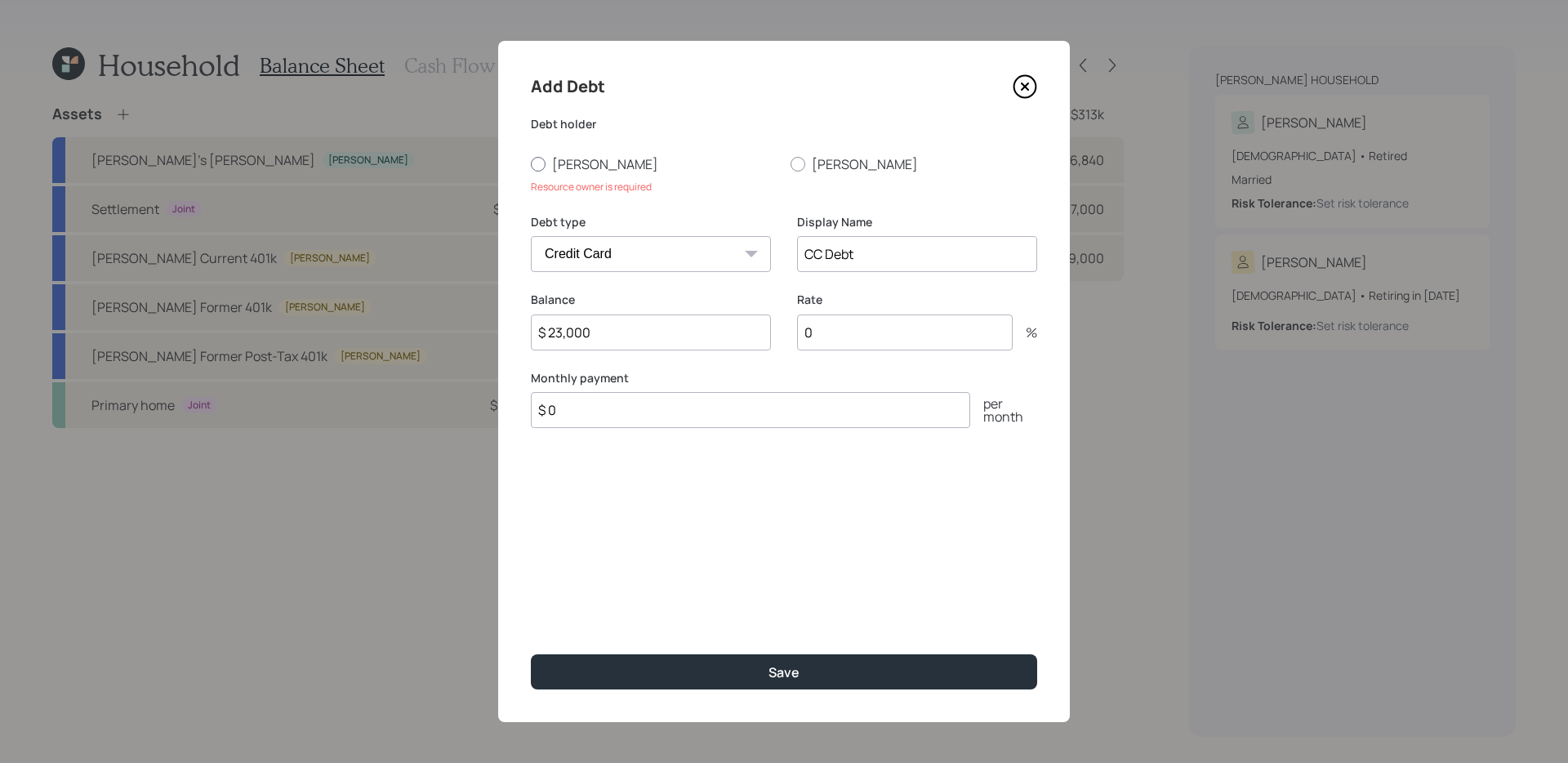
click at [548, 161] on label "[PERSON_NAME]" at bounding box center [654, 164] width 247 height 18
click at [531, 163] on input "[PERSON_NAME]" at bounding box center [530, 163] width 1 height 1
radio input "true"
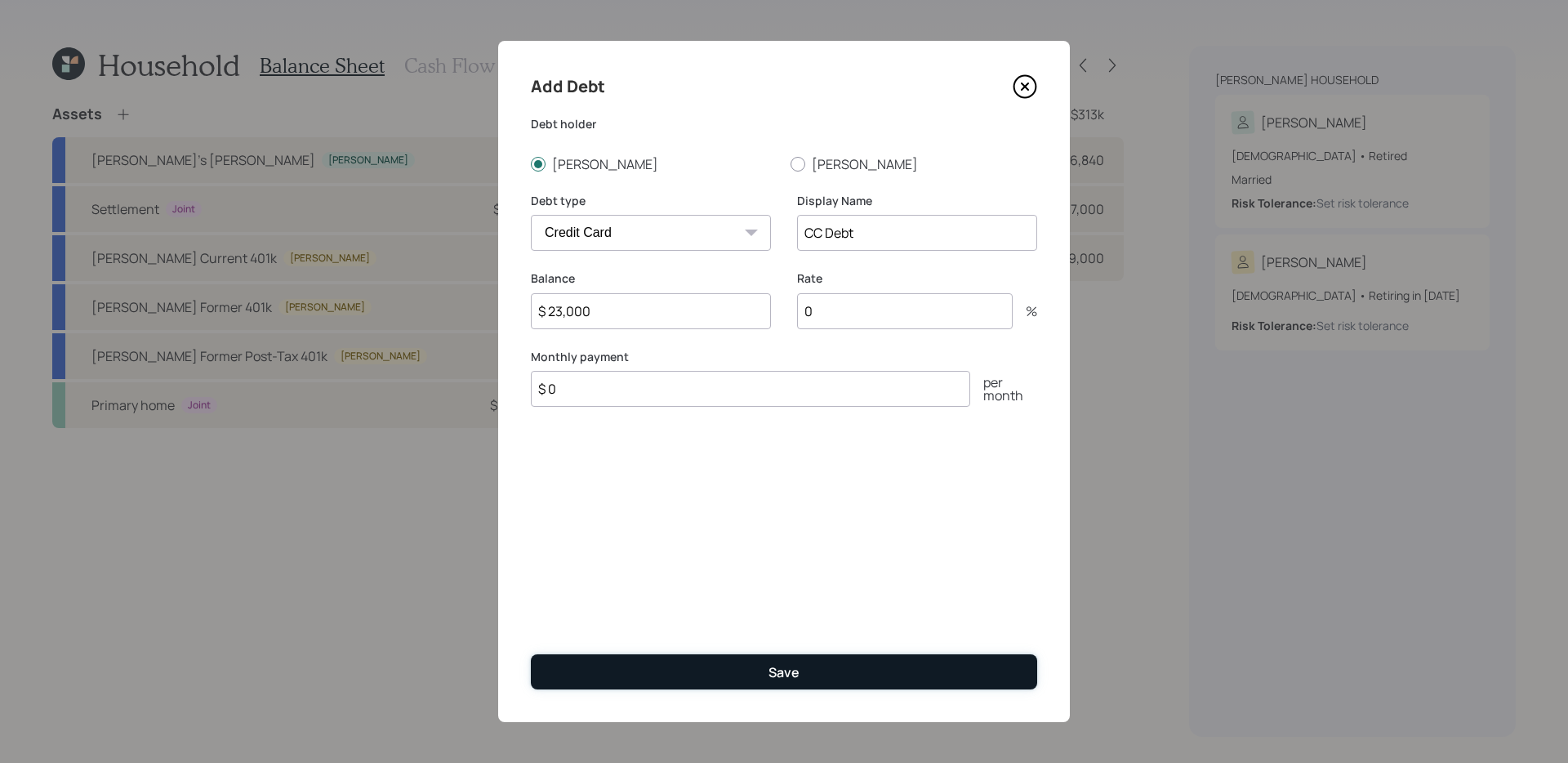
click at [708, 662] on button "Save" at bounding box center [784, 672] width 506 height 35
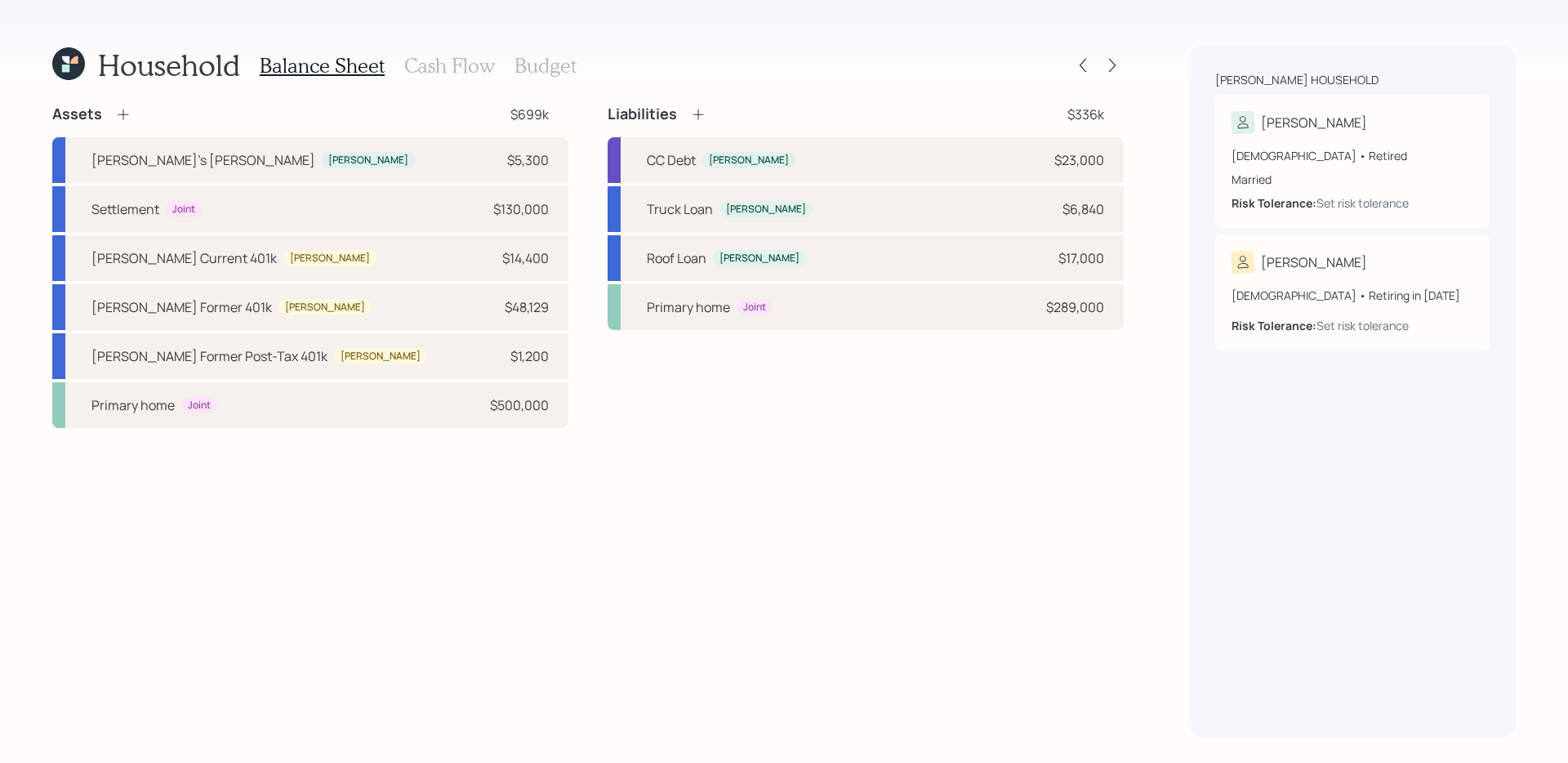
click at [623, 587] on div "Assets $699k Marla's Roth IRA Marla $5,300 Settlement Joint $130,000 Keith's Cu…" at bounding box center [588, 421] width 1071 height 632
click at [117, 112] on icon at bounding box center [123, 114] width 17 height 17
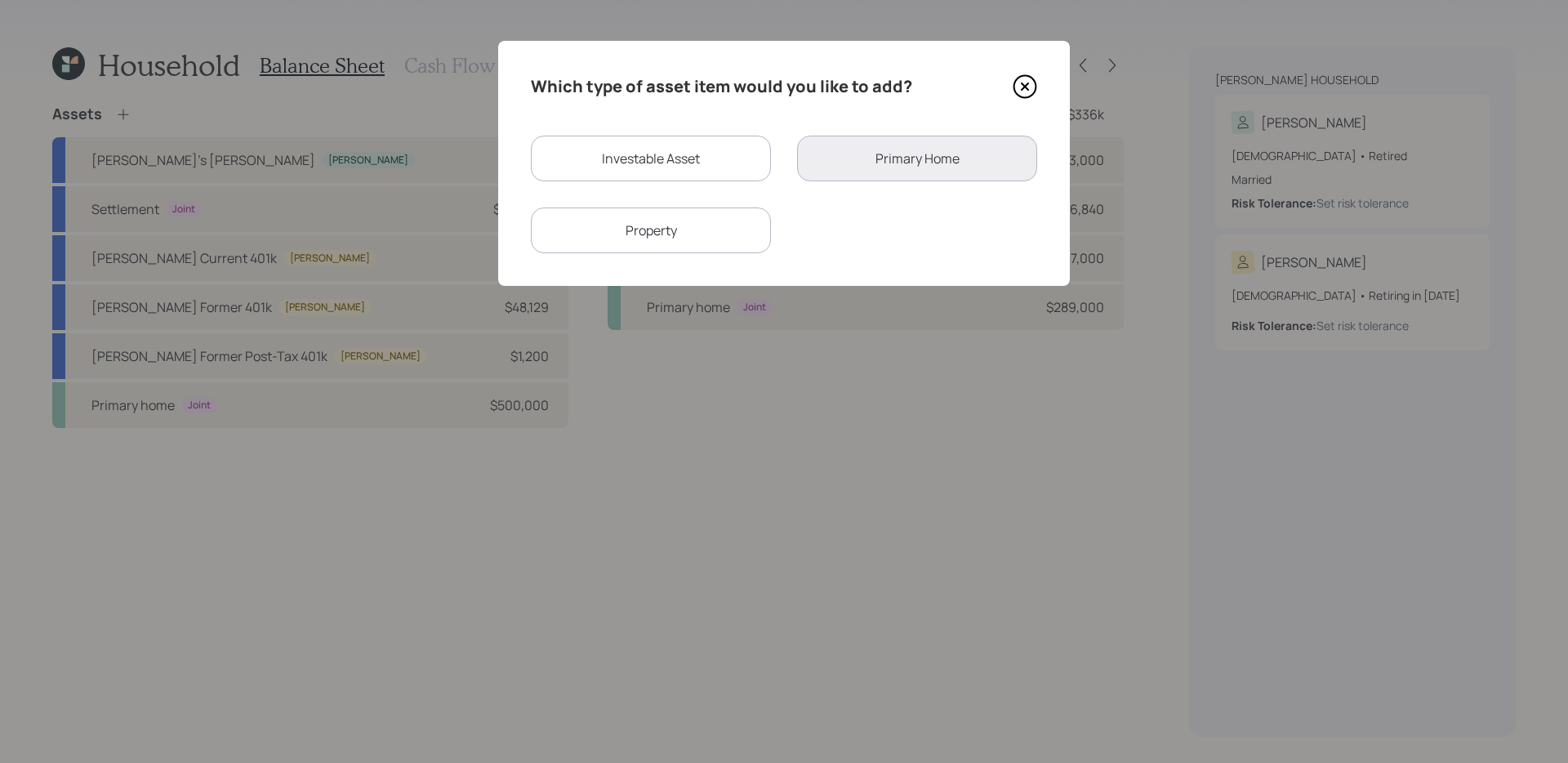
click at [647, 152] on div "Investable Asset" at bounding box center [651, 158] width 240 height 46
select select "taxable"
select select "balanced"
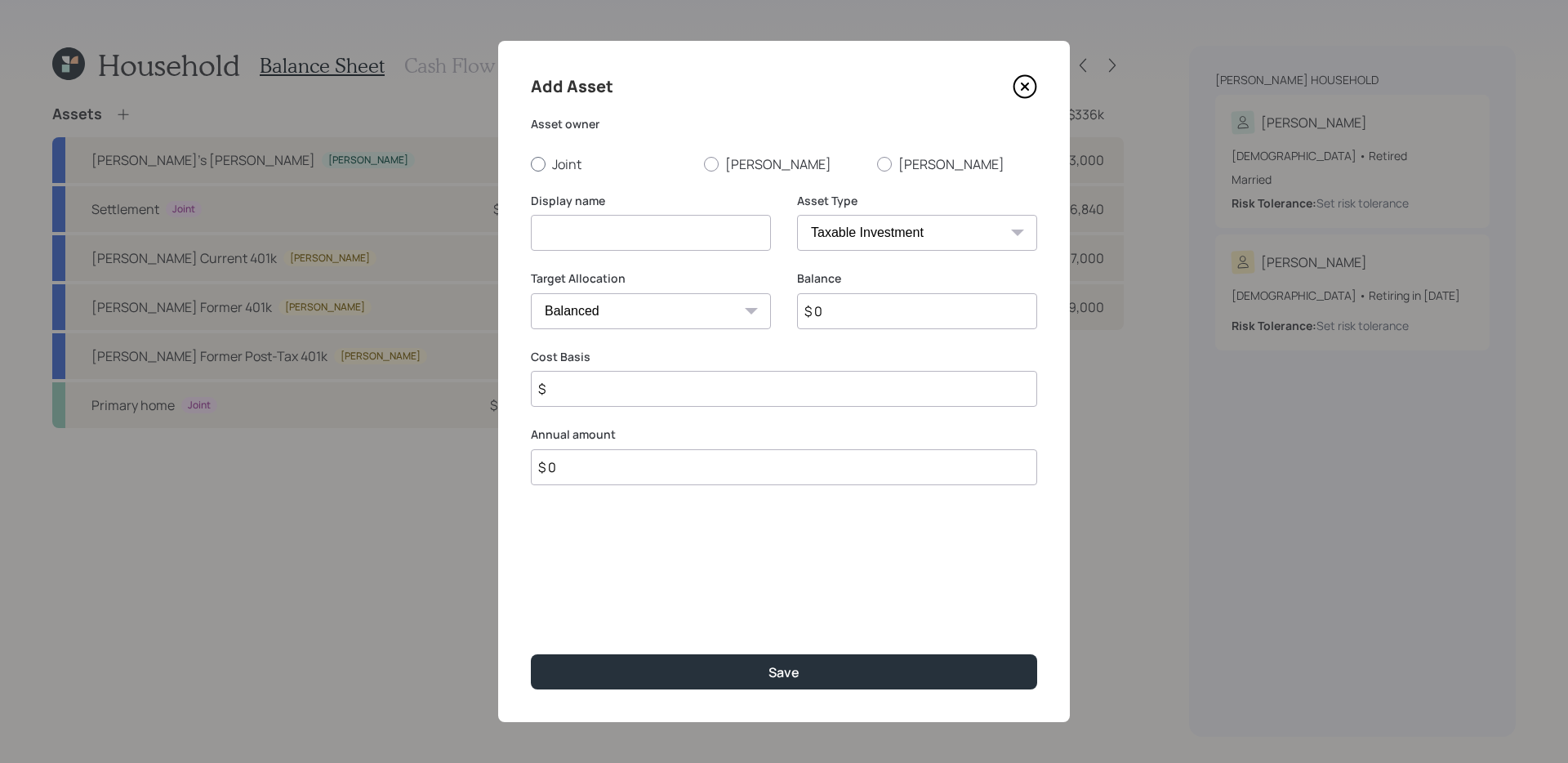
click at [573, 163] on label "Joint" at bounding box center [611, 164] width 160 height 18
click at [531, 163] on input "Joint" at bounding box center [530, 163] width 1 height 1
radio input "true"
click at [572, 226] on input at bounding box center [651, 233] width 240 height 36
click at [1035, 82] on icon at bounding box center [1025, 87] width 22 height 22
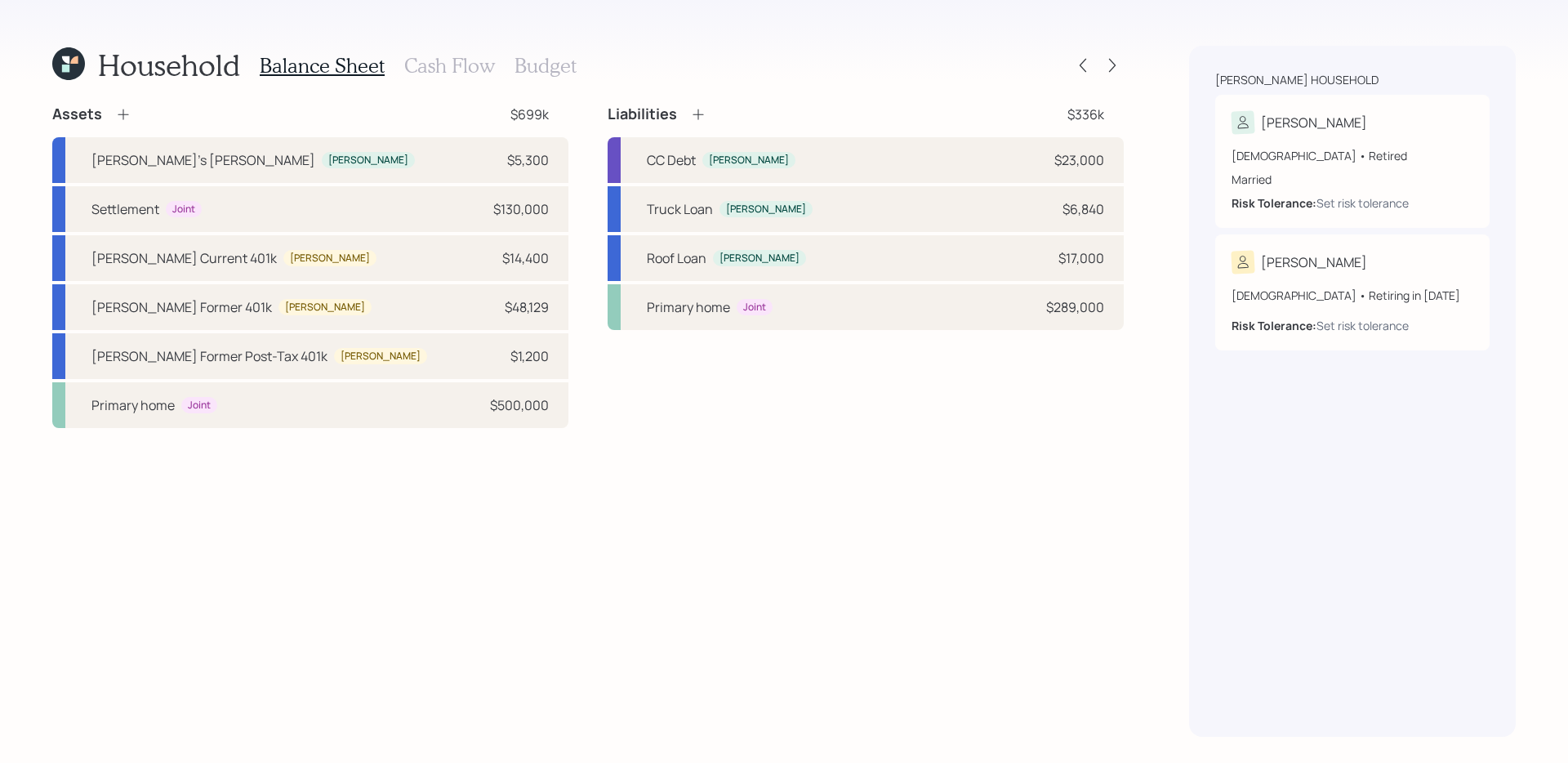
click at [127, 118] on icon at bounding box center [123, 114] width 17 height 17
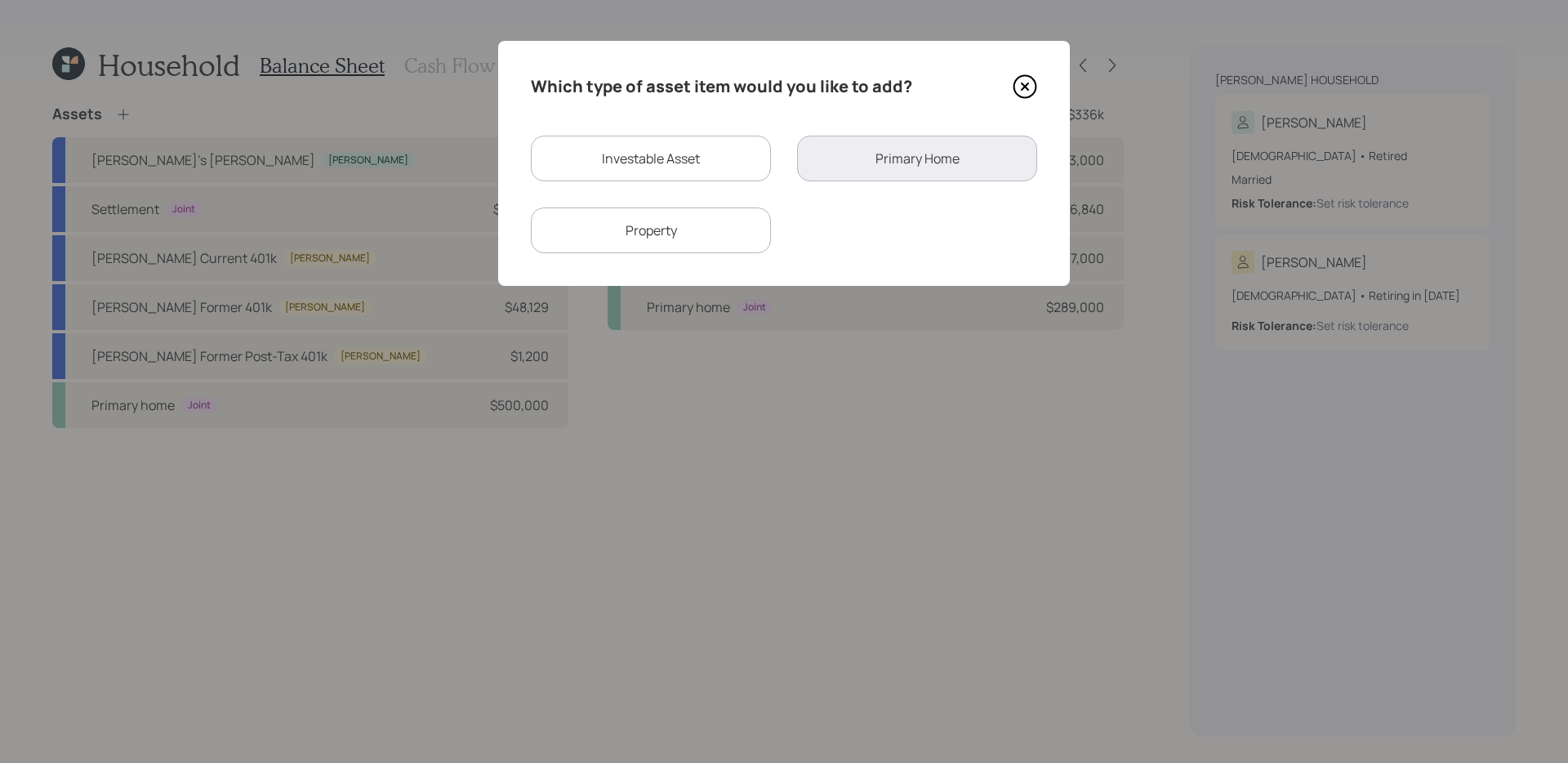
click at [646, 154] on div "Investable Asset" at bounding box center [651, 158] width 240 height 46
select select "taxable"
select select "balanced"
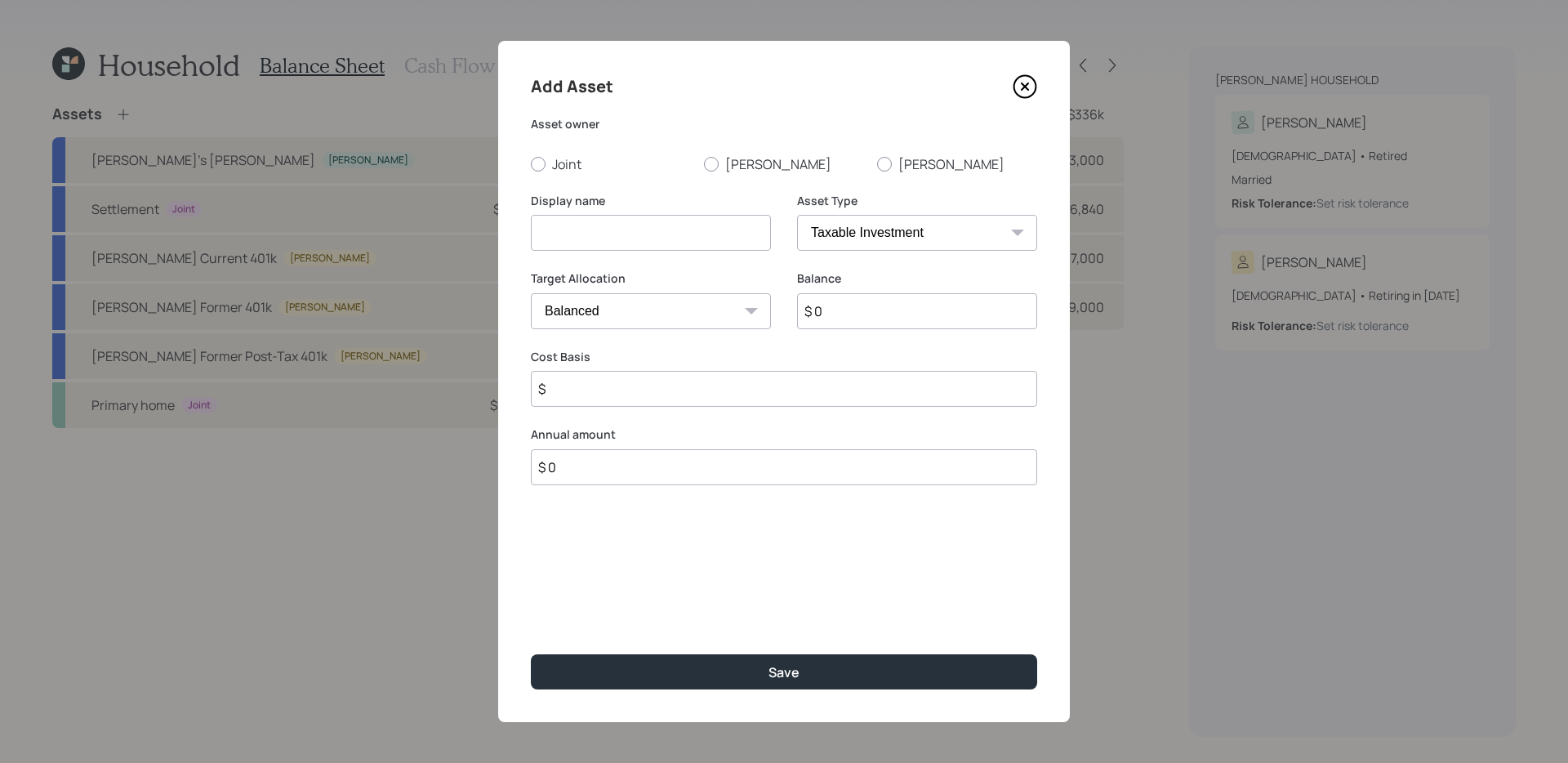
click at [615, 225] on input at bounding box center [651, 233] width 240 height 36
type input "Checking and Savings"
select select "emergency_fund"
type input "$ 10,000"
click at [548, 162] on label "Joint" at bounding box center [611, 164] width 160 height 18
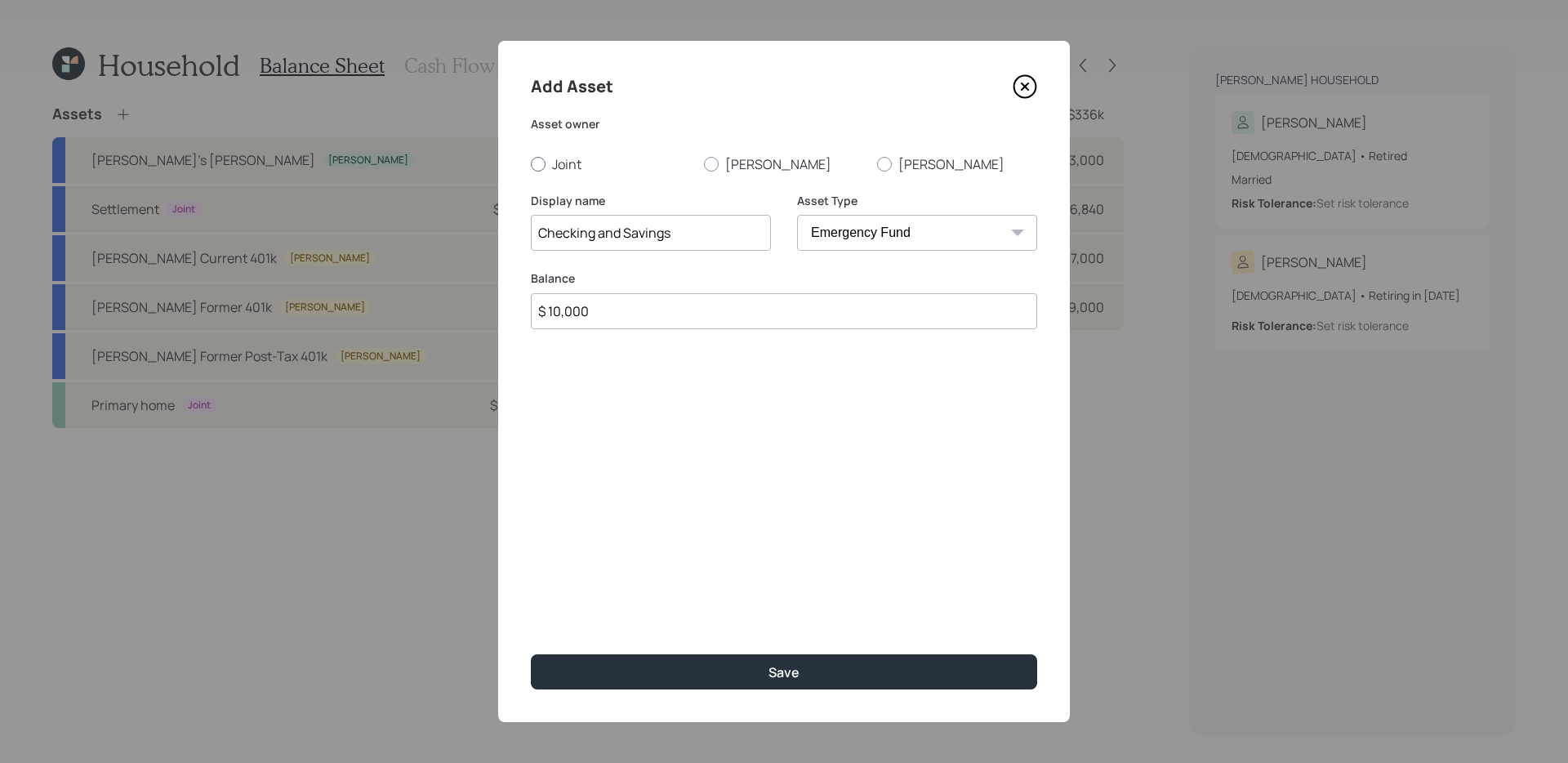
click at [531, 163] on input "Joint" at bounding box center [530, 163] width 1 height 1
radio input "true"
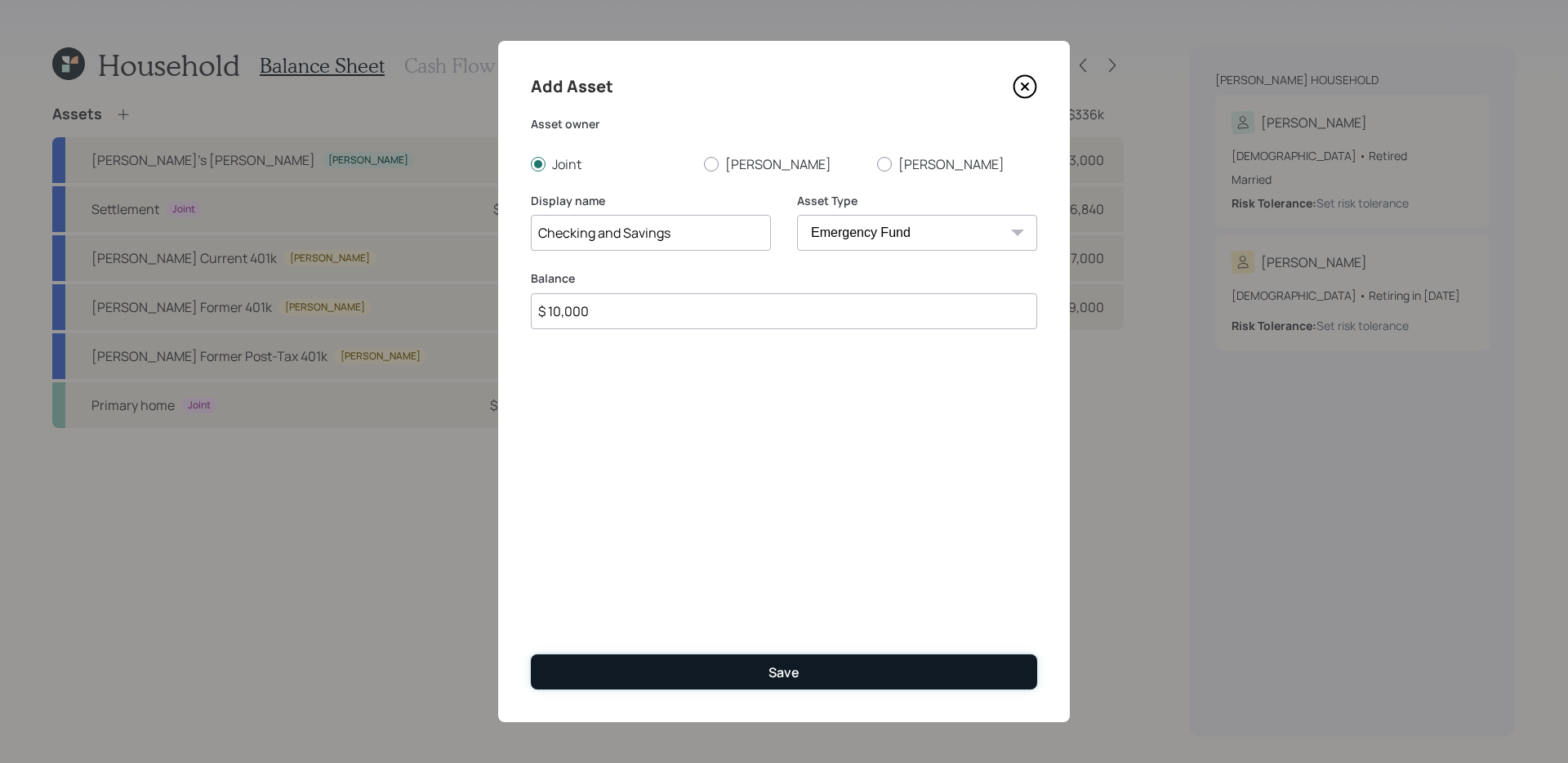
click at [751, 675] on button "Save" at bounding box center [784, 672] width 506 height 35
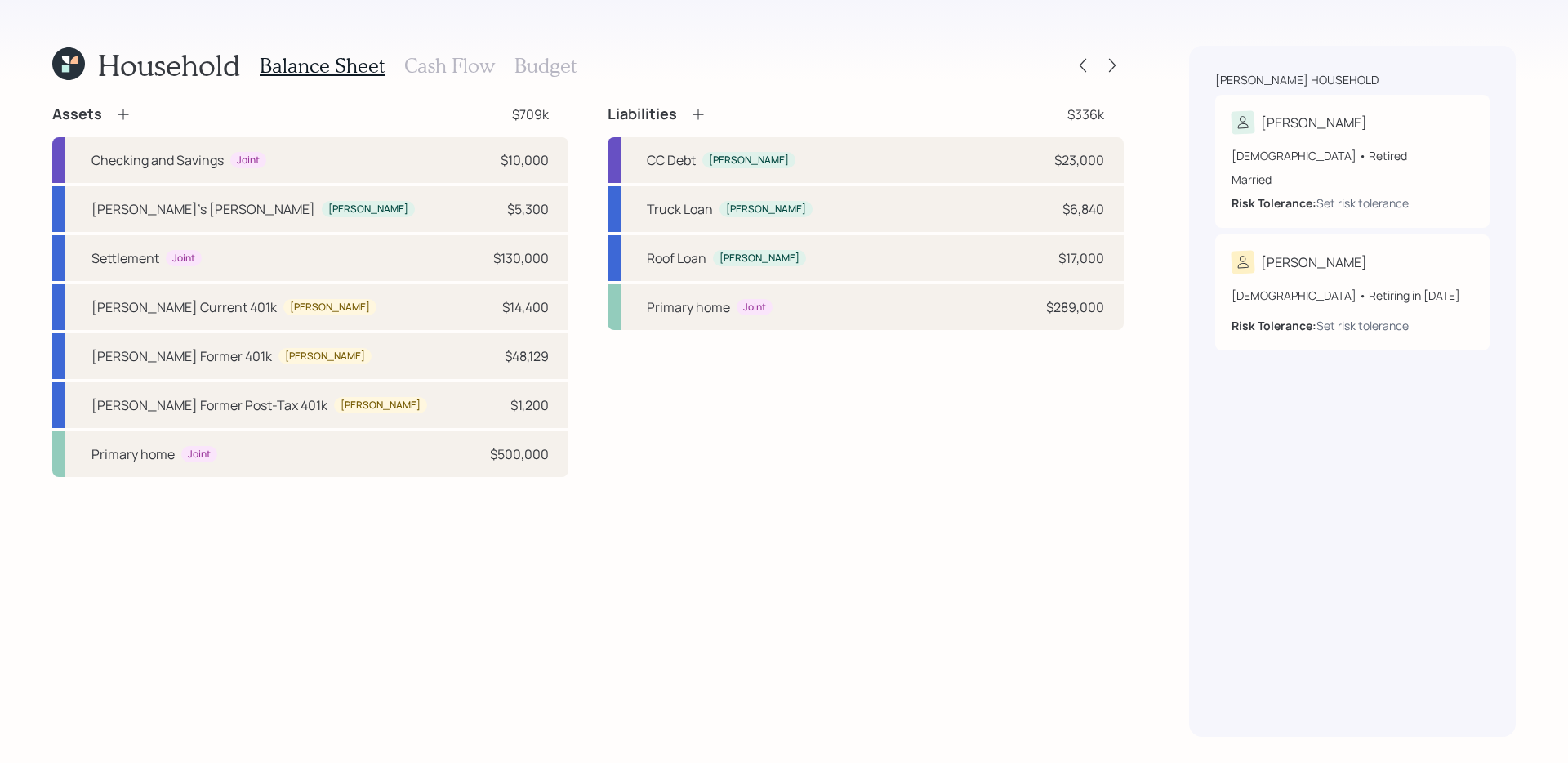
click at [440, 70] on h3 "Cash Flow" at bounding box center [449, 65] width 90 height 24
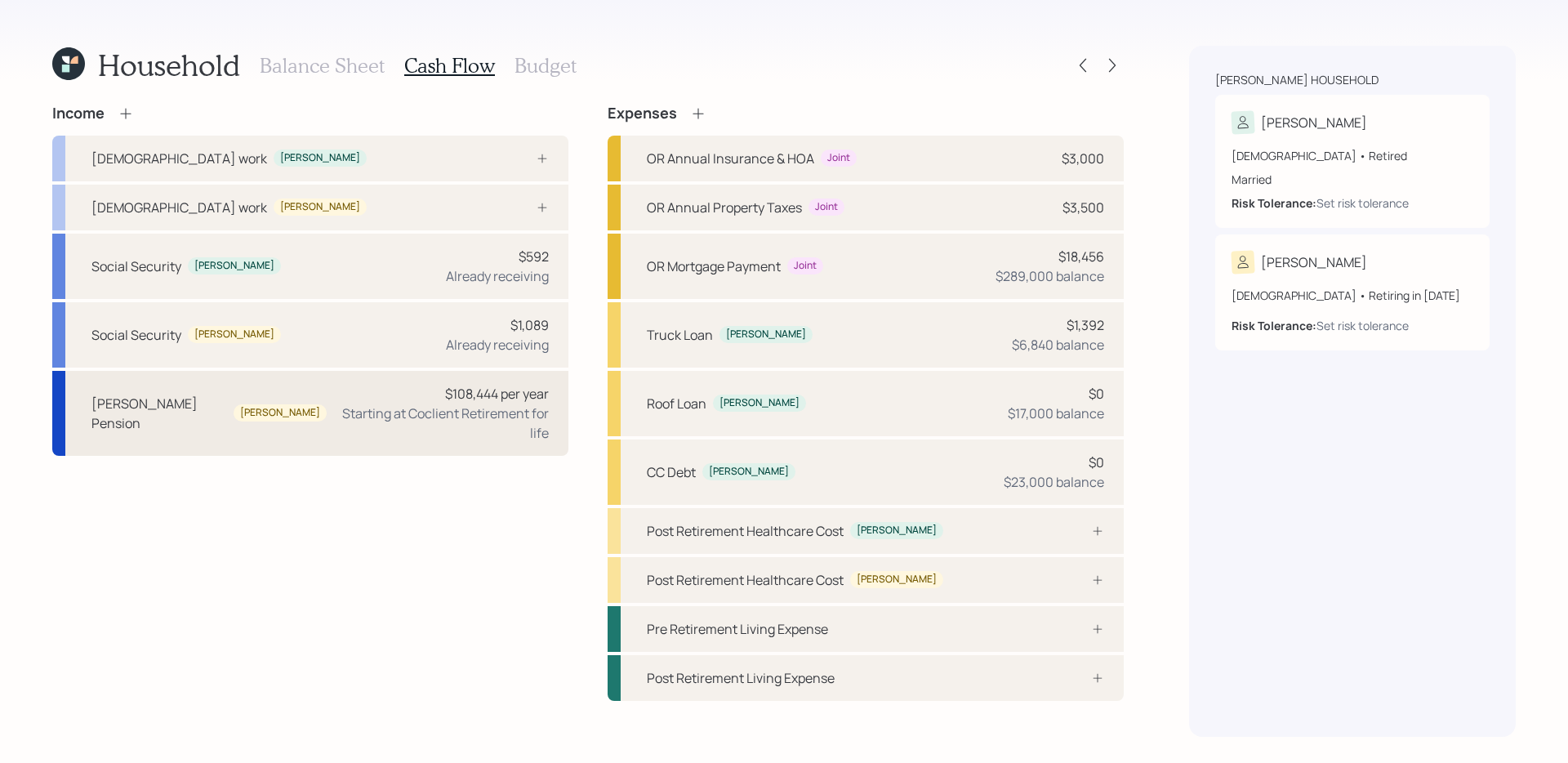
click at [276, 404] on div "Keith's Pension Keith $108,444 per year Starting at Coclient Retirement for life" at bounding box center [311, 413] width 516 height 85
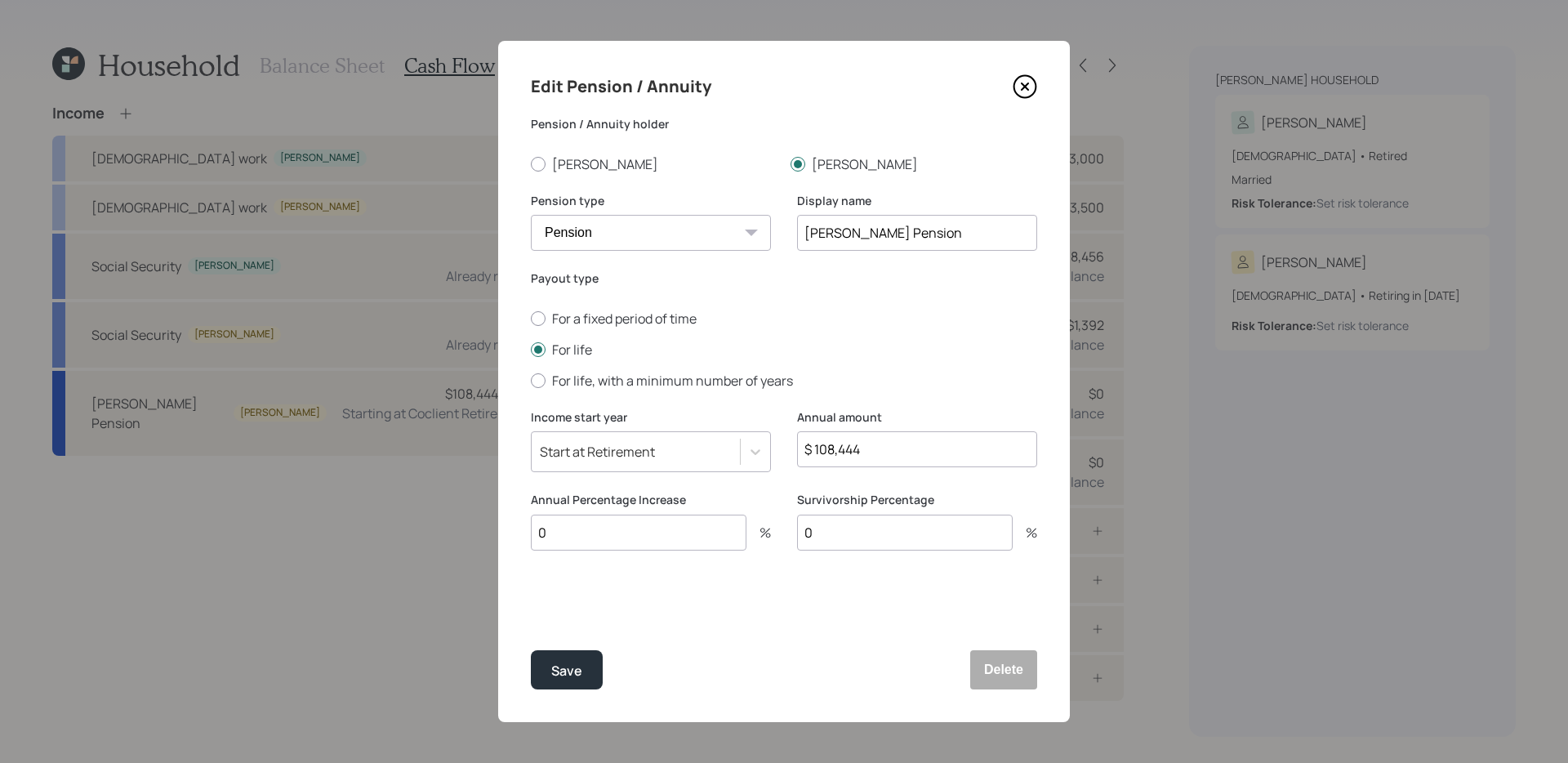
click at [875, 455] on input "$ 108,444" at bounding box center [917, 449] width 240 height 36
type input "$ 121,548"
click at [531, 651] on button "Save" at bounding box center [567, 670] width 72 height 40
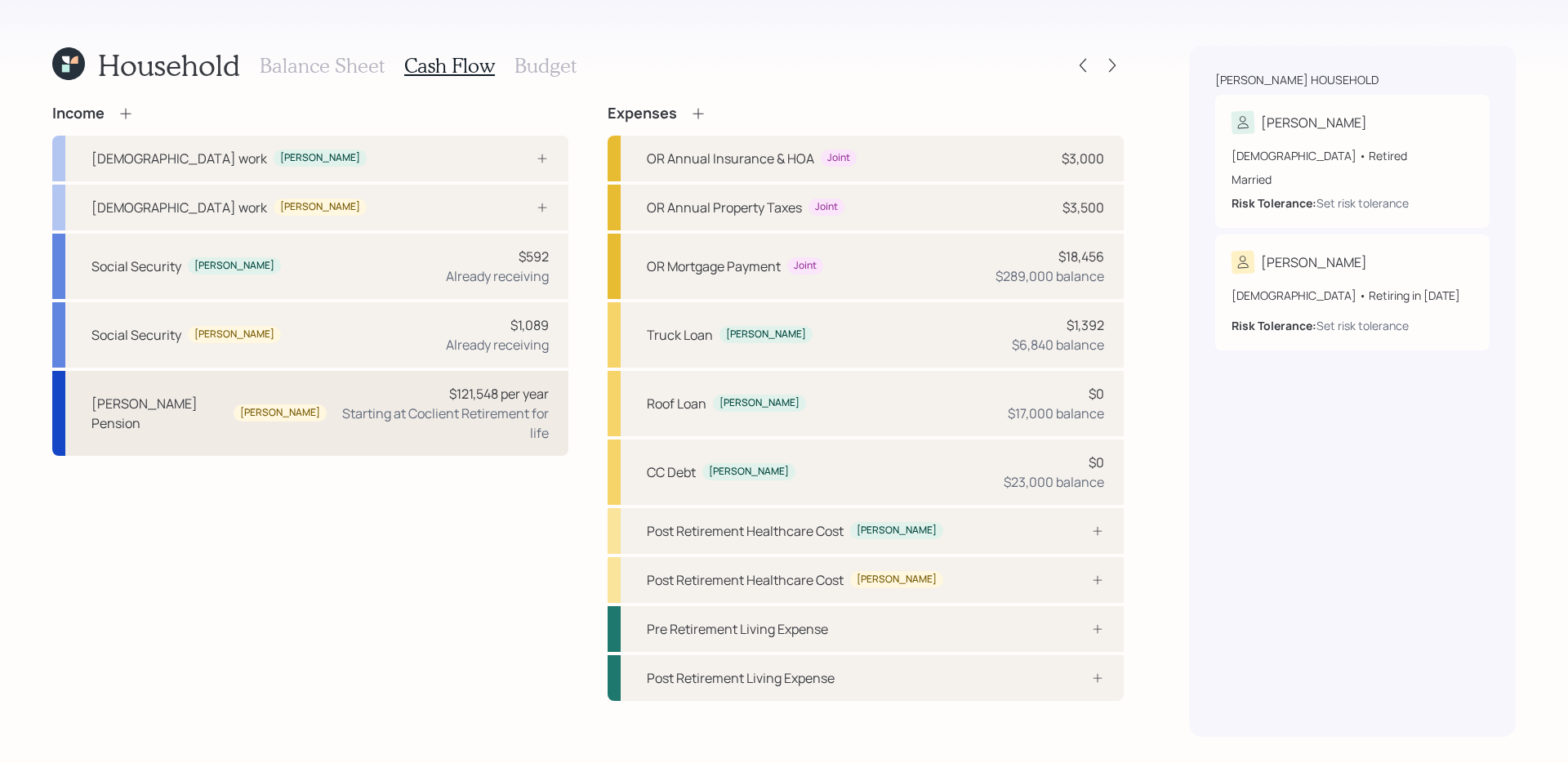
click at [455, 395] on div "$121,548 per year" at bounding box center [499, 393] width 100 height 19
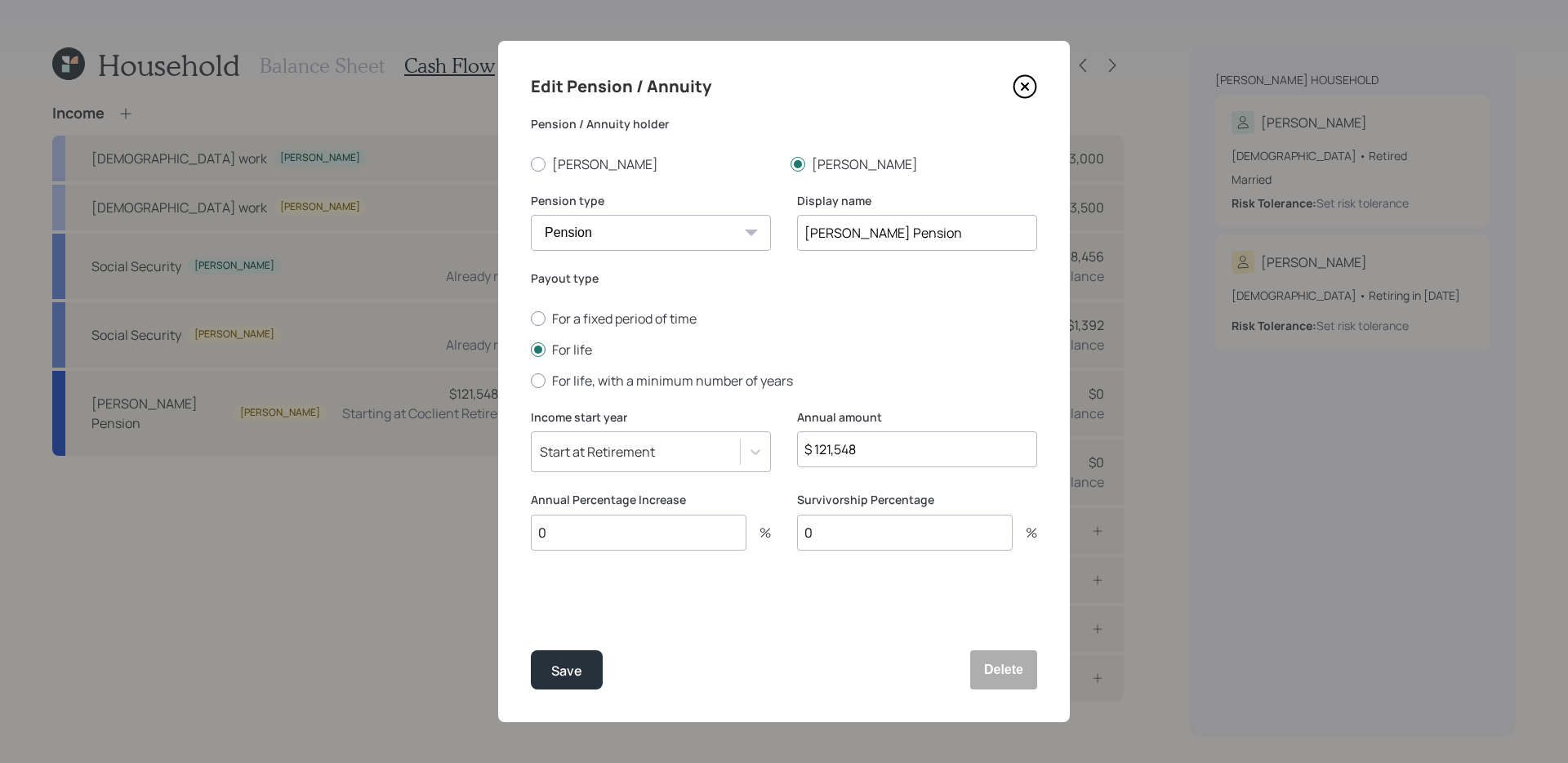
click at [616, 538] on input "0" at bounding box center [639, 532] width 216 height 36
type input "2.95"
click at [531, 651] on button "Save" at bounding box center [567, 670] width 72 height 40
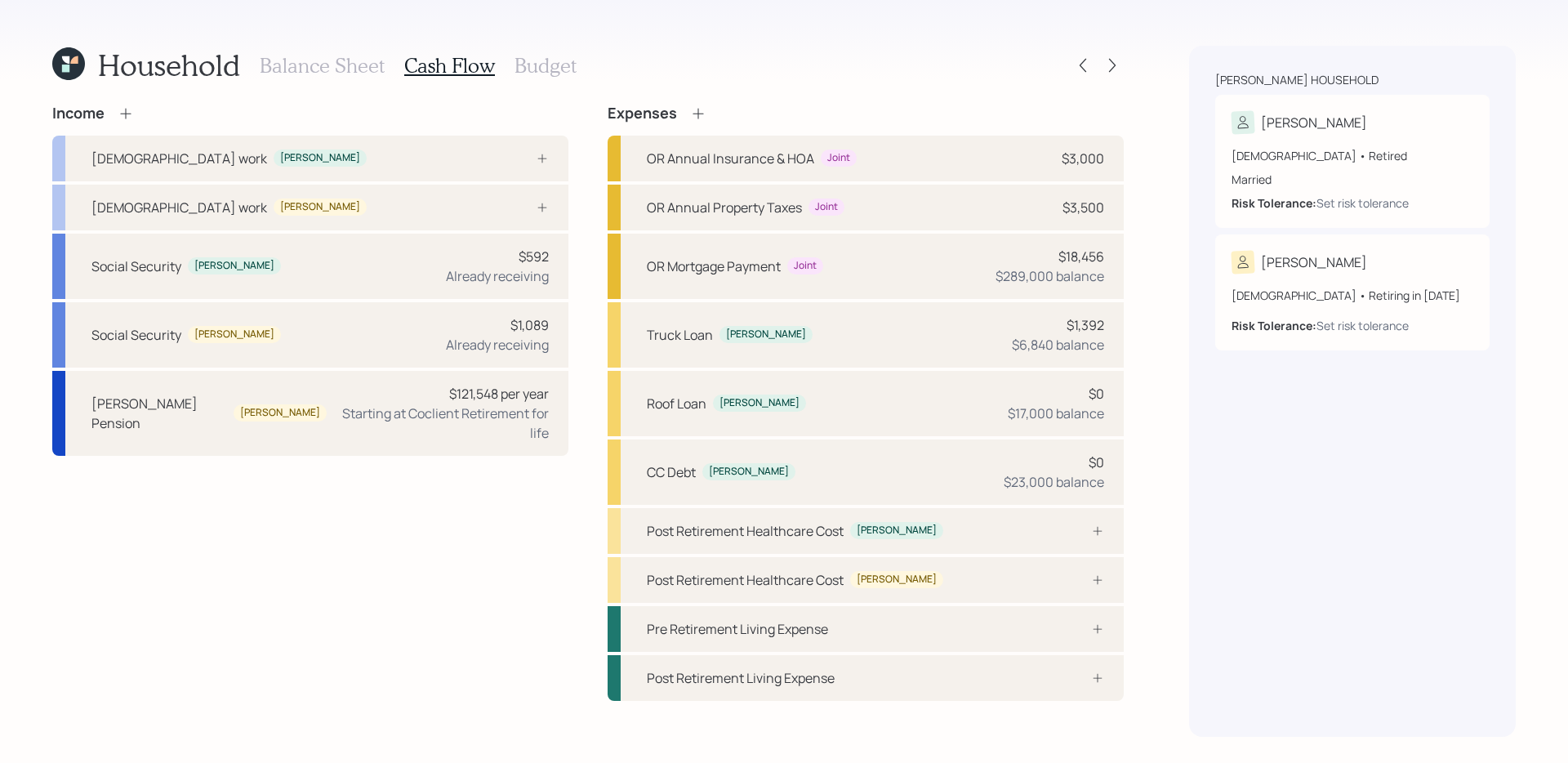
click at [389, 587] on div "Income Full-time work Marla Full-time work Keith Social Security Marla $592 Alr…" at bounding box center [311, 402] width 516 height 596
click at [402, 416] on div "Starting at Coclient Retirement for life" at bounding box center [444, 423] width 209 height 40
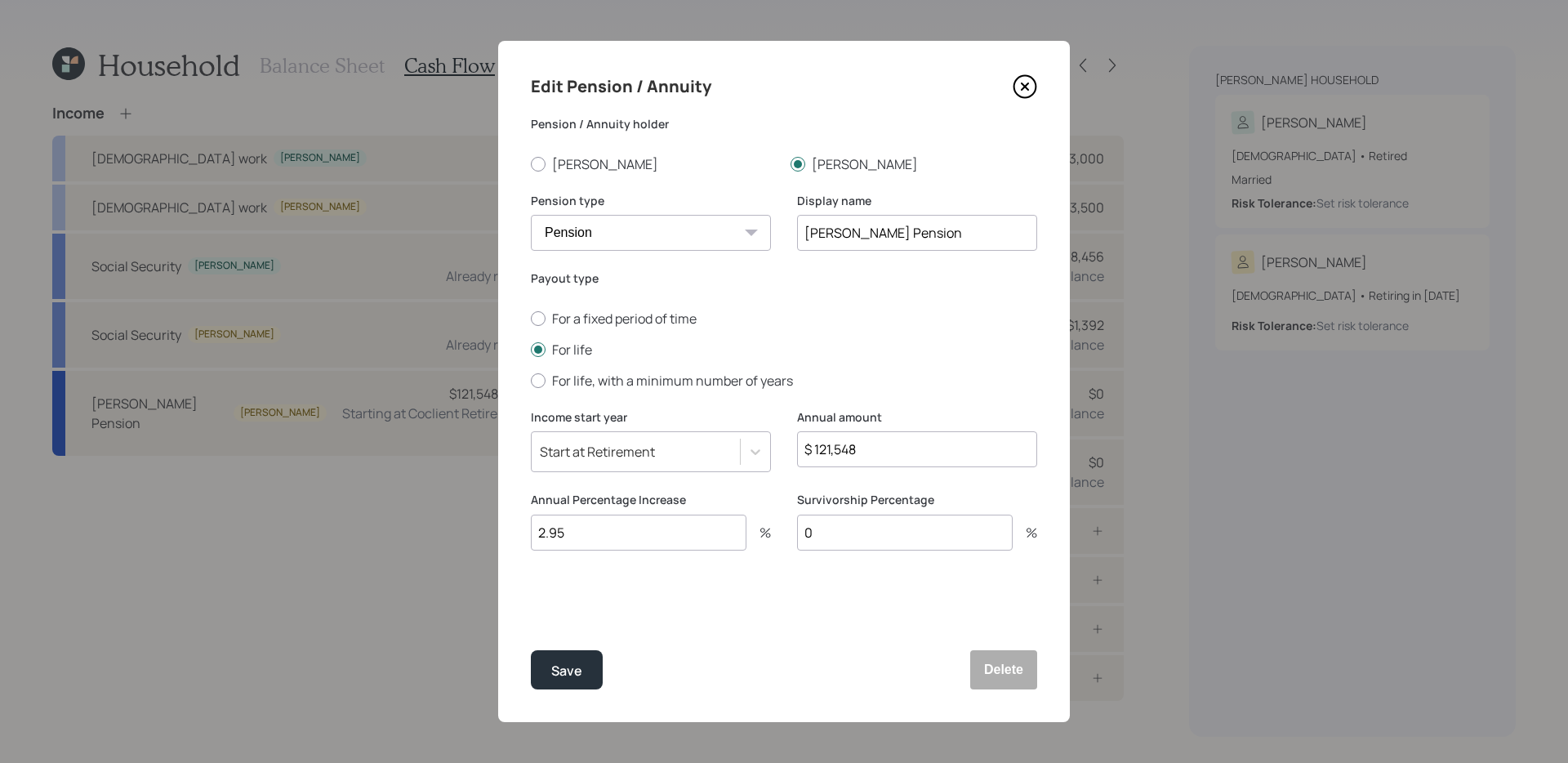
click at [622, 540] on input "2.95" at bounding box center [639, 532] width 216 height 36
type input "2"
click at [531, 651] on button "Save" at bounding box center [567, 670] width 72 height 40
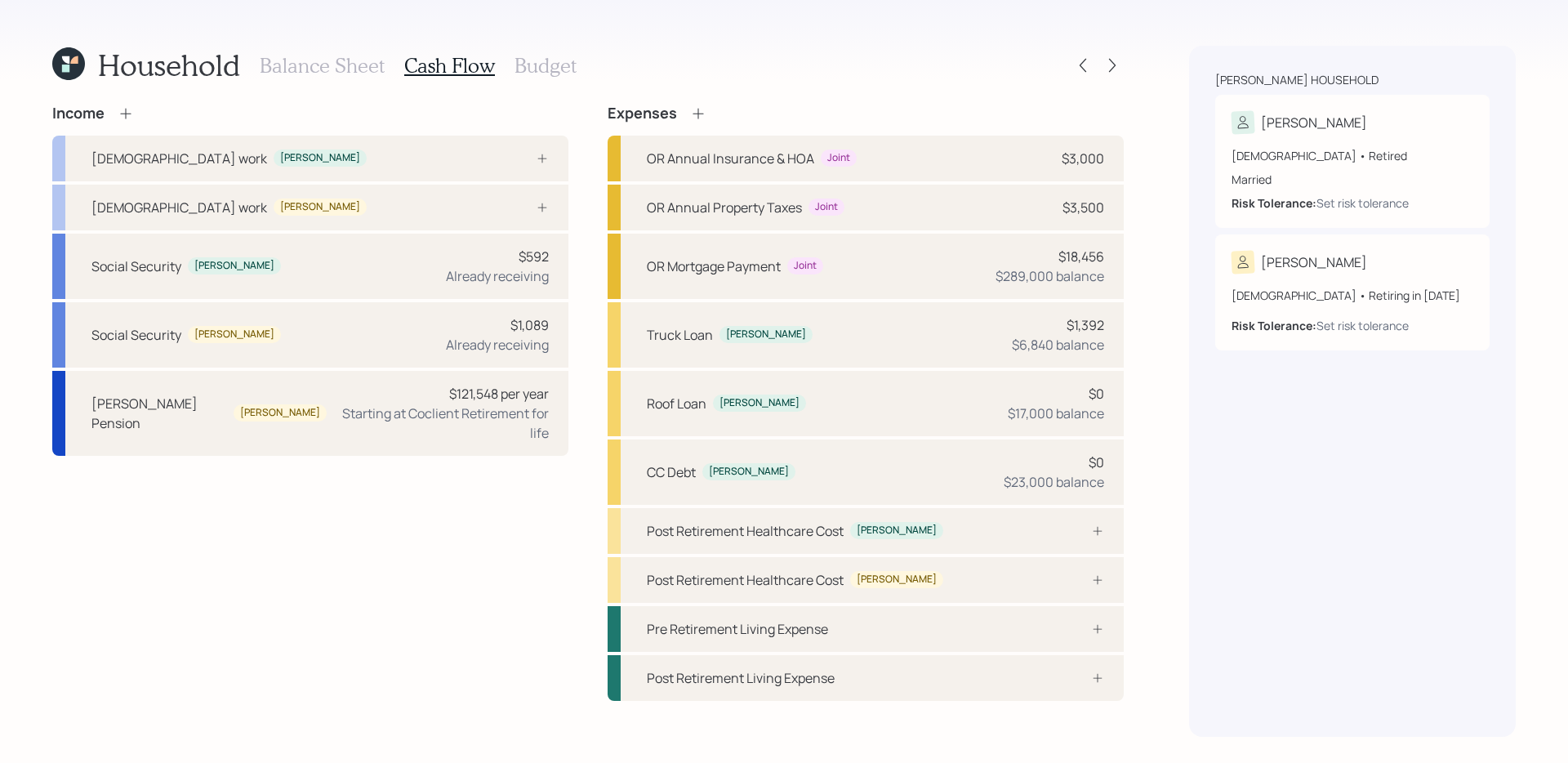
click at [257, 494] on div "Income Full-time work Marla Full-time work Keith Social Security Marla $592 Alr…" at bounding box center [311, 402] width 516 height 596
click at [400, 330] on div "Social Security Keith $1,089 Already receiving" at bounding box center [311, 335] width 516 height 65
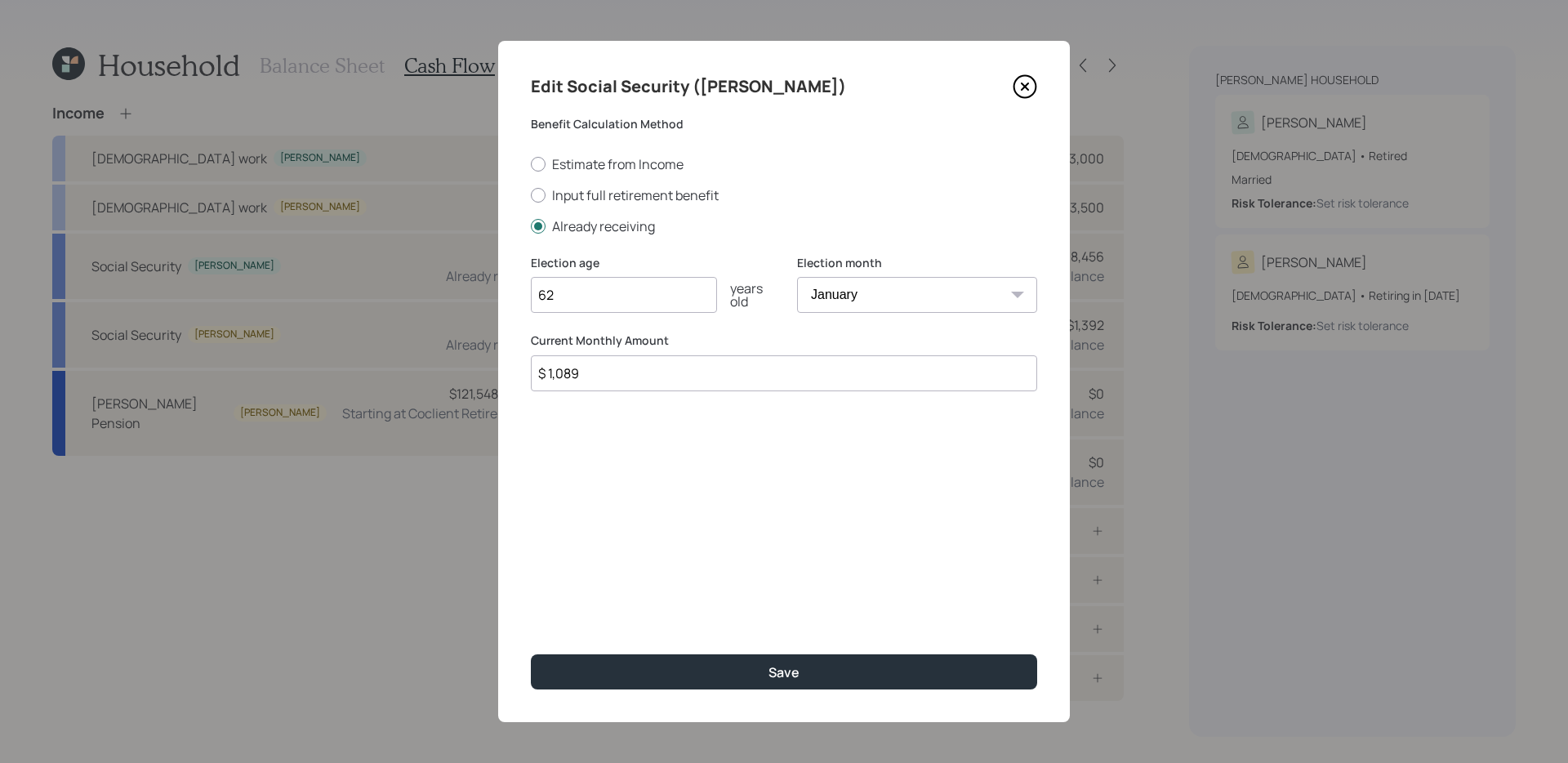
click at [1024, 83] on icon at bounding box center [1025, 87] width 25 height 25
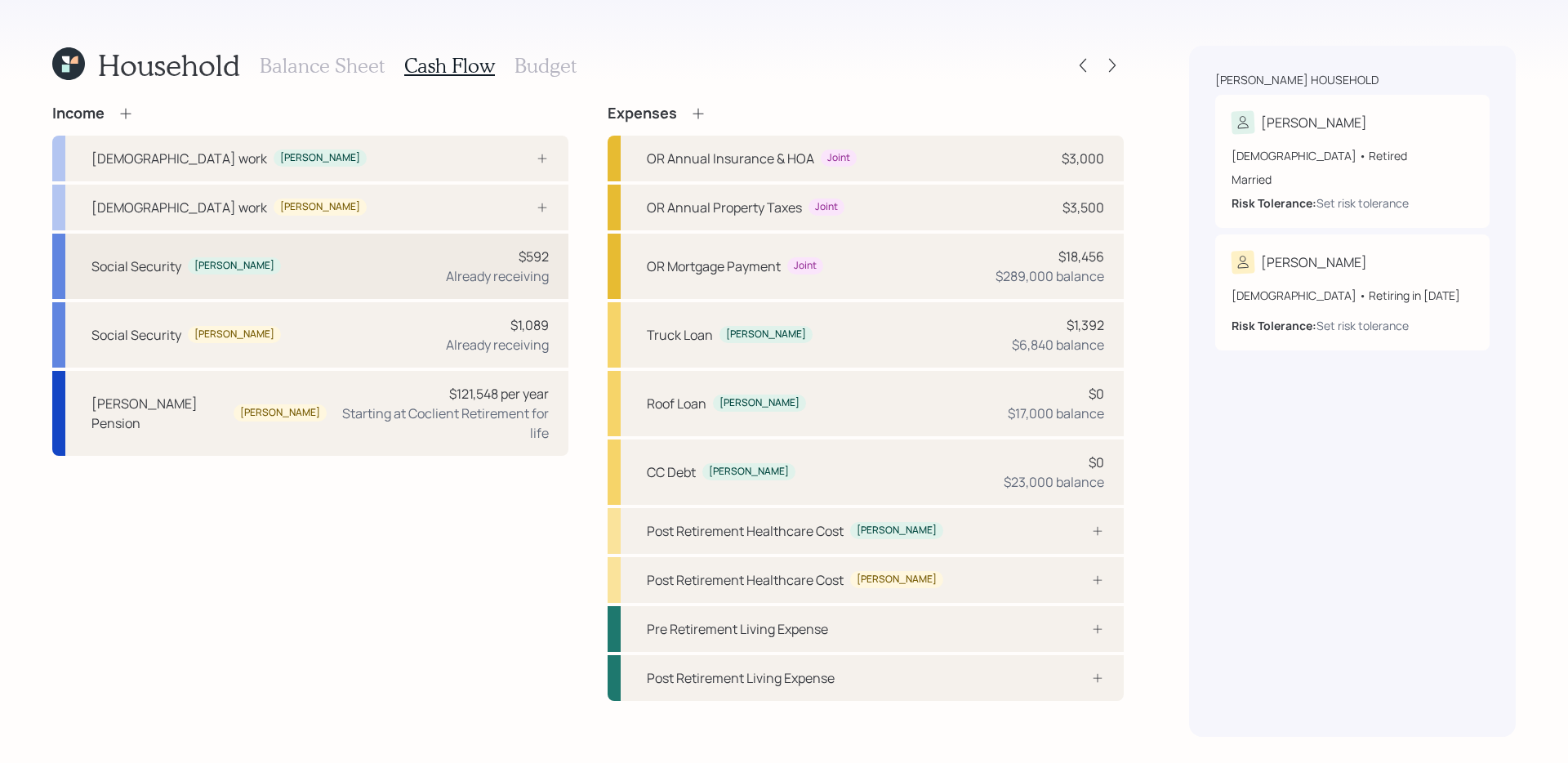
click at [542, 268] on div "Already receiving" at bounding box center [497, 276] width 103 height 19
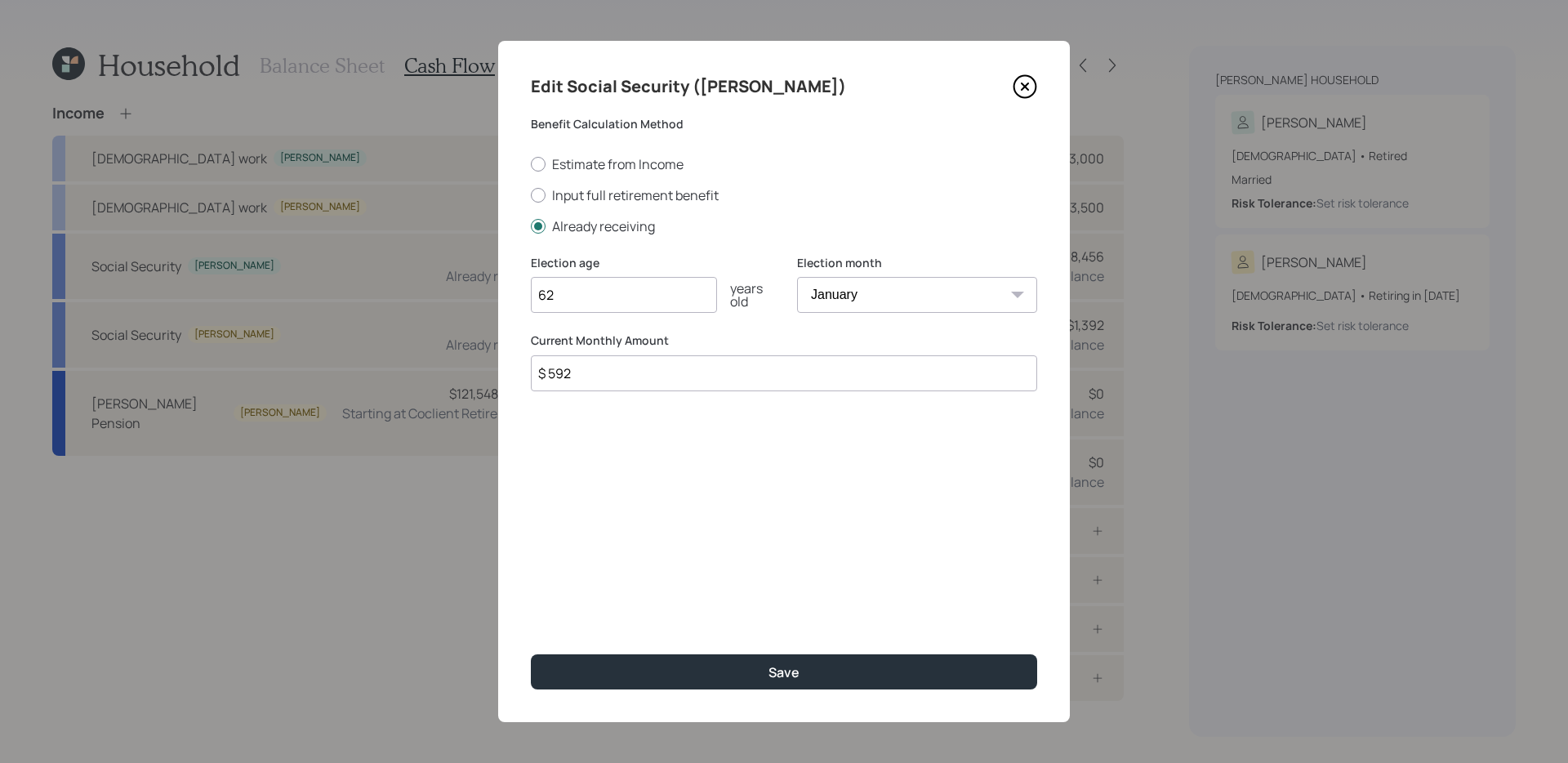
click at [1017, 87] on icon at bounding box center [1025, 87] width 25 height 25
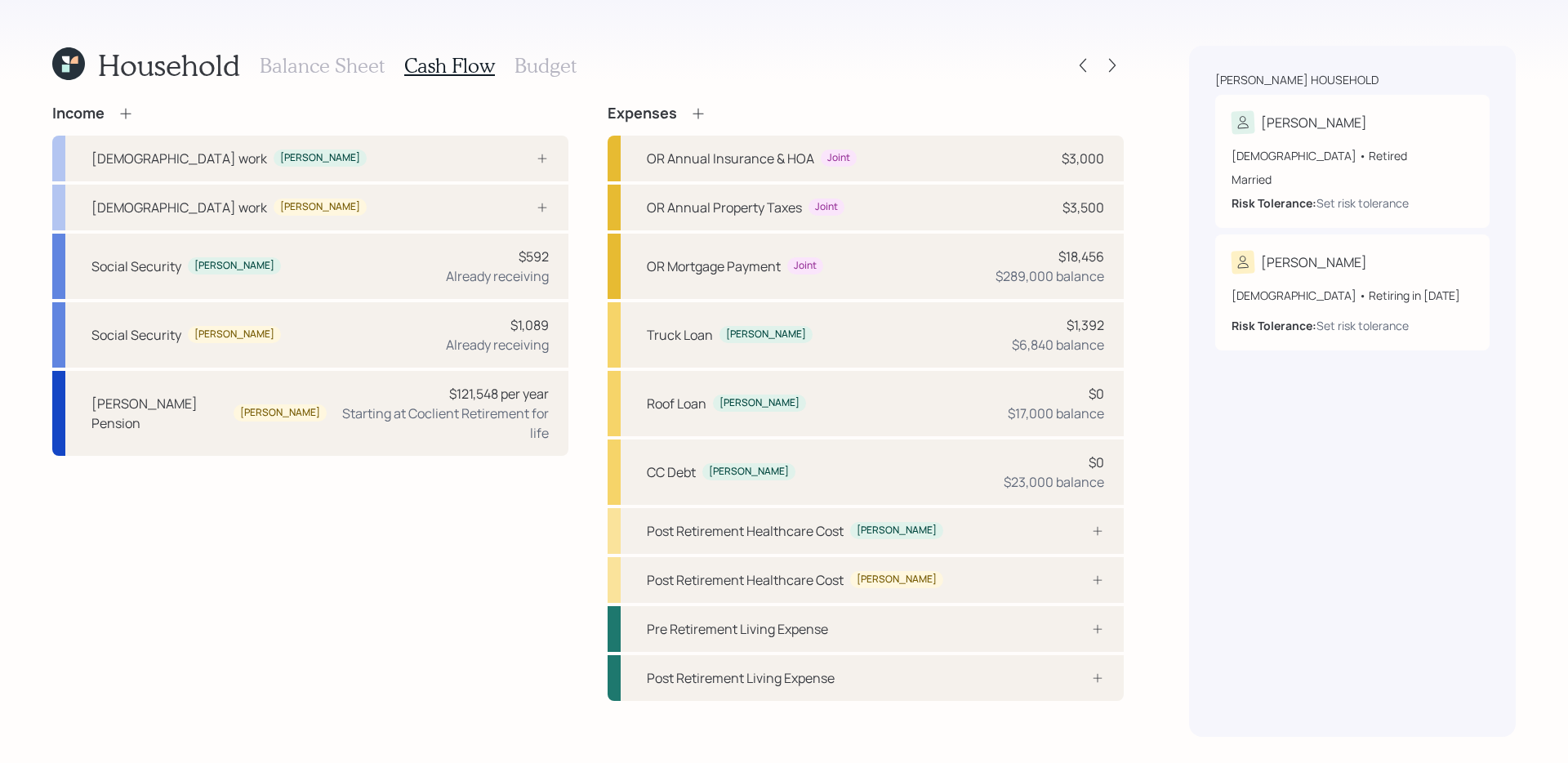
click at [580, 283] on div "Income Full-time work Marla Full-time work Keith Social Security Marla $592 Alr…" at bounding box center [588, 402] width 1071 height 596
click at [409, 265] on div "Social Security Marla $592 Already receiving" at bounding box center [311, 266] width 516 height 65
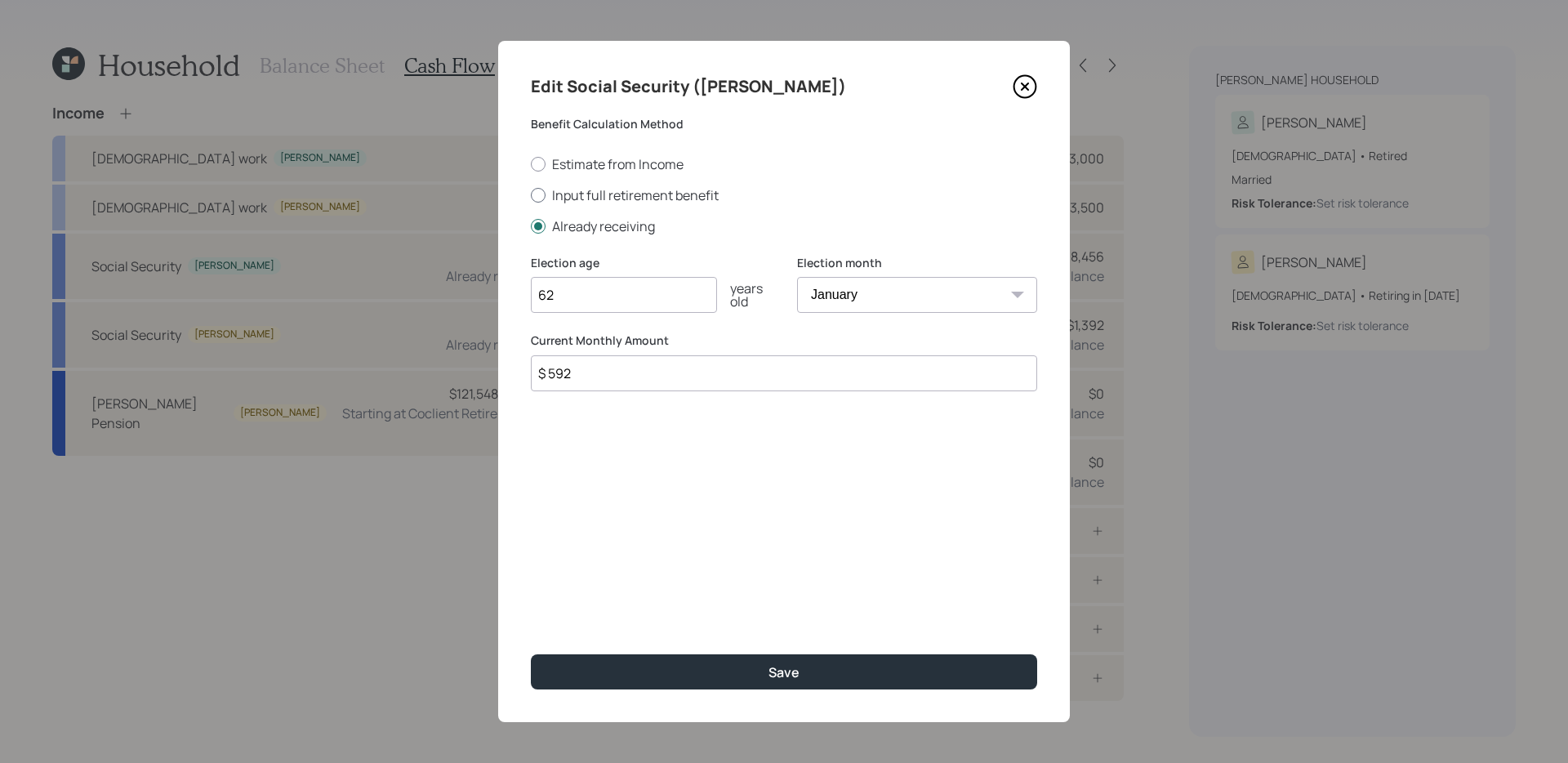
click at [640, 201] on label "Input full retirement benefit" at bounding box center [784, 195] width 506 height 18
click at [531, 195] on input "Input full retirement benefit" at bounding box center [530, 194] width 1 height 1
radio input "true"
click at [617, 299] on input "62" at bounding box center [624, 294] width 186 height 36
click at [884, 298] on select "January February March April May June July August September October November De…" at bounding box center [917, 294] width 240 height 36
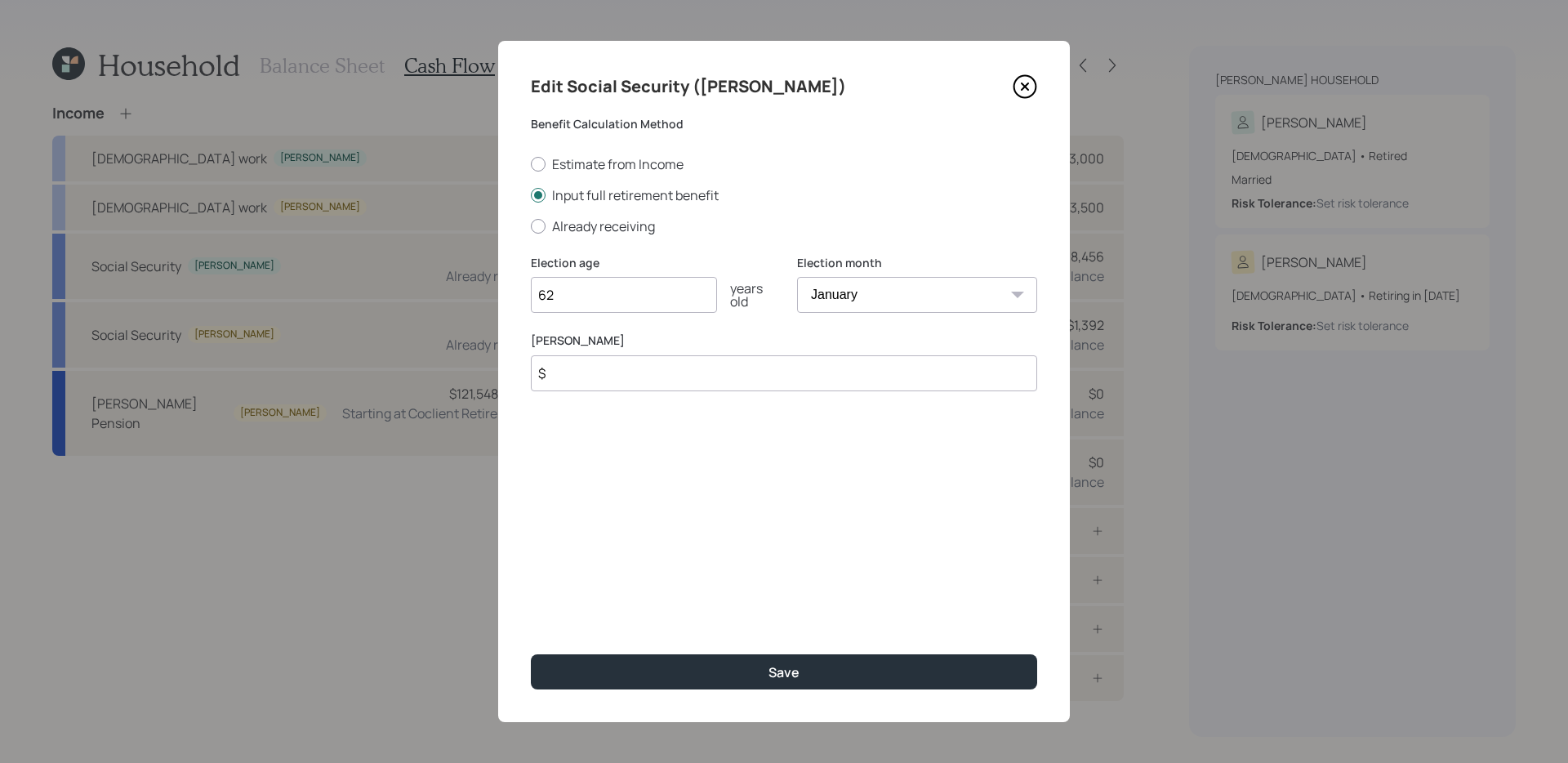
select select "7"
click at [797, 277] on select "January February March April May June July August September October November De…" at bounding box center [917, 294] width 240 height 36
click at [652, 379] on input "$" at bounding box center [784, 373] width 506 height 36
type input "$ 450"
click at [531, 654] on button "Save" at bounding box center [784, 672] width 506 height 35
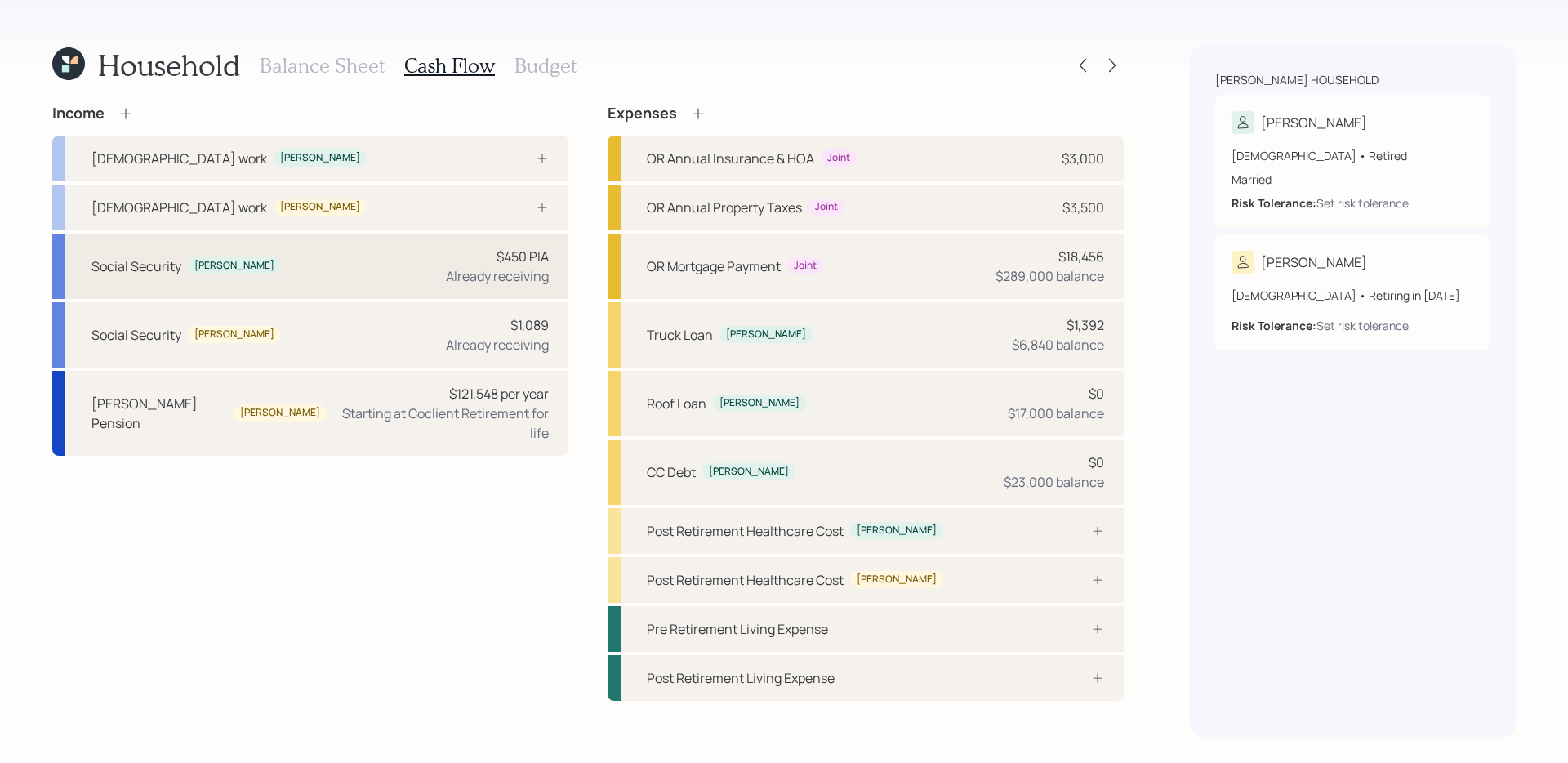
click at [360, 286] on div "Social Security Marla $450 PIA Already receiving" at bounding box center [311, 266] width 516 height 65
select select "7"
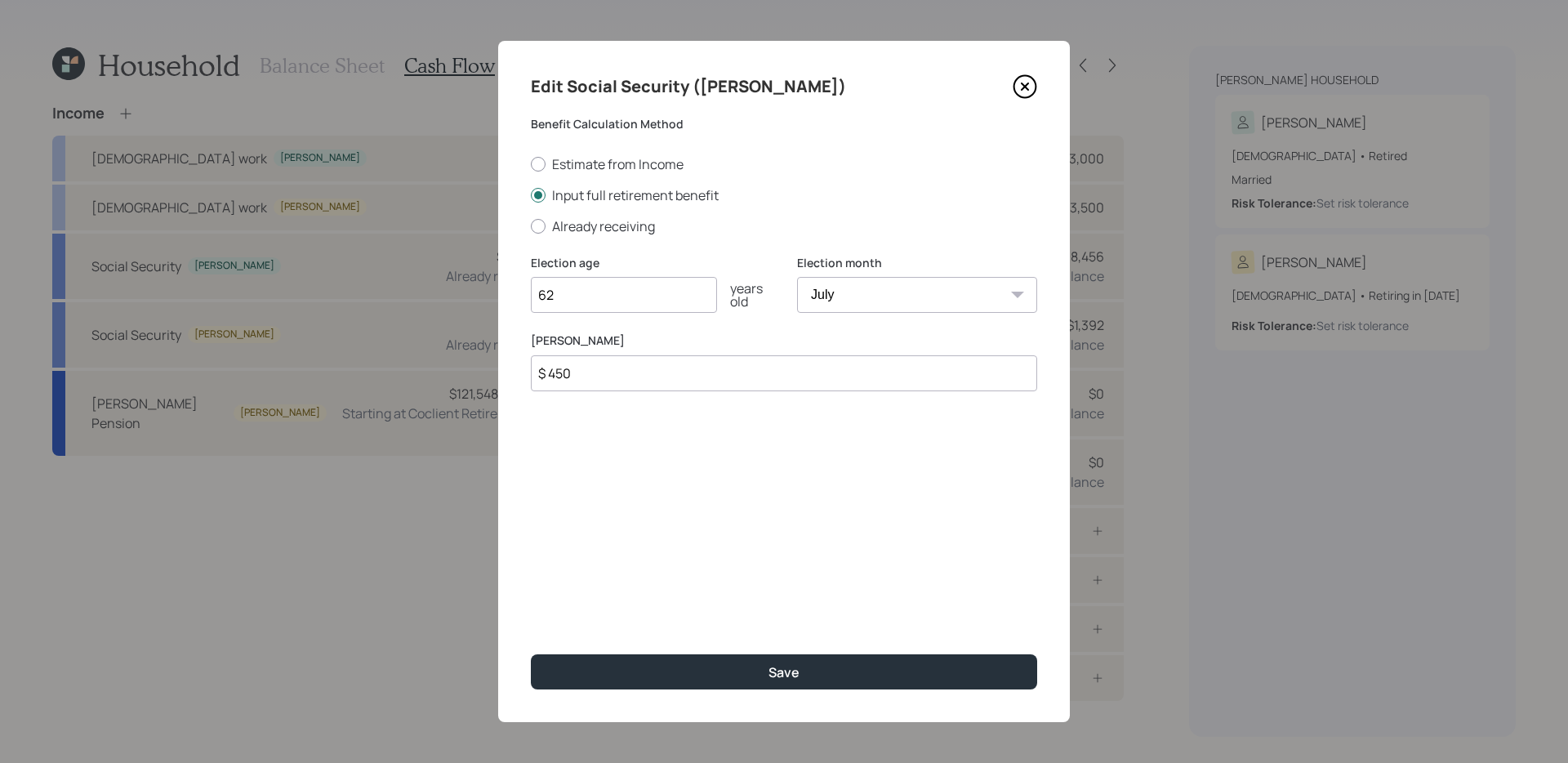
click at [1022, 86] on icon at bounding box center [1025, 87] width 25 height 25
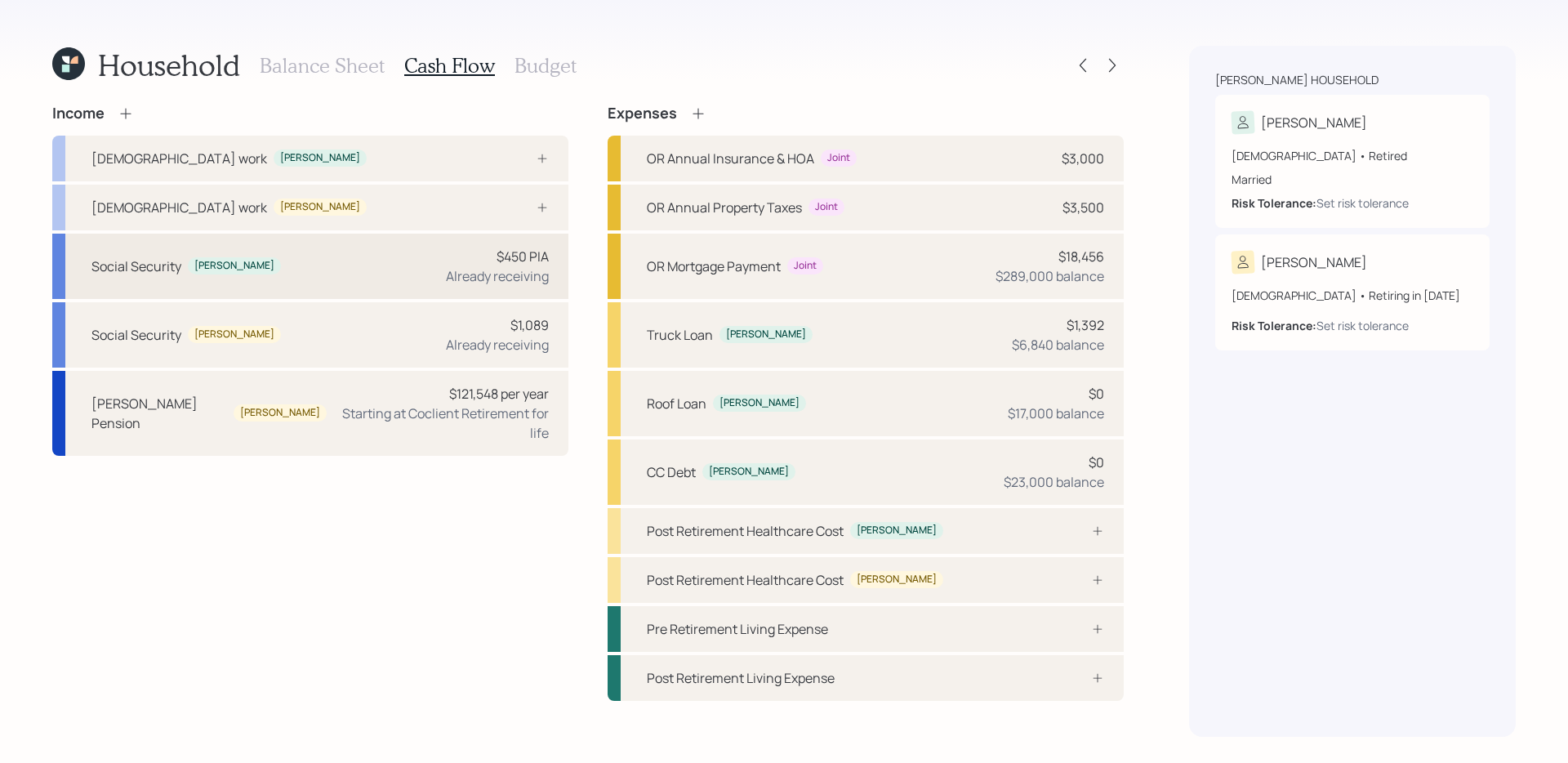
click at [485, 263] on div "$450 PIA Already receiving" at bounding box center [497, 266] width 103 height 40
select select "7"
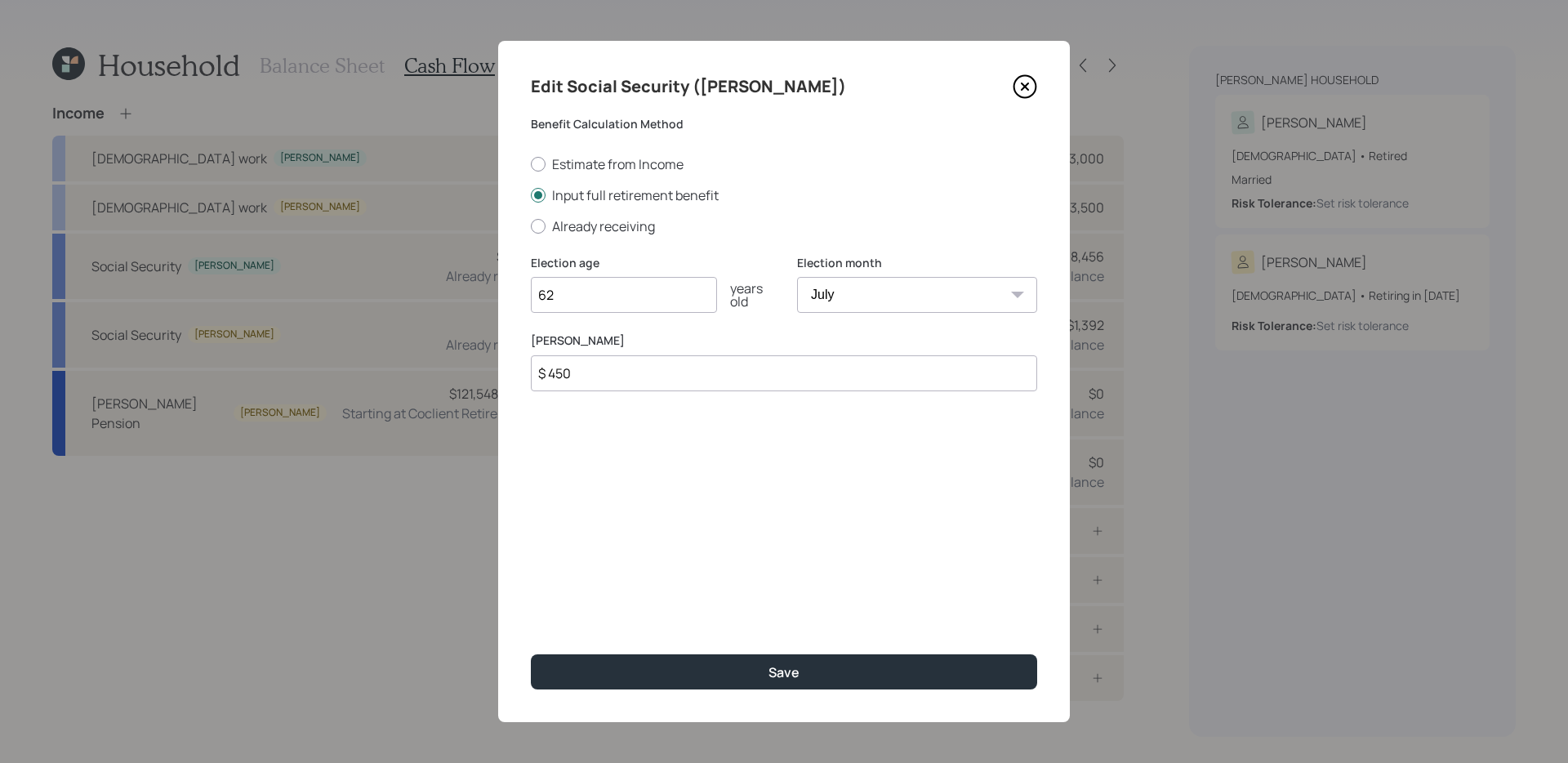
click at [1027, 90] on icon at bounding box center [1025, 87] width 25 height 25
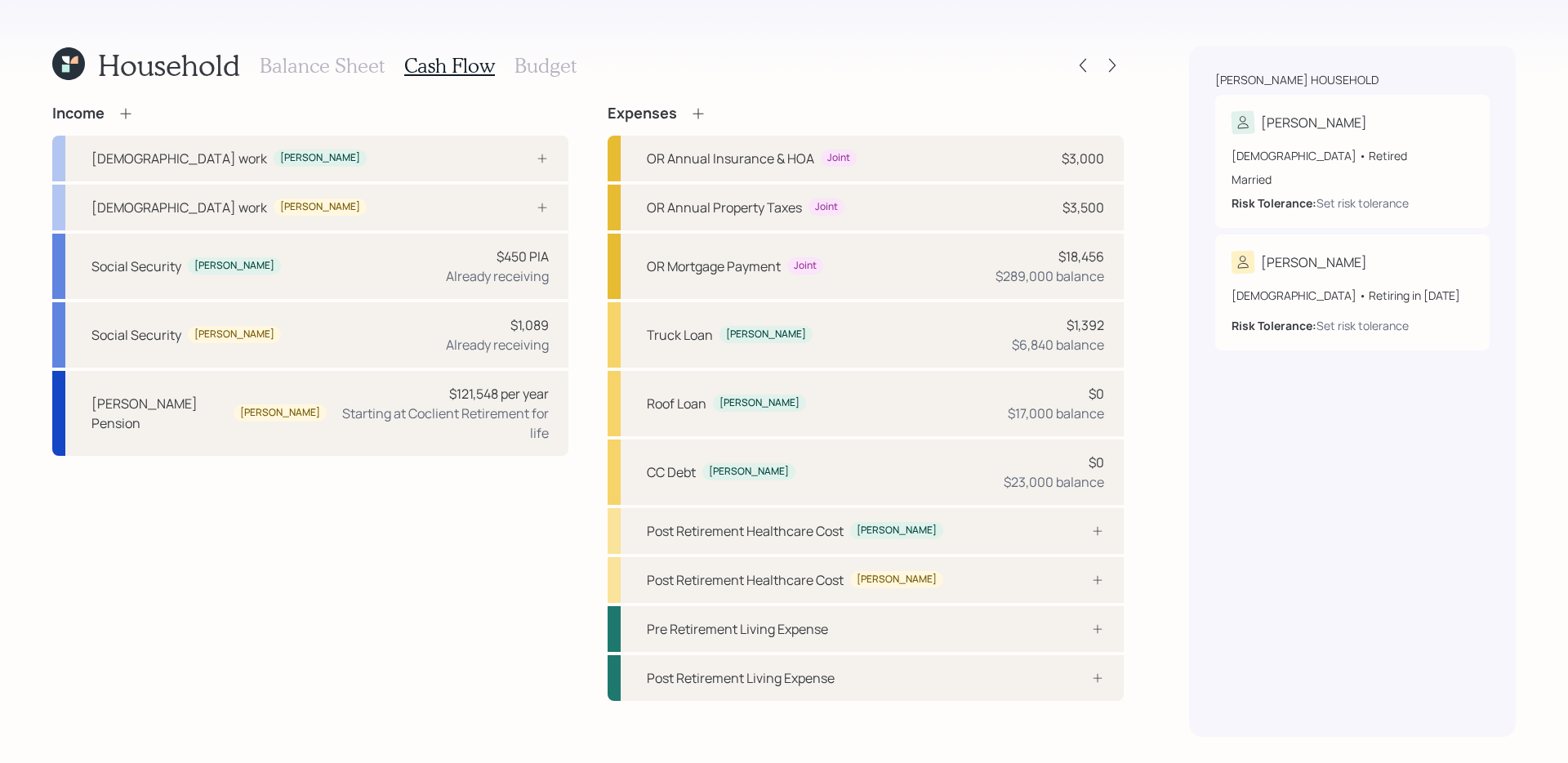
click at [535, 69] on h3 "Budget" at bounding box center [545, 65] width 62 height 24
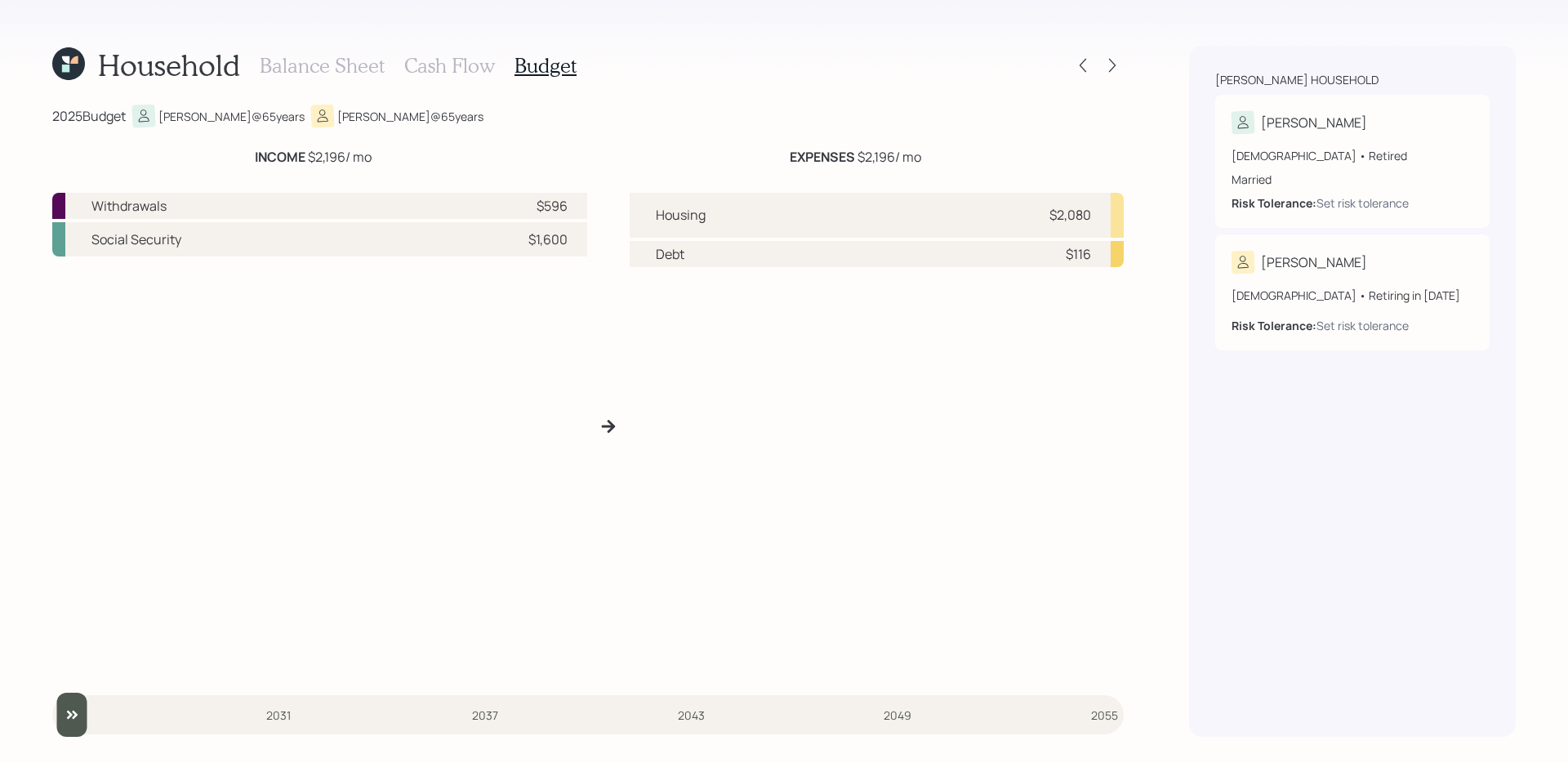
click at [449, 68] on h3 "Cash Flow" at bounding box center [449, 65] width 90 height 24
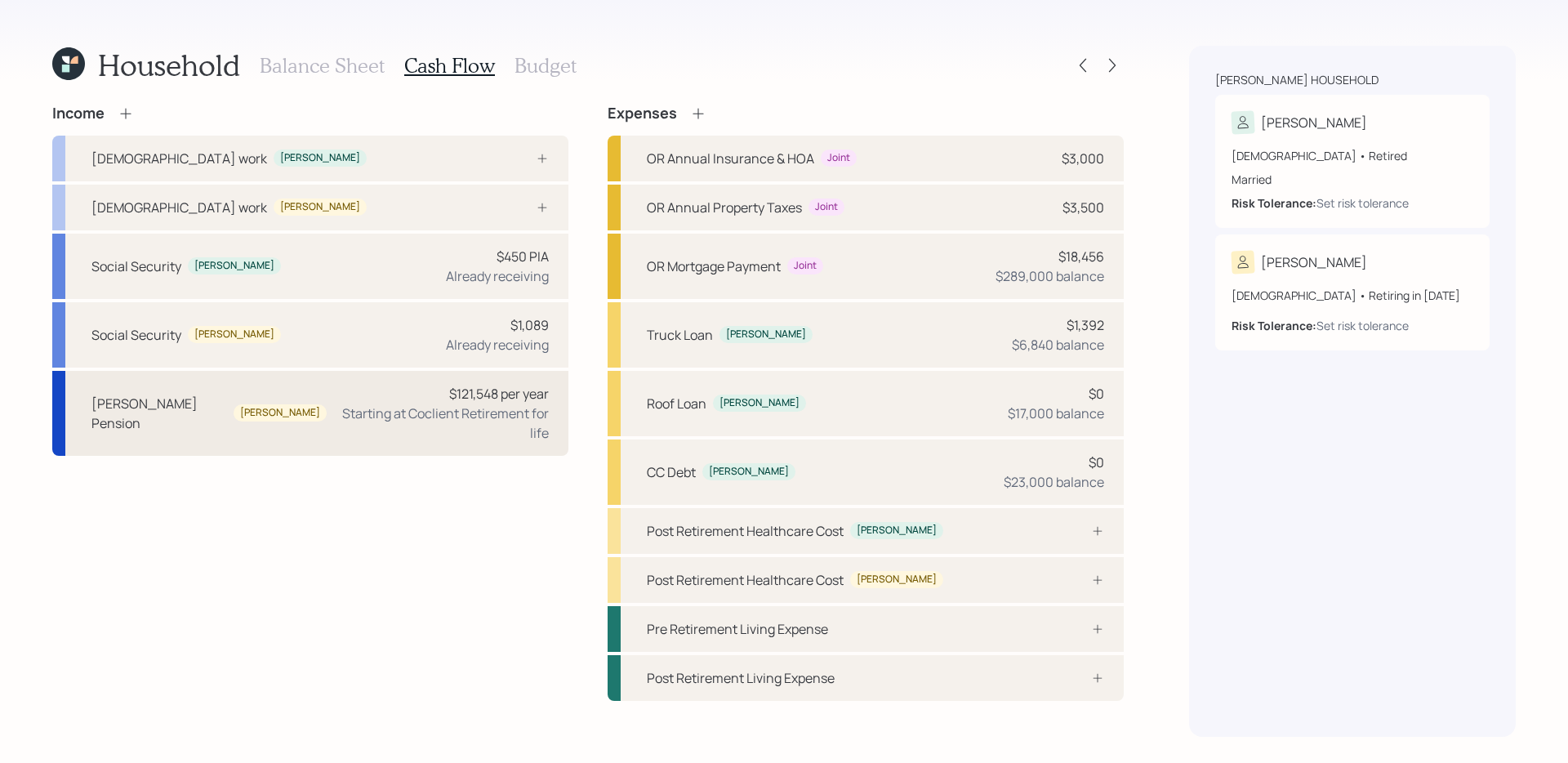
click at [300, 414] on div "Keith's Pension Keith $121,548 per year Starting at Coclient Retirement for life" at bounding box center [311, 413] width 516 height 85
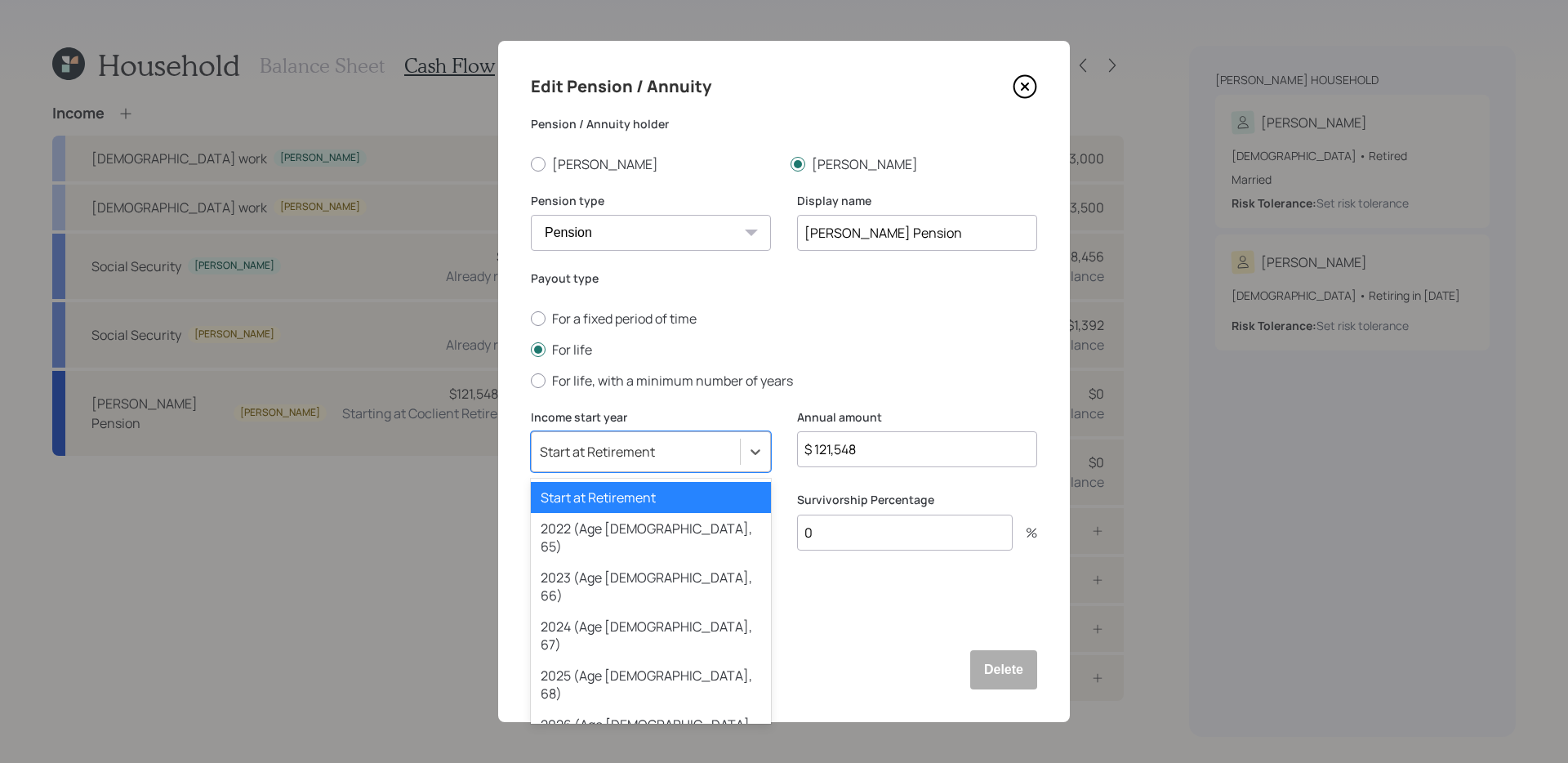
click at [655, 441] on div "Start at Retirement" at bounding box center [635, 452] width 208 height 28
click at [619, 660] on div "2025 (Age 65, 68)" at bounding box center [651, 685] width 240 height 49
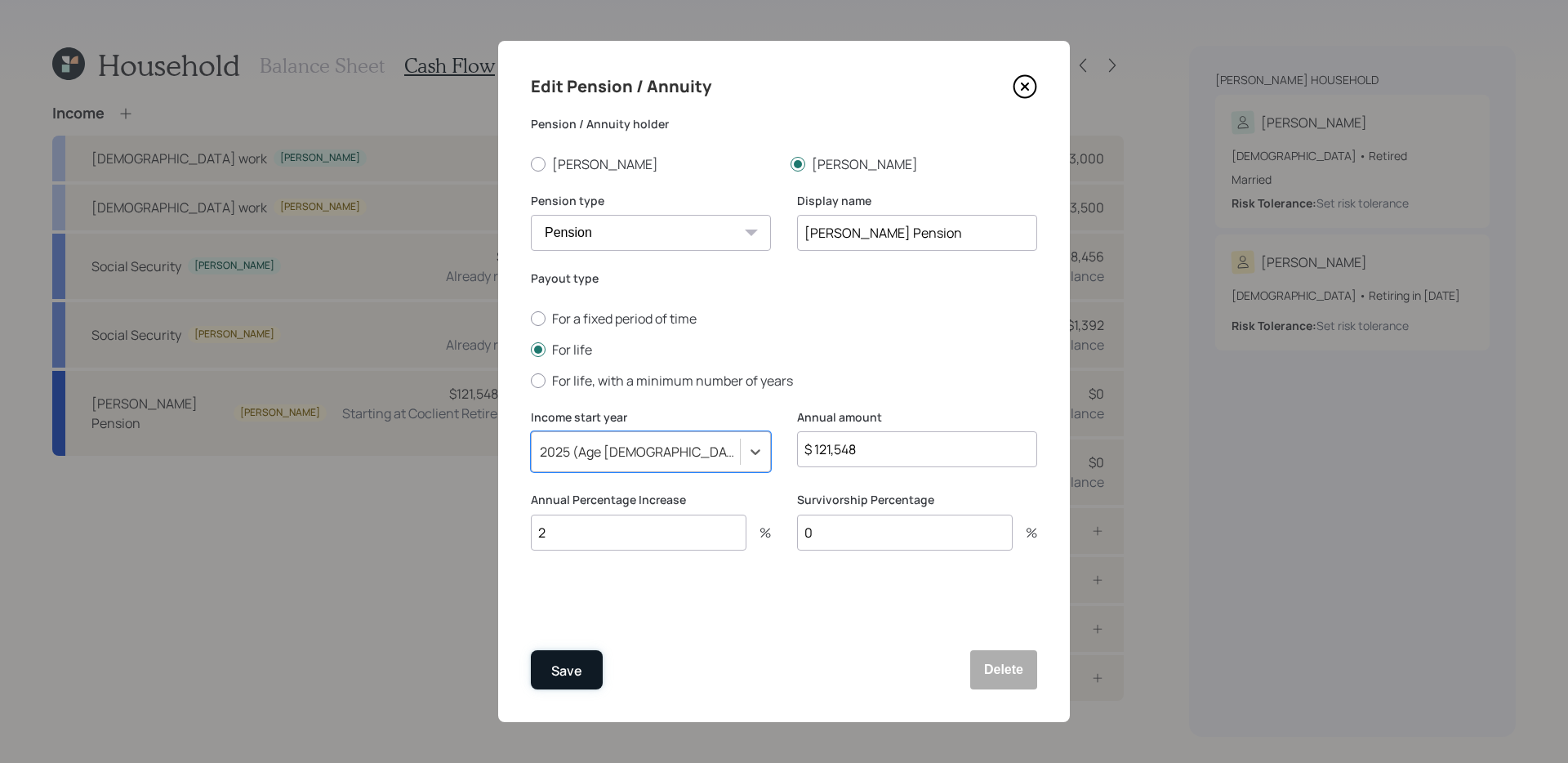
click at [587, 666] on button "Save" at bounding box center [567, 670] width 72 height 40
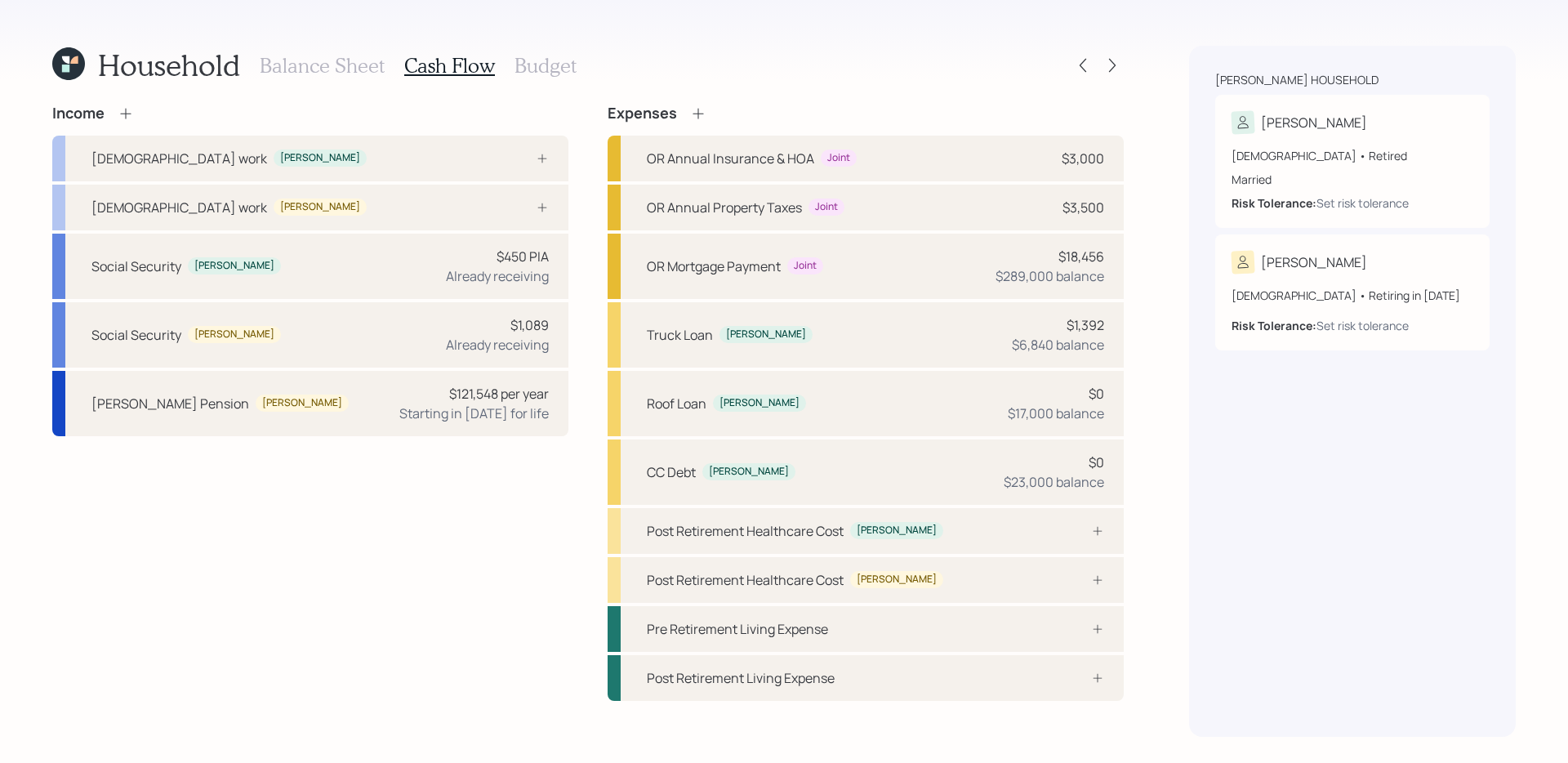
click at [543, 73] on h3 "Budget" at bounding box center [545, 65] width 62 height 24
